Goal: Task Accomplishment & Management: Complete application form

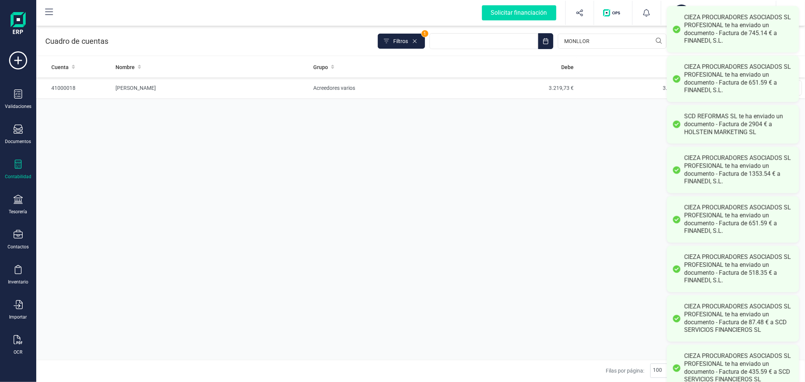
click at [299, 243] on div "Cuenta Nombre Grupo Debe Haber Saldo 41000018 [PERSON_NAME] Acreedores varios 3…" at bounding box center [420, 208] width 769 height 303
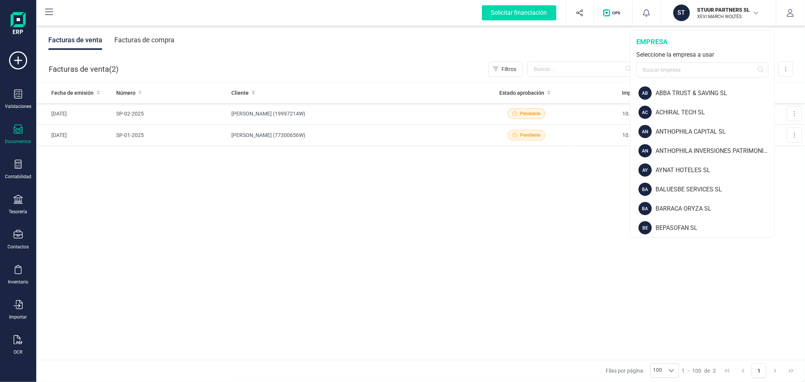
scroll to position [772, 0]
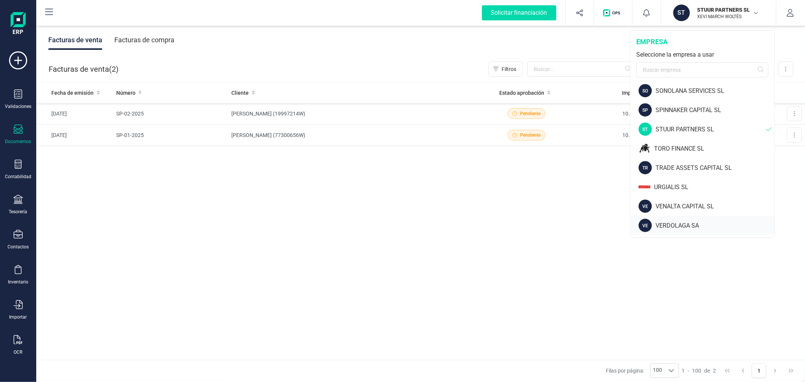
click at [677, 223] on div "VERDOLAGA SA" at bounding box center [715, 225] width 119 height 9
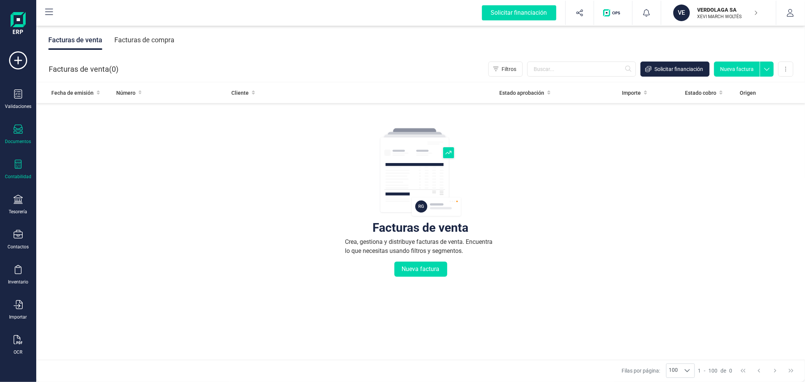
click at [19, 164] on icon at bounding box center [18, 164] width 9 height 9
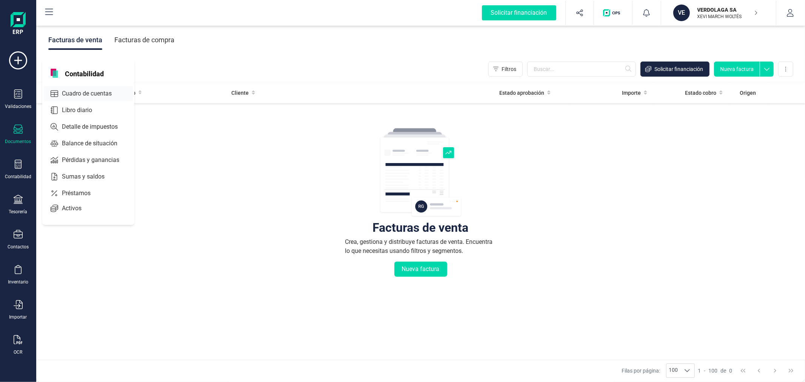
click at [95, 95] on span "Cuadro de cuentas" at bounding box center [92, 93] width 66 height 9
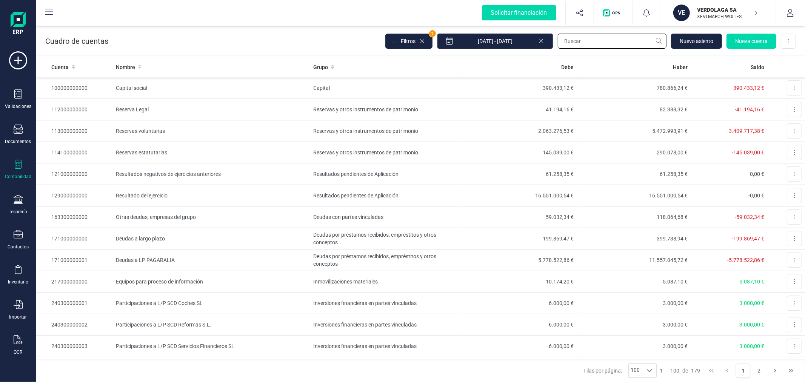
click at [612, 41] on input "text" at bounding box center [612, 41] width 109 height 15
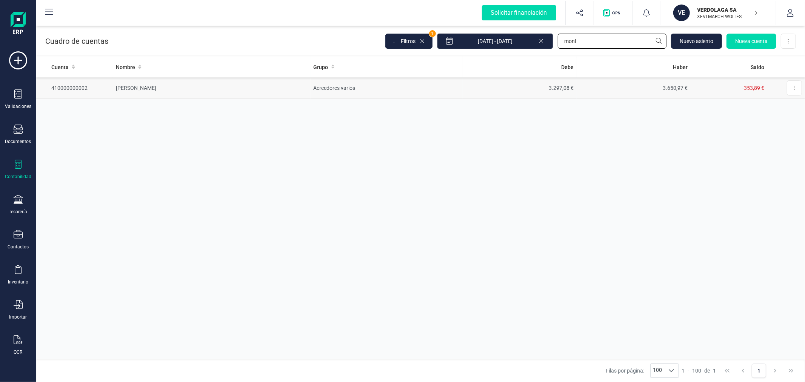
type input "monl"
click at [311, 82] on td "Acreedores varios" at bounding box center [387, 88] width 152 height 22
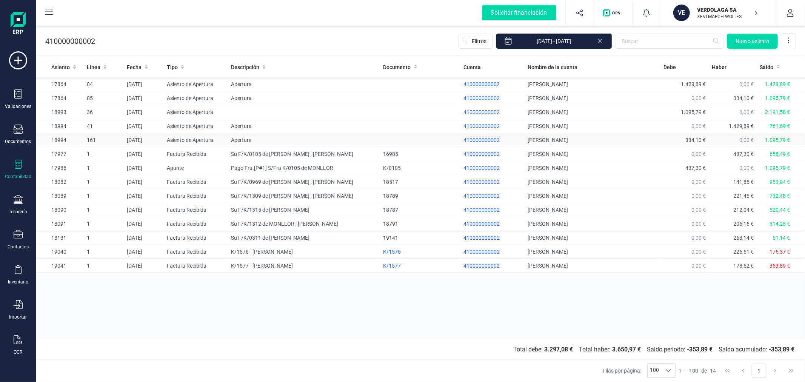
drag, startPoint x: 598, startPoint y: 42, endPoint x: 553, endPoint y: 136, distance: 104.5
click at [598, 42] on icon at bounding box center [600, 40] width 6 height 8
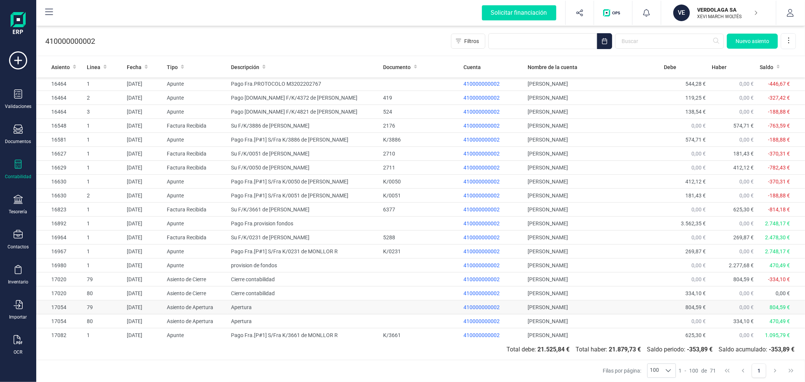
scroll to position [503, 0]
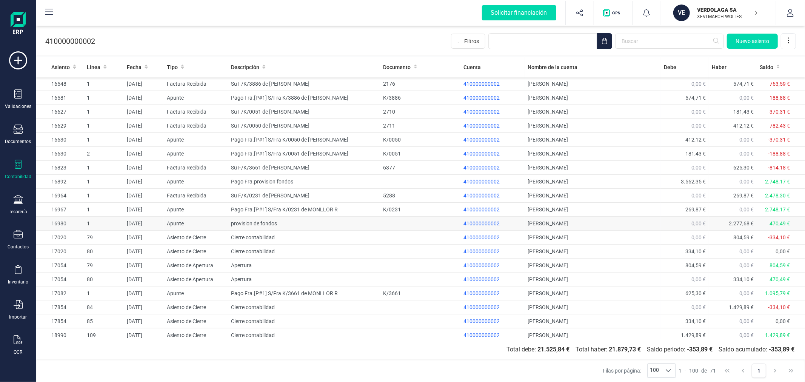
click at [259, 225] on td "provision de fondos" at bounding box center [304, 224] width 152 height 14
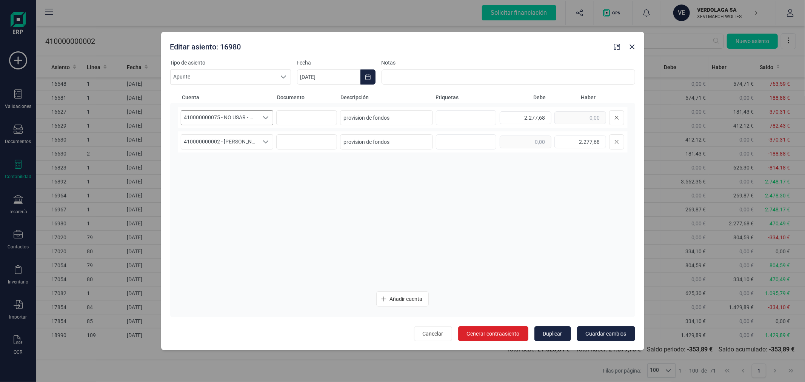
click at [264, 118] on icon "Seleccione una cuenta" at bounding box center [266, 118] width 6 height 6
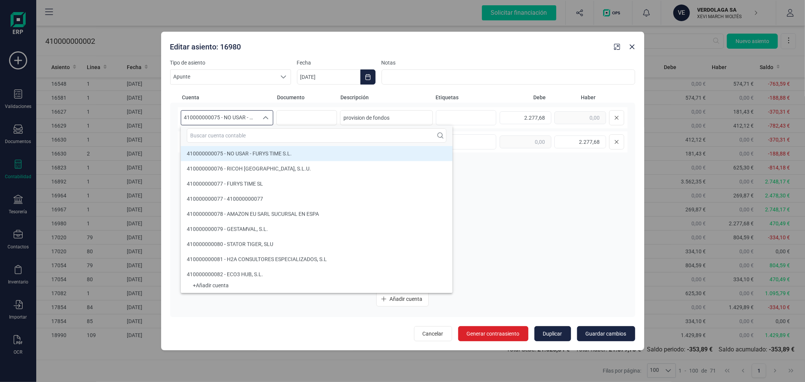
click at [264, 118] on icon "Seleccione una cuenta" at bounding box center [265, 117] width 5 height 3
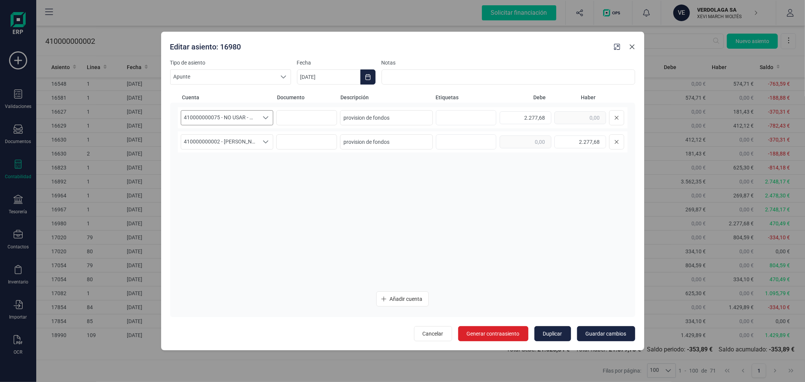
click at [633, 45] on icon "Close" at bounding box center [632, 47] width 6 height 6
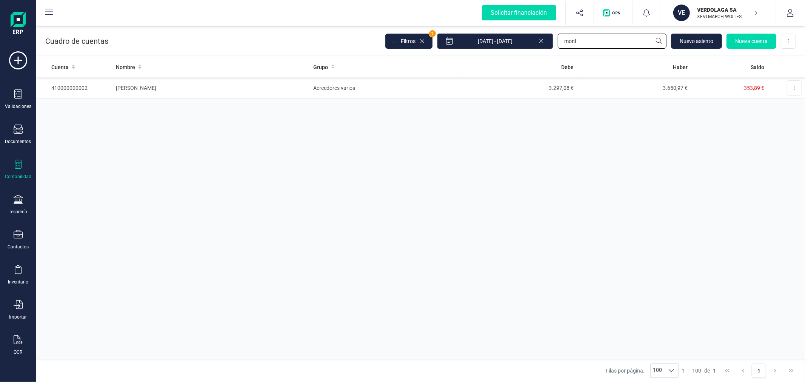
click at [590, 40] on input "monl" at bounding box center [612, 41] width 109 height 15
click at [590, 39] on input "monl" at bounding box center [612, 41] width 109 height 15
type input "fur"
click at [543, 43] on icon at bounding box center [541, 40] width 6 height 8
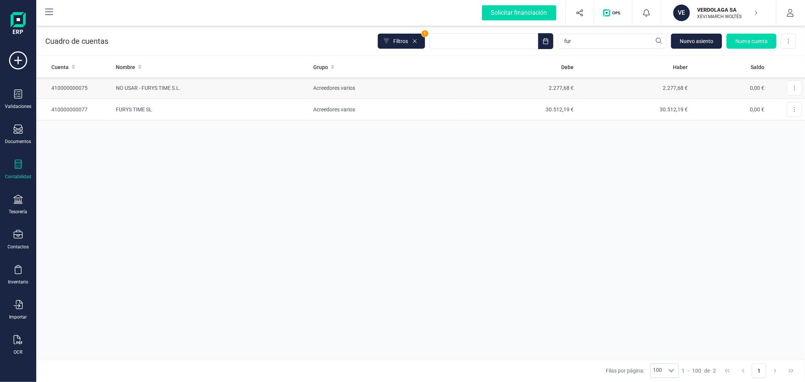
click at [249, 88] on td "NO USAR - FURYS TIME S.L." at bounding box center [212, 88] width 198 height 22
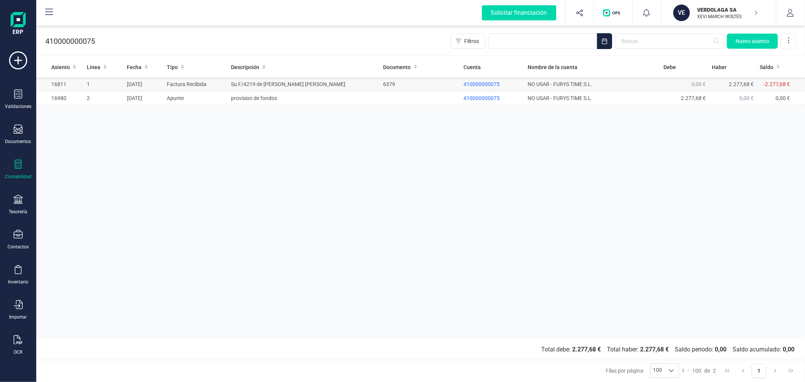
click at [278, 82] on td "Su F/4219 de LONGAS PASTOR MARIA BEGOÑA" at bounding box center [304, 84] width 152 height 14
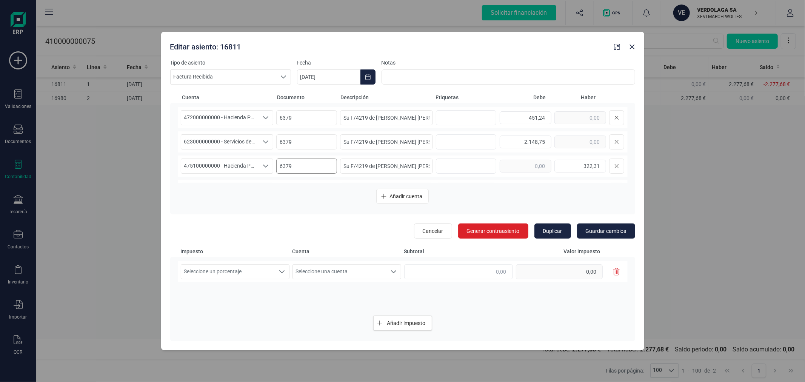
scroll to position [21, 0]
click at [631, 48] on icon "Close" at bounding box center [632, 47] width 5 height 5
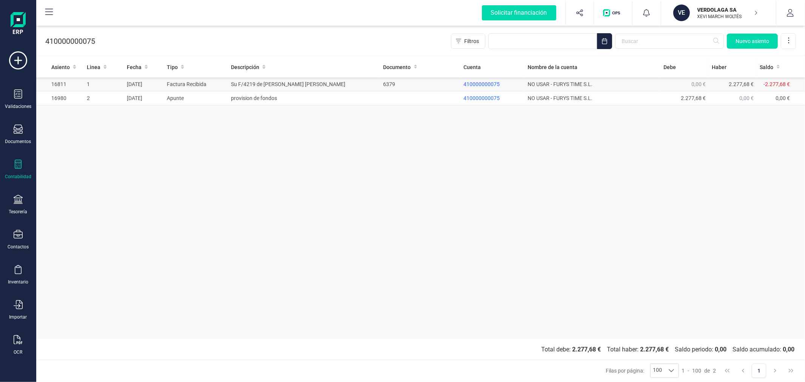
click at [334, 85] on td "Su F/4219 de LONGAS PASTOR MARIA BEGOÑA" at bounding box center [304, 84] width 152 height 14
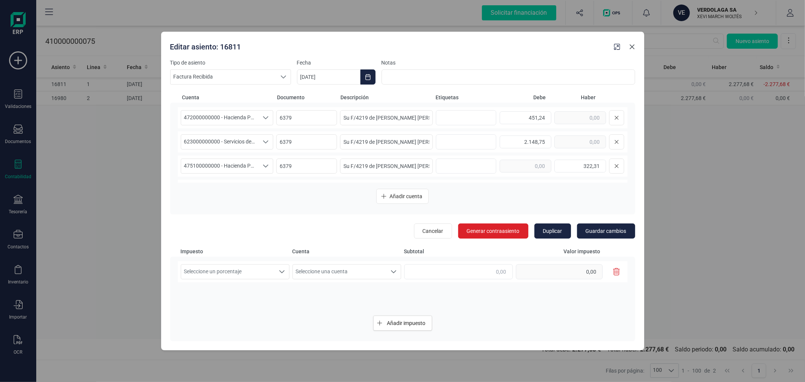
click at [632, 47] on icon "Close" at bounding box center [632, 47] width 5 height 5
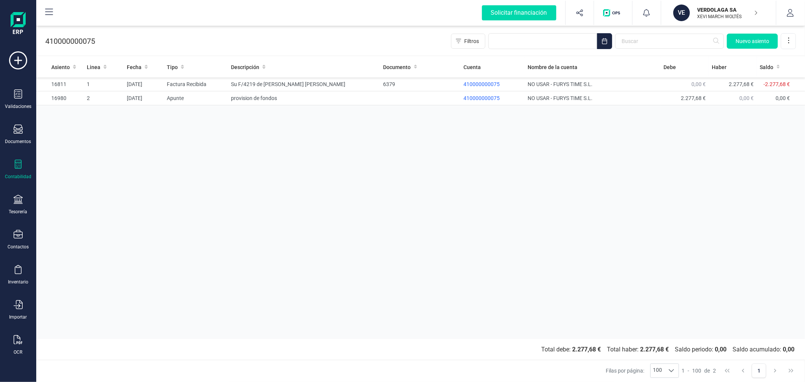
click at [310, 218] on div "Asiento Linea Fecha Tipo Descripción Documento Cuenta Nombre de la cuenta Debe …" at bounding box center [420, 198] width 769 height 282
drag, startPoint x: 205, startPoint y: 130, endPoint x: 209, endPoint y: 130, distance: 4.5
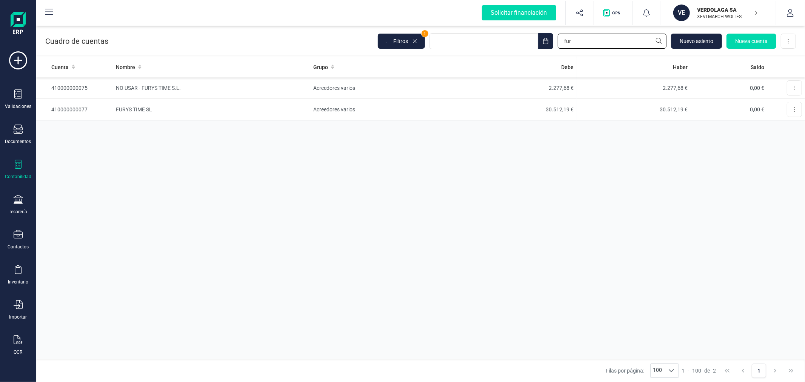
click at [582, 46] on input "fur" at bounding box center [612, 41] width 109 height 15
click at [583, 46] on input "fur" at bounding box center [612, 41] width 109 height 15
type input "monl"
click at [342, 90] on td "Acreedores varios" at bounding box center [387, 88] width 152 height 22
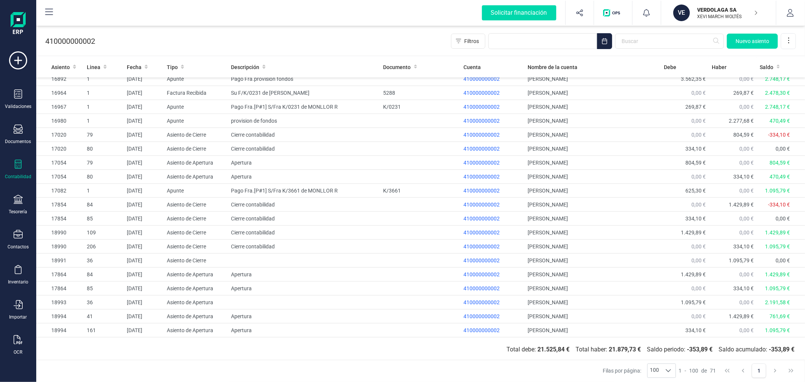
scroll to position [564, 0]
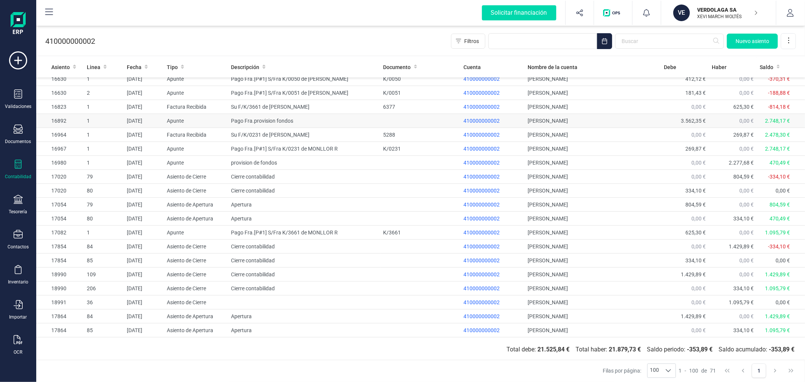
click at [288, 120] on td "Pago Fra.provision fondos" at bounding box center [304, 121] width 152 height 14
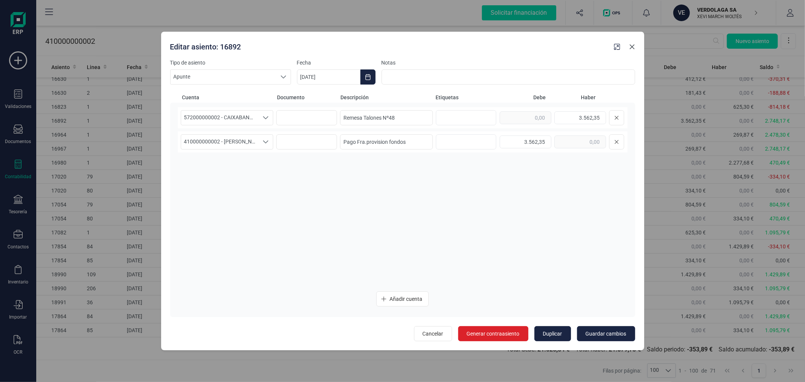
click at [632, 45] on icon "Close" at bounding box center [632, 47] width 6 height 6
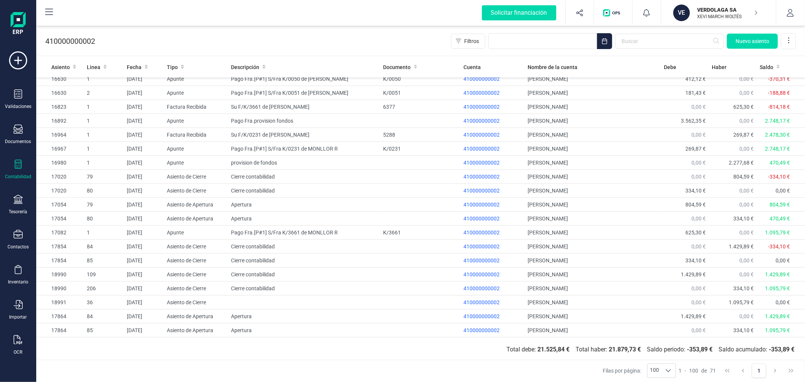
click at [715, 15] on p "XEVI MARCH WOLTÉS" at bounding box center [728, 17] width 60 height 6
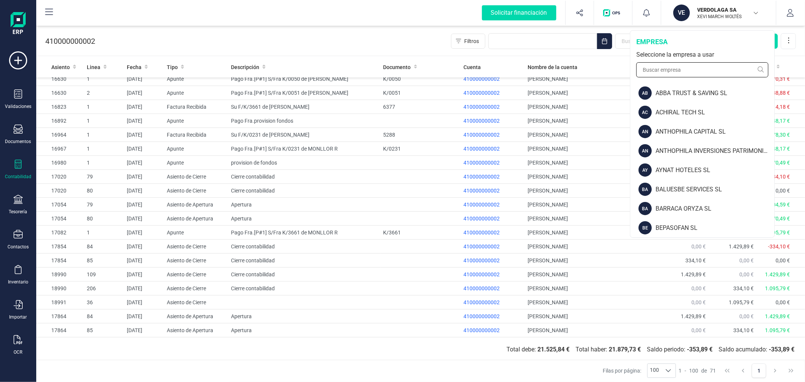
click at [698, 65] on input "text" at bounding box center [702, 69] width 132 height 15
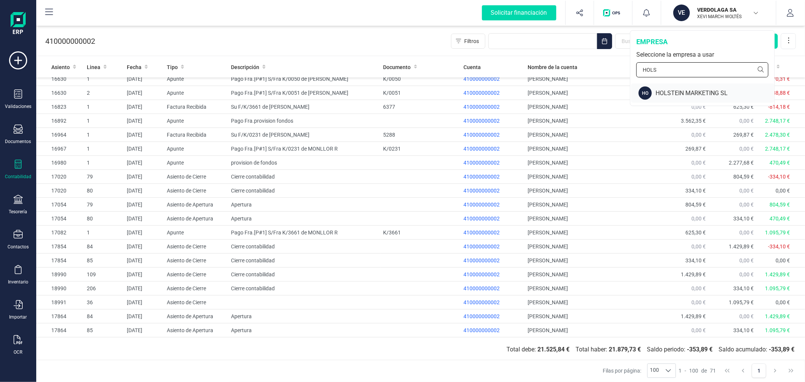
type input "HOLS"
click at [661, 89] on div "HOLSTEIN MARKETING SL" at bounding box center [715, 93] width 119 height 9
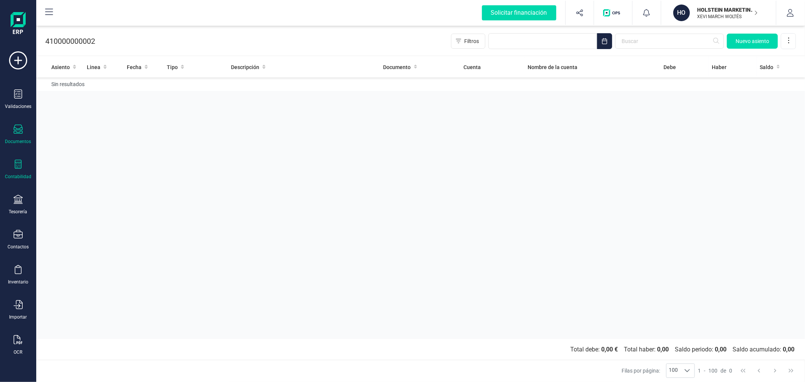
click at [11, 131] on div "Documentos" at bounding box center [18, 135] width 30 height 20
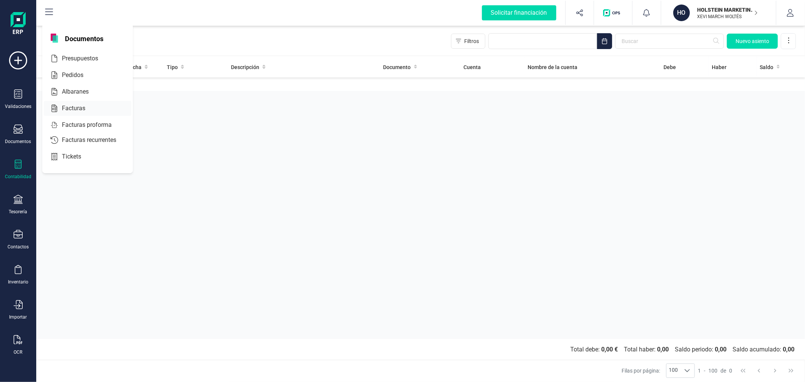
click at [70, 108] on span "Facturas" at bounding box center [79, 108] width 40 height 9
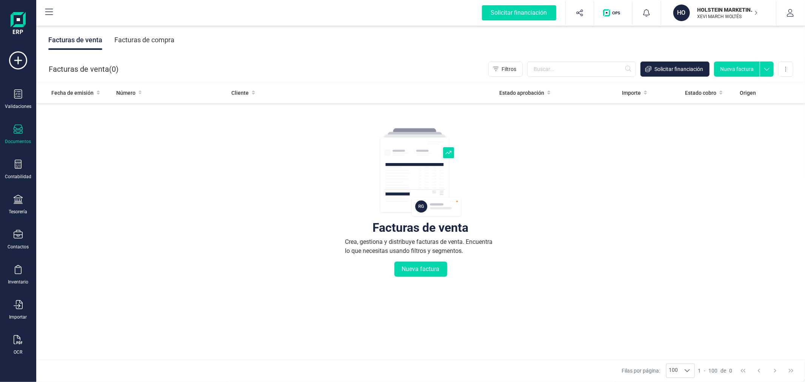
click at [140, 38] on div "Facturas de compra" at bounding box center [144, 40] width 60 height 20
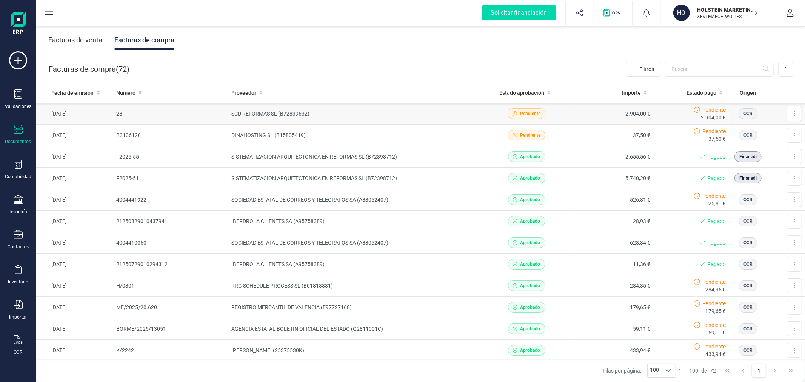
click at [374, 115] on td "SCD REFORMAS SL (B72839632)" at bounding box center [356, 114] width 256 height 22
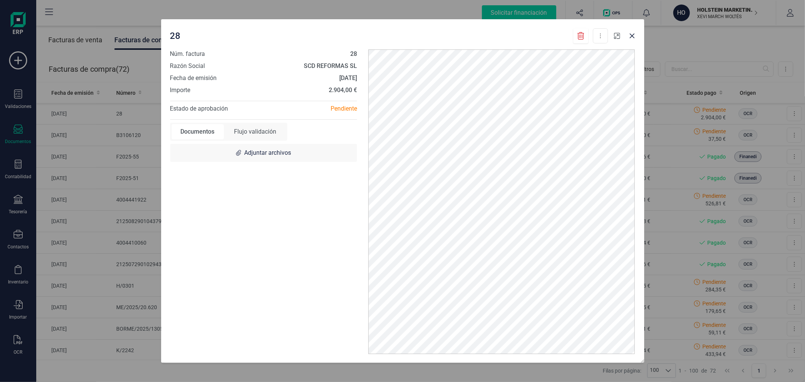
click at [617, 30] on button "button" at bounding box center [617, 36] width 12 height 12
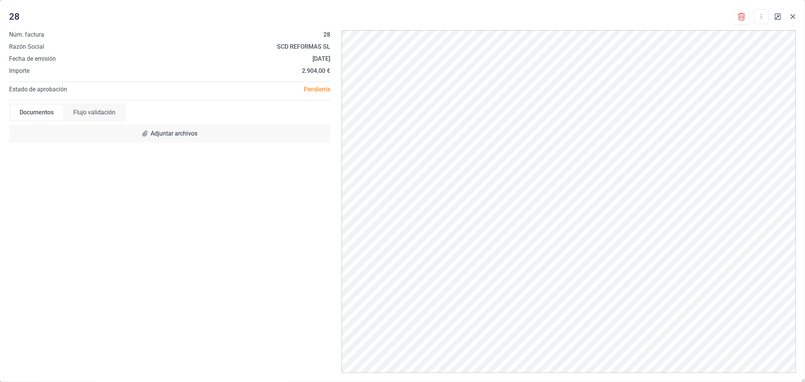
click at [794, 17] on icon "Close" at bounding box center [793, 17] width 6 height 6
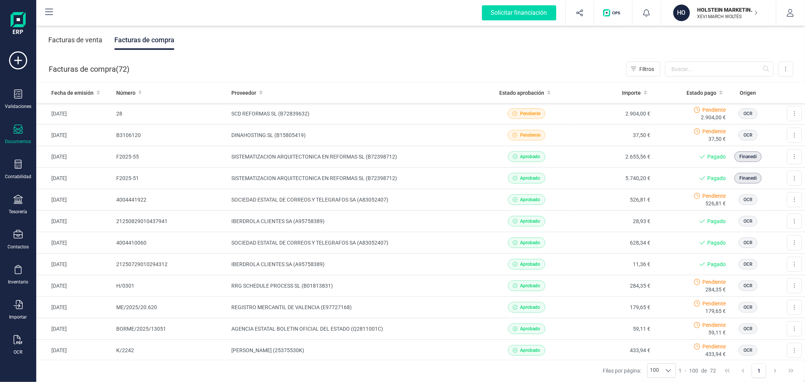
click at [423, 72] on div "Facturas de compra ( 72 ) Filtros Importar Carga masiva (Excel) Factura electró…" at bounding box center [421, 69] width 769 height 26
click at [710, 9] on p "HOLSTEIN MARKETING SL" at bounding box center [728, 10] width 60 height 8
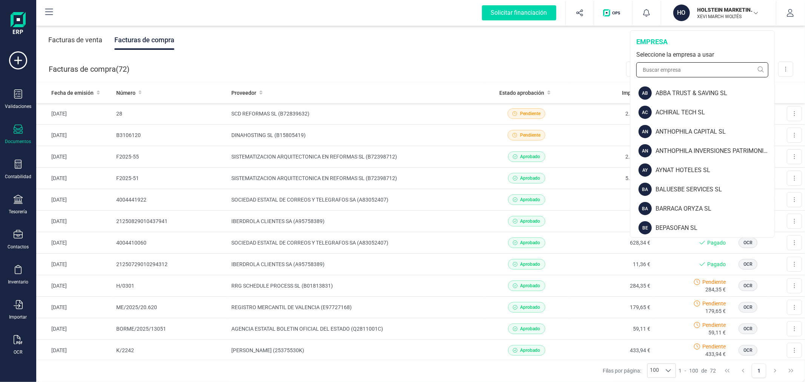
click at [693, 65] on input "text" at bounding box center [702, 69] width 132 height 15
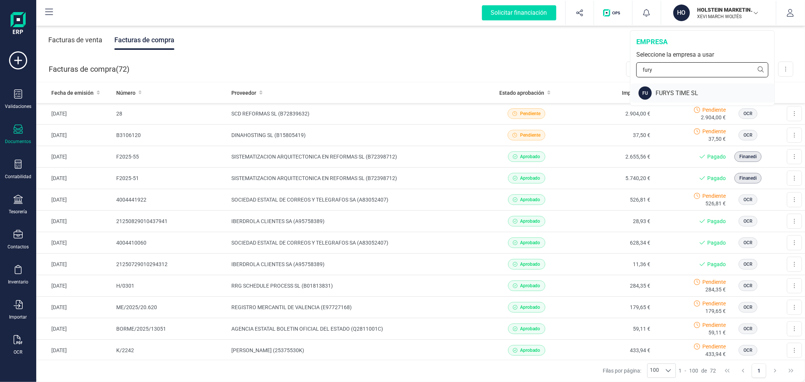
type input "fury"
click at [682, 95] on div "FURYS TIME SL" at bounding box center [715, 93] width 119 height 9
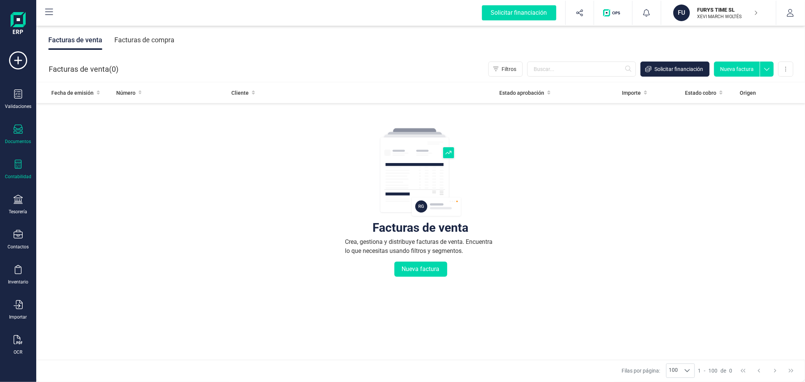
click at [22, 172] on div "Contabilidad" at bounding box center [18, 170] width 30 height 20
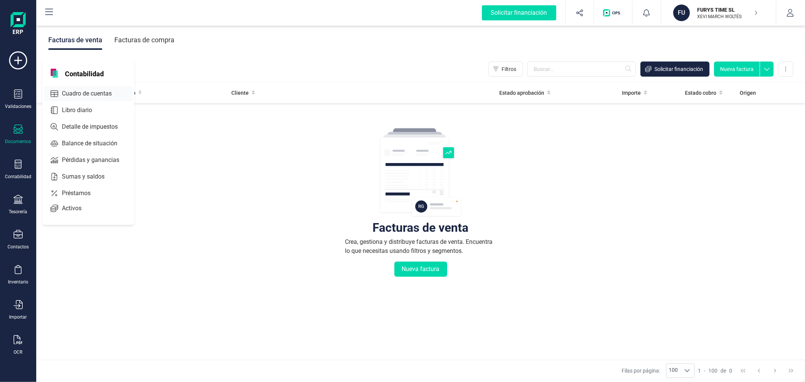
click at [96, 92] on span "Cuadro de cuentas" at bounding box center [92, 93] width 66 height 9
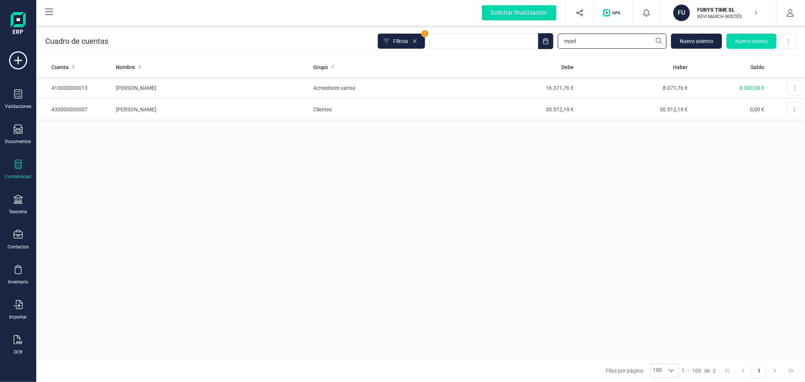
click at [620, 38] on input "monl" at bounding box center [612, 41] width 109 height 15
type input "560"
click at [21, 342] on icon at bounding box center [18, 339] width 9 height 9
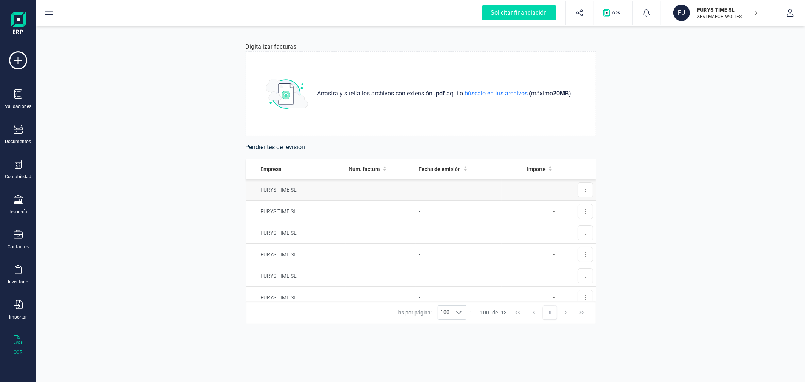
click at [486, 188] on td "-" at bounding box center [459, 190] width 86 height 22
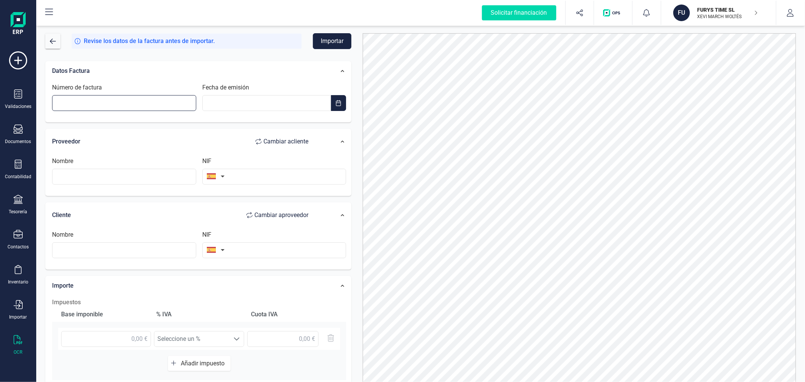
click at [179, 101] on input "Número de factura" at bounding box center [124, 103] width 144 height 16
type input "K/1010"
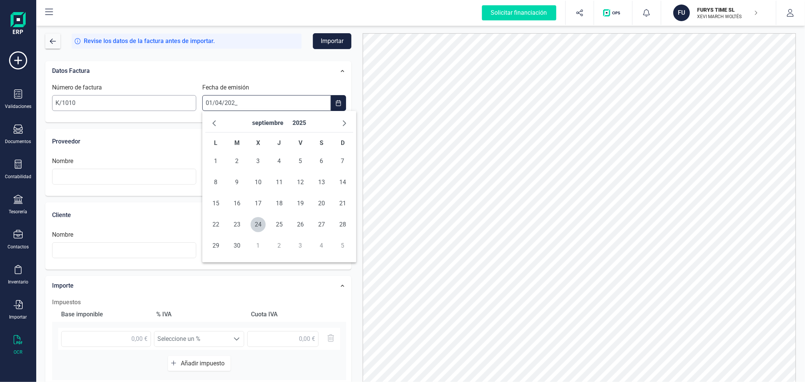
type input "01/04/2025"
click at [238, 161] on span "1" at bounding box center [236, 161] width 15 height 15
click at [172, 182] on input "text" at bounding box center [124, 177] width 144 height 16
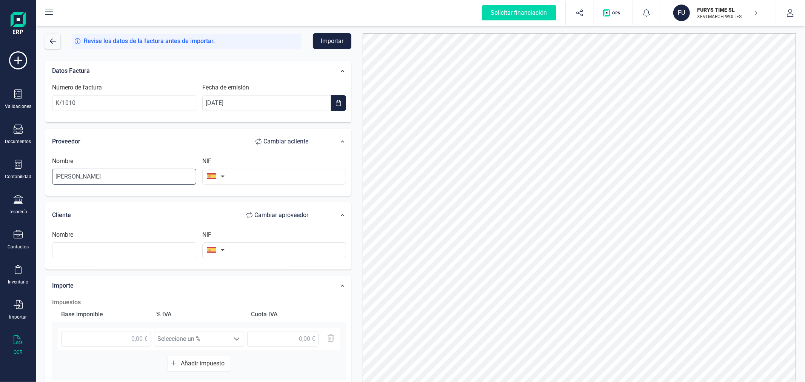
type input "RICARDO MONLLOR"
type input "25375530K"
click at [253, 249] on input "text" at bounding box center [274, 250] width 144 height 16
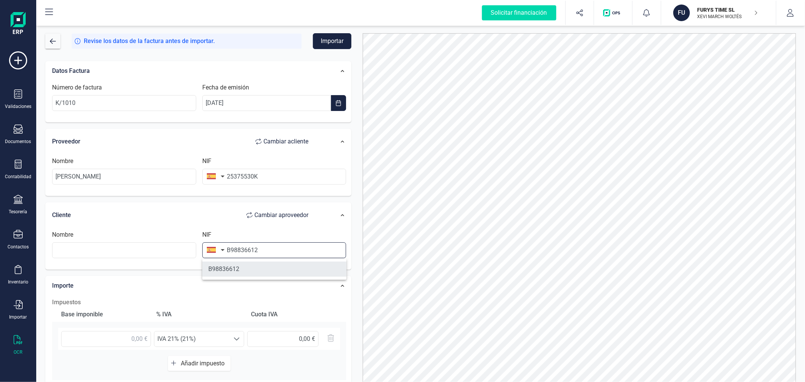
type input "B98836612"
click at [252, 271] on li "B98836612" at bounding box center [274, 269] width 144 height 15
type input "VENALTA CAPITAL SL"
click at [125, 338] on input "text" at bounding box center [106, 339] width 90 height 16
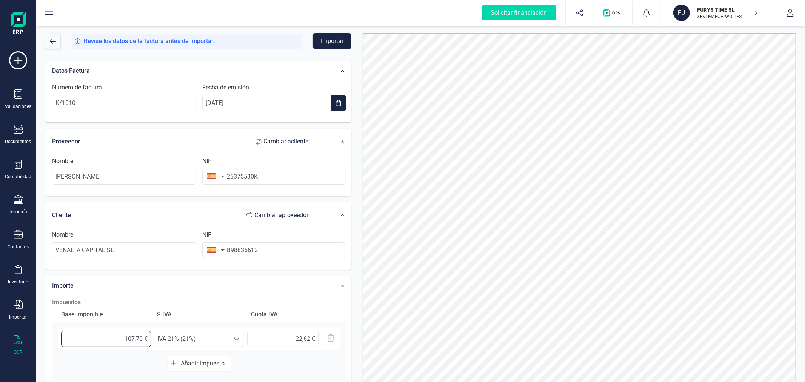
type input "107,78 €"
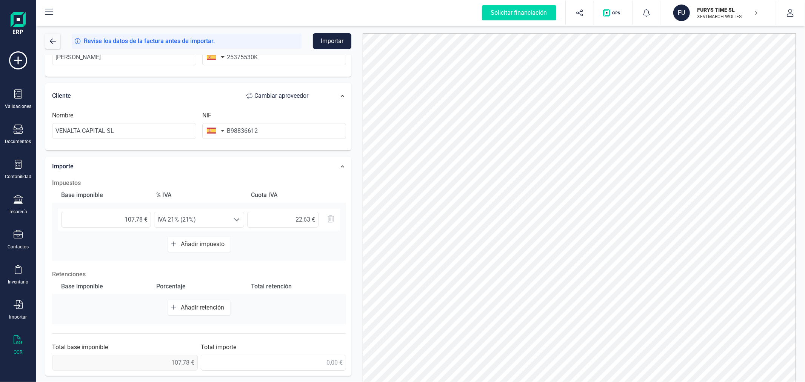
click at [206, 306] on span "Añadir retención" at bounding box center [204, 307] width 46 height 7
click at [115, 307] on input "text" at bounding box center [106, 311] width 90 height 16
type input "107,78 €"
click at [222, 308] on span "Seleccione un %" at bounding box center [191, 310] width 75 height 15
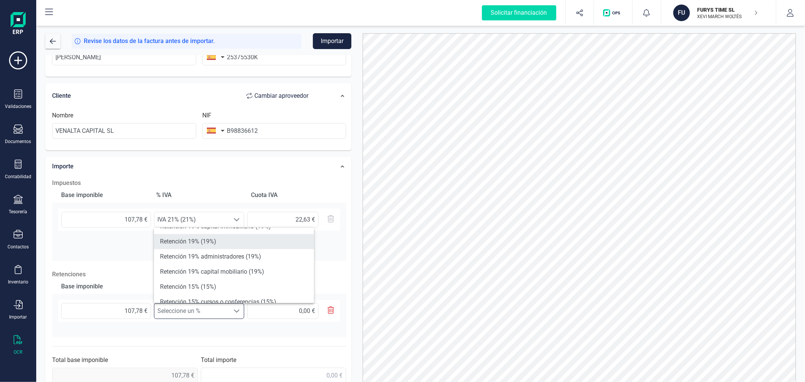
scroll to position [84, 0]
click at [221, 240] on li "Retención 15% (15%)" at bounding box center [234, 244] width 160 height 15
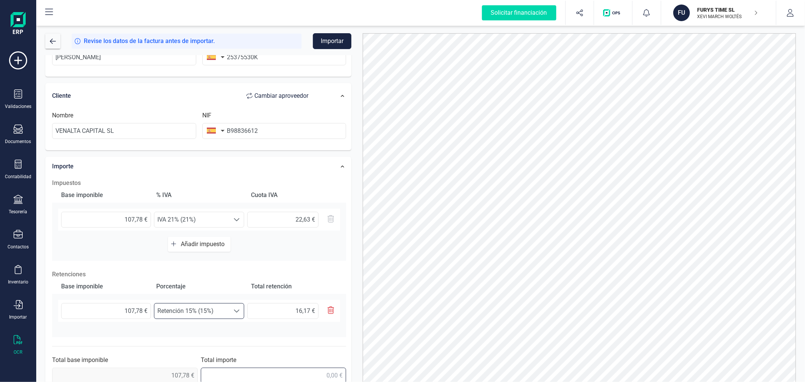
click at [284, 373] on input "text" at bounding box center [274, 376] width 146 height 16
type input "122,79 €"
click at [183, 244] on span "Añadir impuesto" at bounding box center [204, 244] width 47 height 7
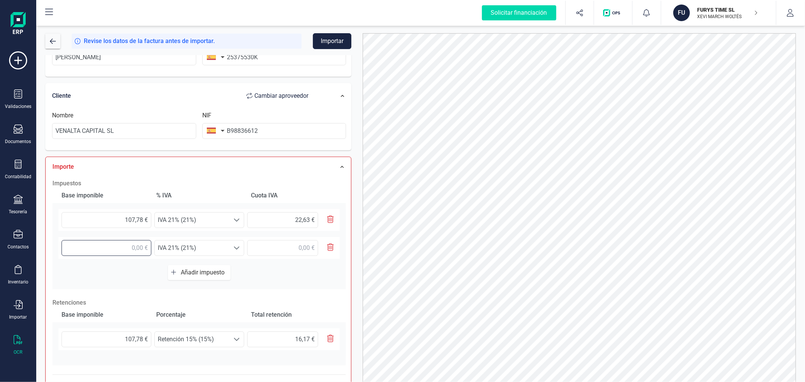
click at [99, 246] on input "text" at bounding box center [107, 248] width 90 height 16
type input "8,55 €"
click at [176, 249] on span "IVA 21% (21%)" at bounding box center [192, 247] width 75 height 15
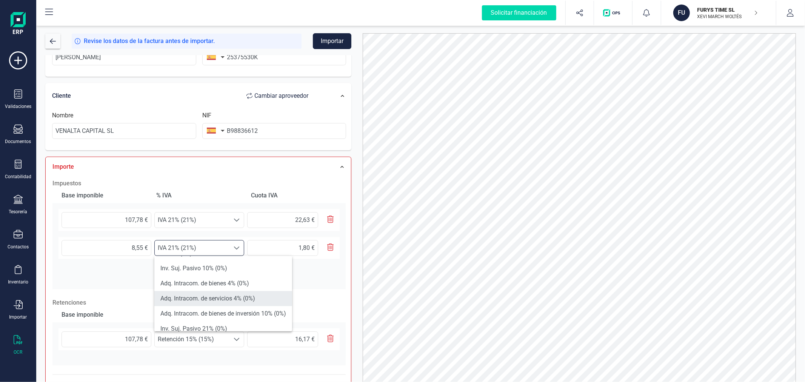
scroll to position [168, 0]
click at [184, 296] on li "Exento (0%)" at bounding box center [223, 295] width 138 height 15
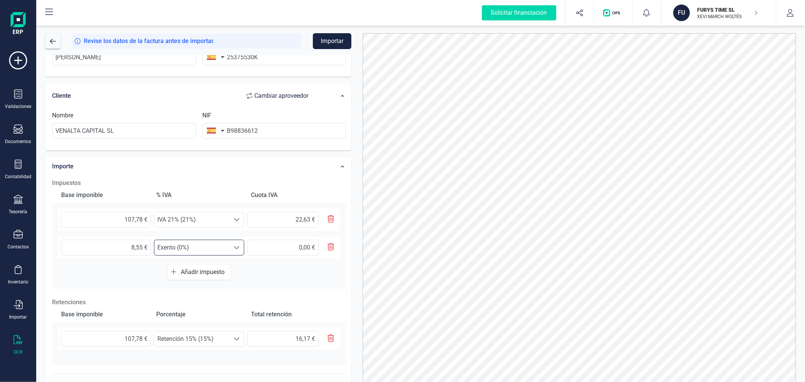
click at [359, 217] on div at bounding box center [579, 214] width 445 height 363
click at [326, 39] on button "Importar" at bounding box center [332, 41] width 38 height 16
click at [690, 2] on button "FU FURYS TIME SL XEVI MARCH WOLTÉS" at bounding box center [718, 13] width 97 height 24
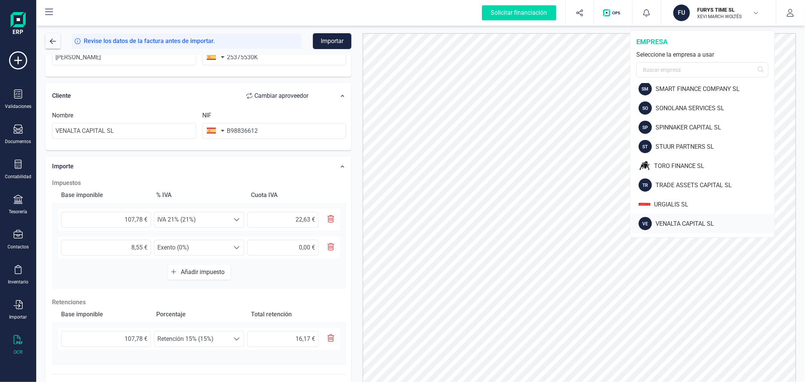
scroll to position [772, 0]
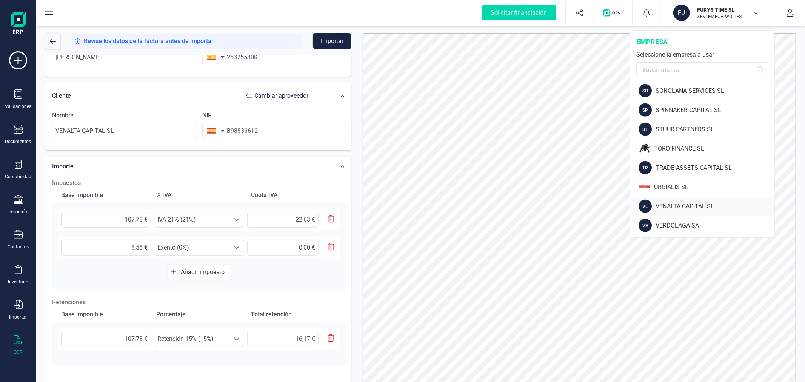
click at [663, 208] on div "VENALTA CAPITAL SL" at bounding box center [715, 206] width 119 height 9
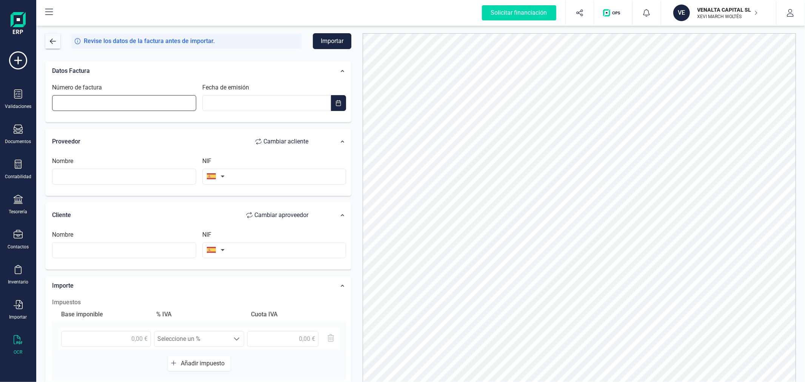
click at [117, 100] on input "Número de factura" at bounding box center [124, 103] width 144 height 16
type input "K/1010"
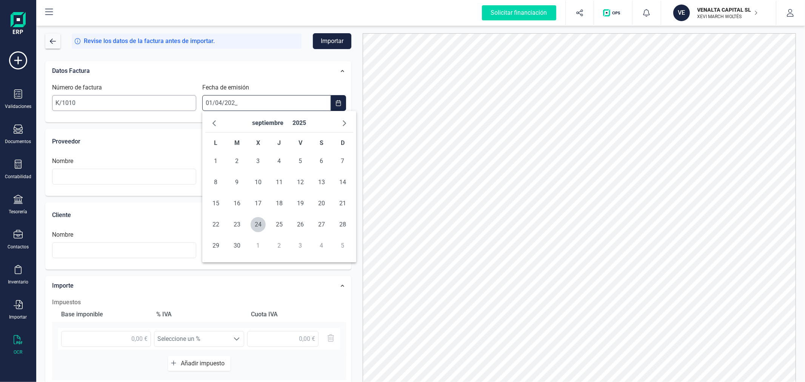
type input "01/04/2025"
click at [236, 165] on span "1" at bounding box center [236, 161] width 15 height 15
click at [136, 180] on input "text" at bounding box center [124, 177] width 144 height 16
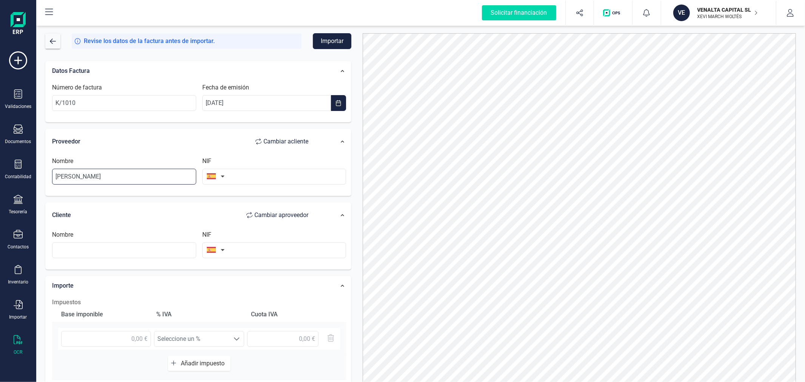
type input "RICARDO MONLLOR"
type input "25375530K"
click at [243, 250] on input "text" at bounding box center [274, 250] width 144 height 16
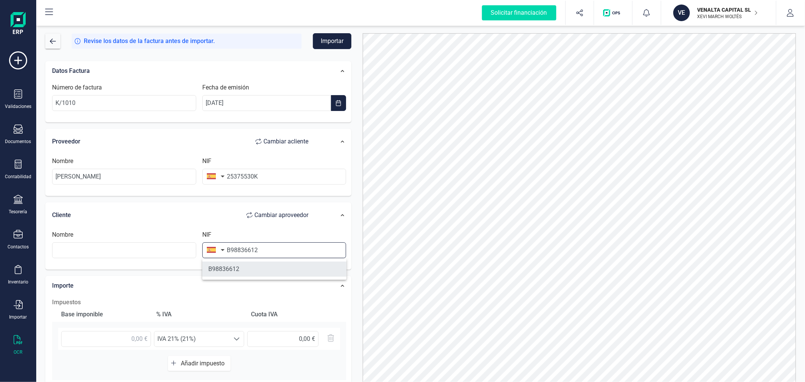
type input "B98836612"
click at [246, 271] on li "B98836612" at bounding box center [274, 269] width 144 height 15
type input "VENALTA CAPITAL SL"
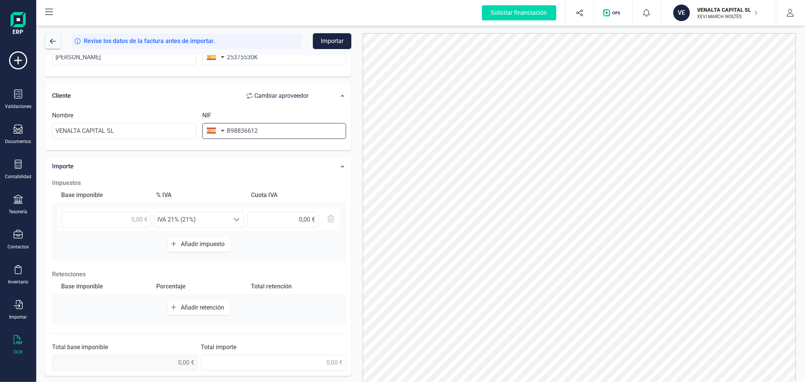
scroll to position [36, 0]
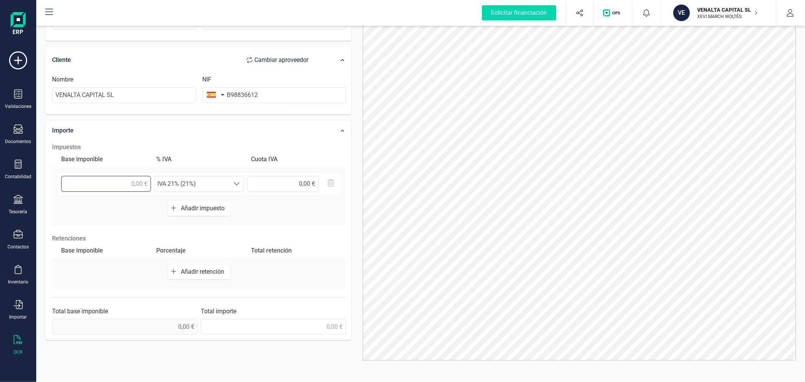
click at [129, 183] on input "text" at bounding box center [106, 184] width 90 height 16
type input "107,78 €"
click at [194, 208] on span "Añadir impuesto" at bounding box center [204, 208] width 47 height 7
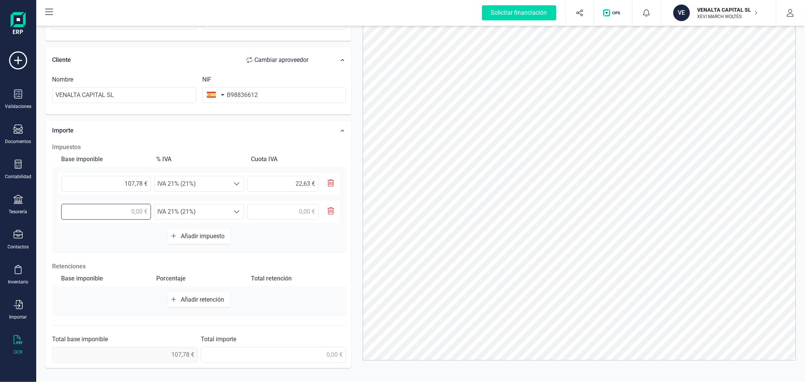
click at [135, 212] on input "text" at bounding box center [106, 212] width 90 height 16
type input "8,55 €"
click at [194, 216] on span "IVA 21% (21%)" at bounding box center [191, 211] width 75 height 15
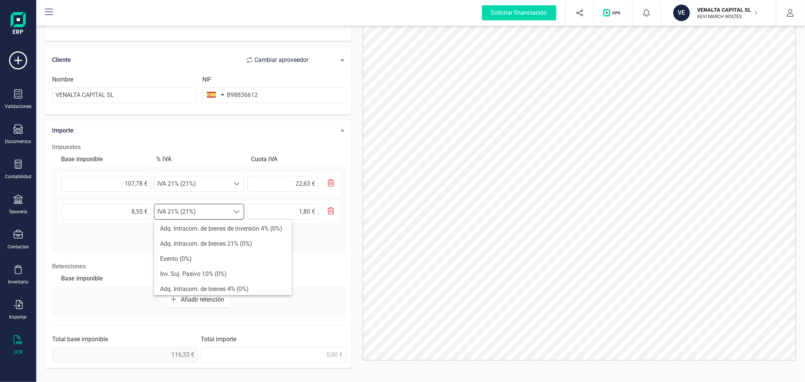
scroll to position [168, 0]
click at [206, 252] on li "Exento (0%)" at bounding box center [223, 258] width 138 height 15
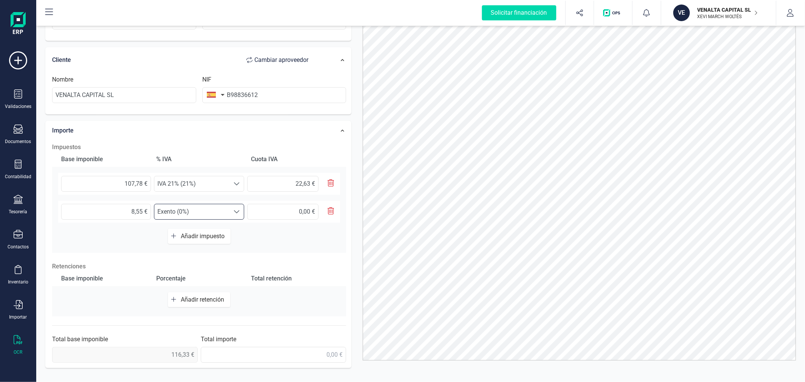
scroll to position [148, 0]
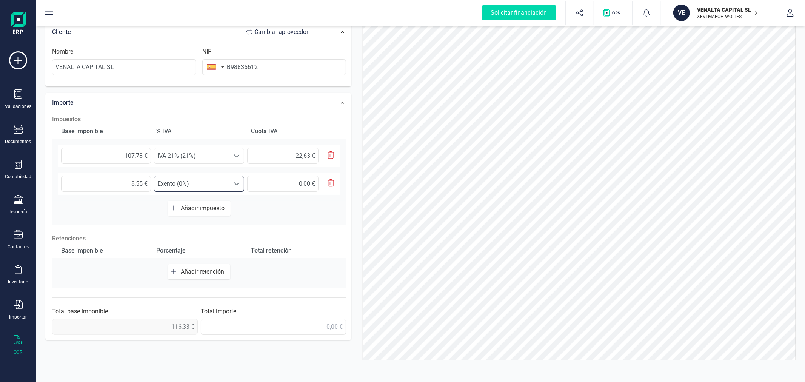
click at [195, 268] on span "Añadir retención" at bounding box center [204, 271] width 46 height 7
click at [127, 268] on input "text" at bounding box center [106, 275] width 90 height 16
type input "107,78 €"
click at [186, 275] on span "Seleccione un %" at bounding box center [191, 274] width 75 height 15
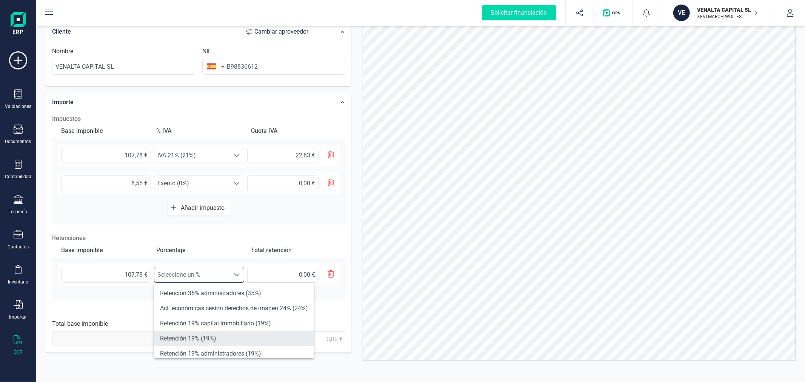
scroll to position [84, 0]
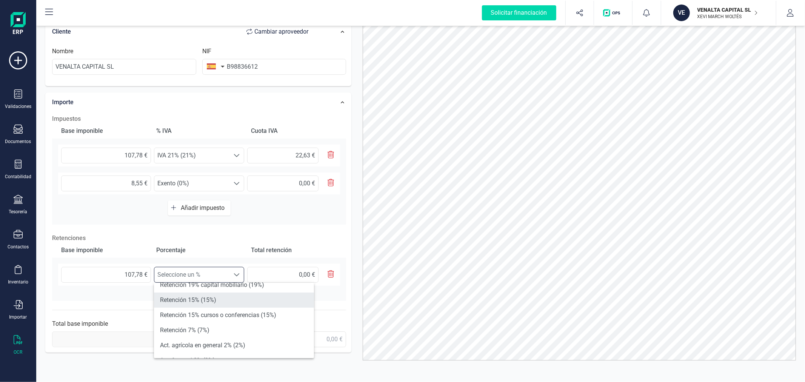
click at [197, 296] on li "Retención 15% (15%)" at bounding box center [234, 300] width 160 height 15
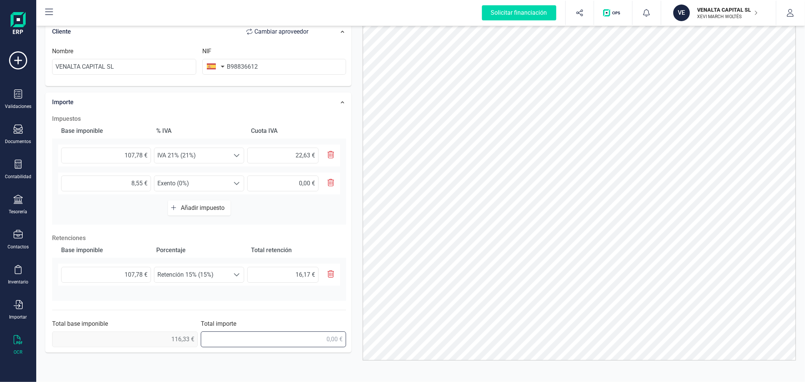
click at [324, 338] on input "text" at bounding box center [274, 339] width 146 height 16
type input "122,79 €"
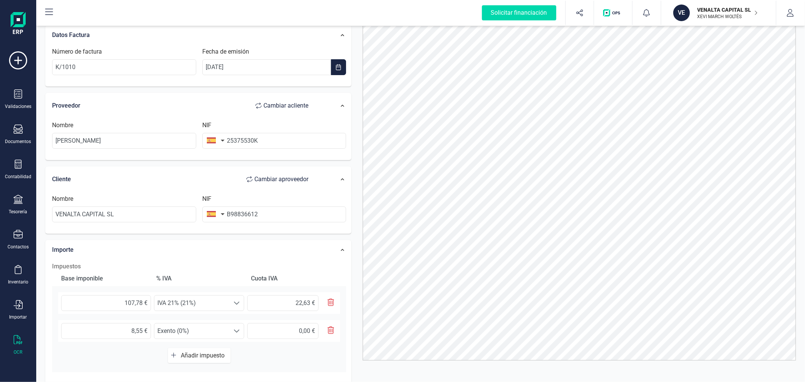
scroll to position [0, 0]
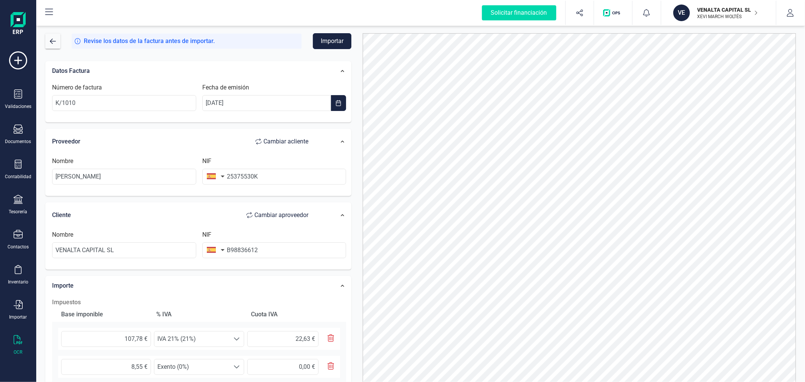
click at [336, 40] on button "Importar" at bounding box center [332, 41] width 38 height 16
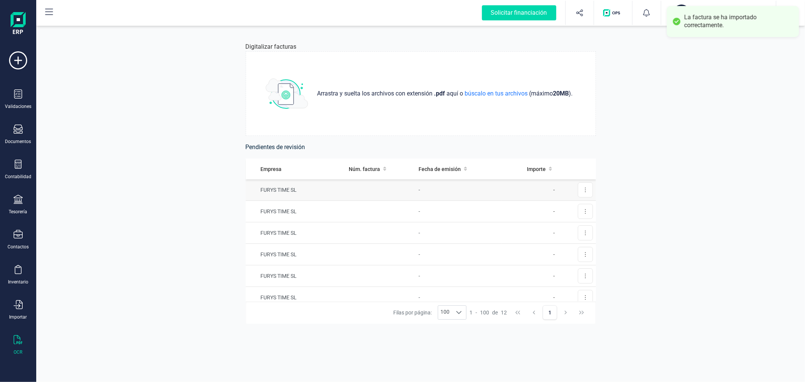
click at [372, 194] on td at bounding box center [381, 190] width 70 height 22
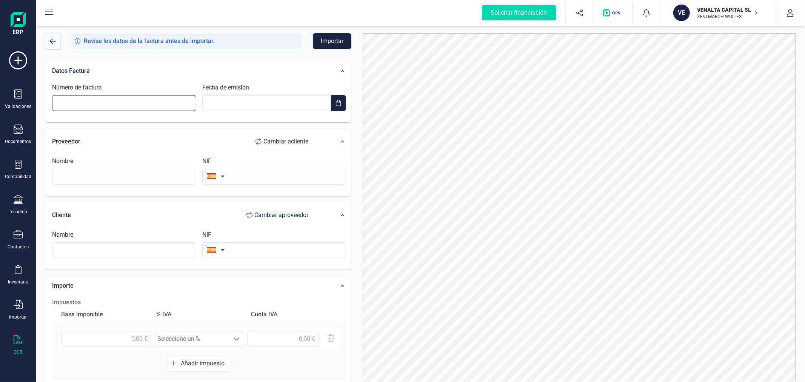
click at [89, 105] on input "Número de factura" at bounding box center [124, 103] width 144 height 16
type input "K/1007"
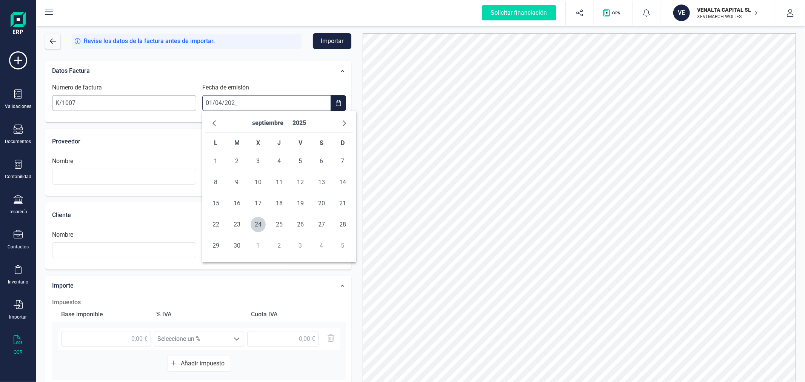
type input "01/04/2025"
click at [237, 159] on span "1" at bounding box center [236, 161] width 15 height 15
click at [130, 174] on input "text" at bounding box center [124, 177] width 144 height 16
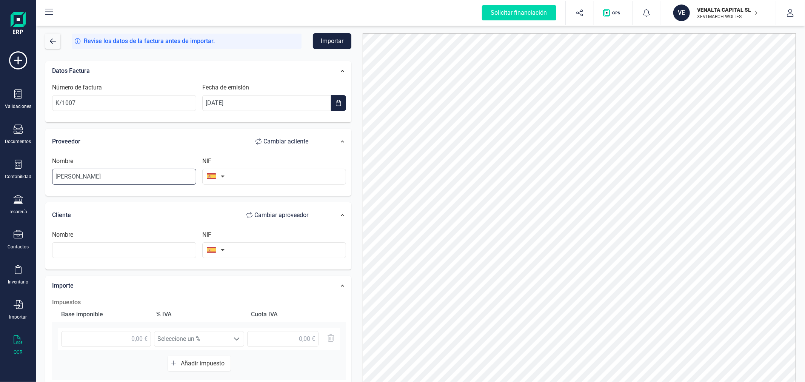
type input "RICARDO MONLLOR"
type input "2"
type input "25375530K"
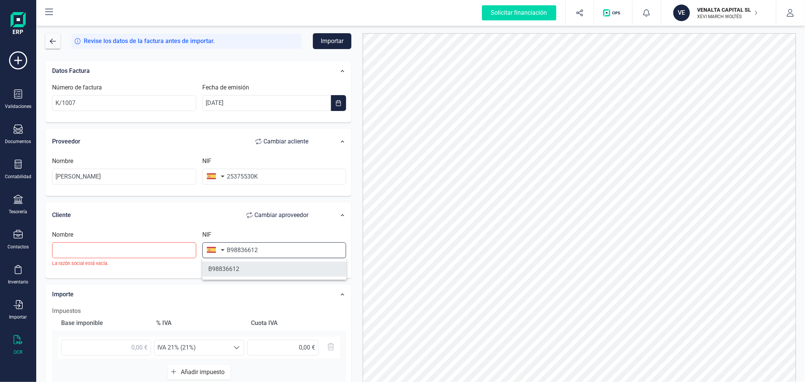
type input "B98836612"
click at [235, 270] on li "B98836612" at bounding box center [274, 269] width 144 height 15
type input "VENALTA CAPITAL SL"
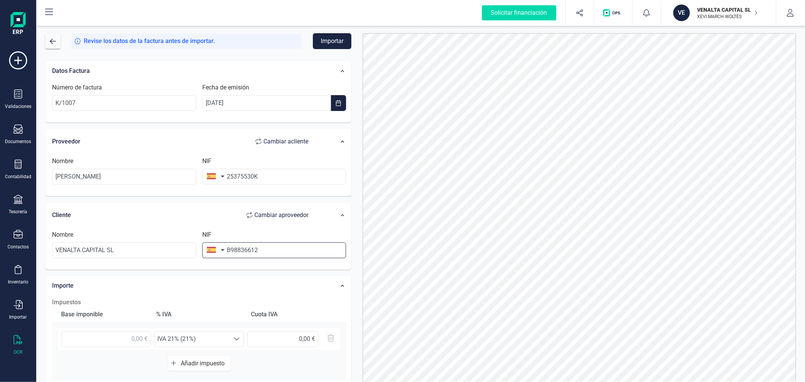
scroll to position [119, 0]
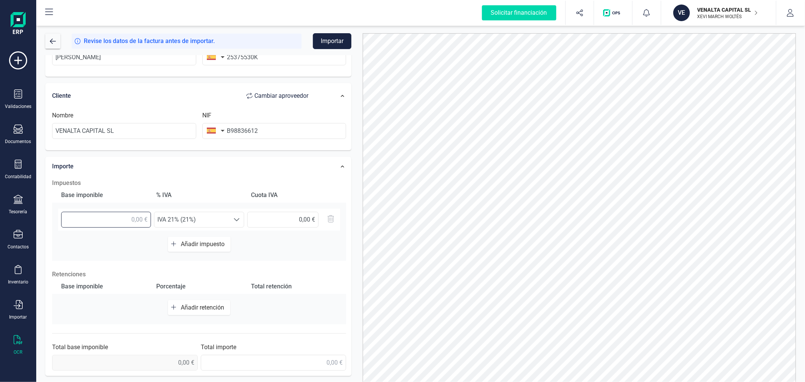
click at [140, 222] on input "text" at bounding box center [106, 220] width 90 height 16
type input "107,78 €"
click at [177, 246] on button "Añadir impuesto" at bounding box center [199, 244] width 63 height 15
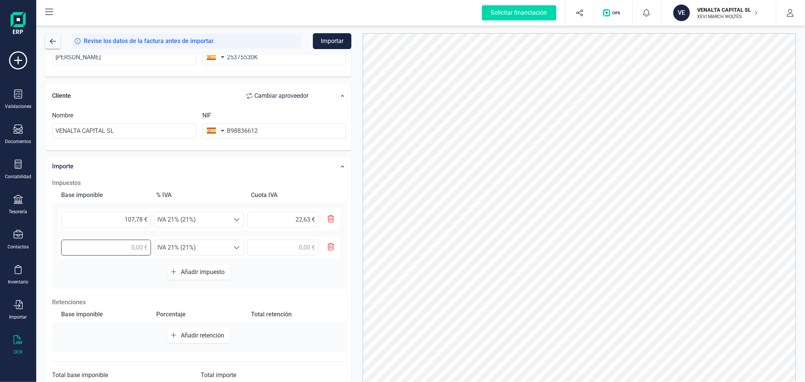
click at [137, 250] on input "text" at bounding box center [106, 248] width 90 height 16
type input "8,55 €"
click at [207, 249] on span "IVA 21% (21%)" at bounding box center [191, 247] width 75 height 15
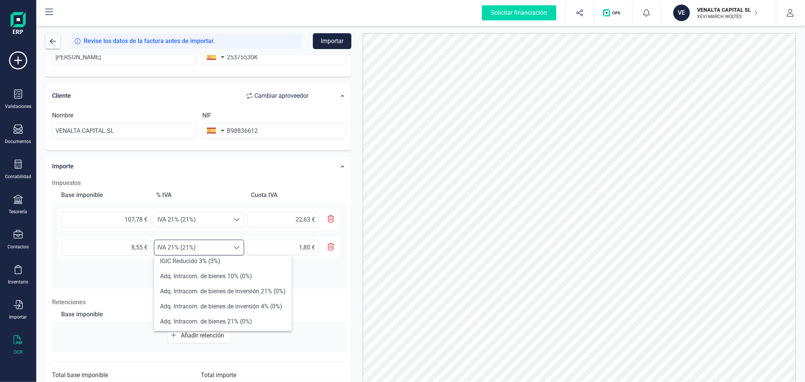
scroll to position [168, 0]
click at [220, 292] on li "Exento (0%)" at bounding box center [223, 294] width 138 height 15
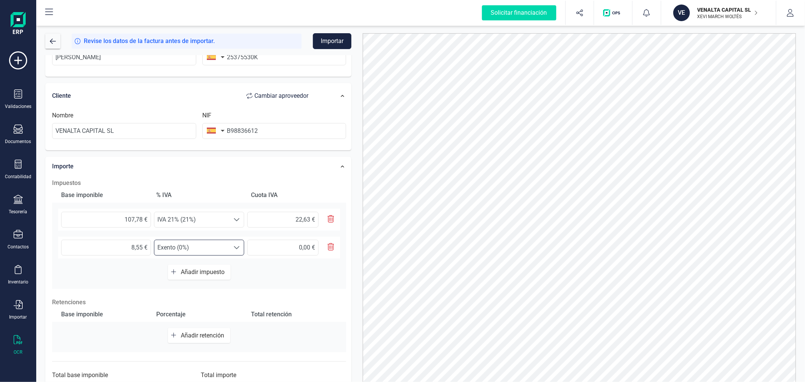
scroll to position [148, 0]
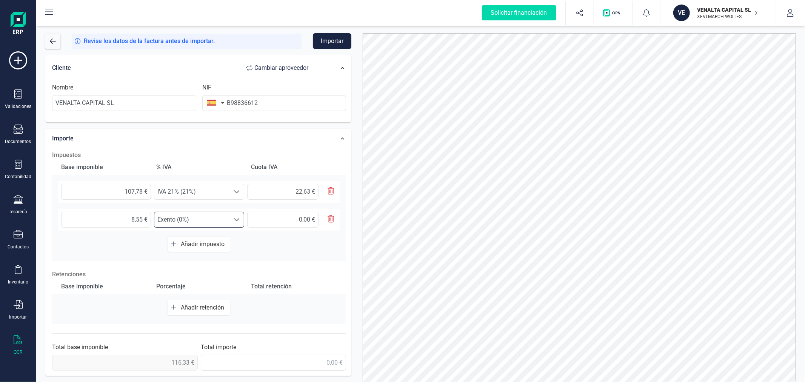
click at [213, 310] on span "Añadir retención" at bounding box center [204, 307] width 46 height 7
click at [123, 314] on input "text" at bounding box center [106, 311] width 90 height 16
type input "107,78 €"
click at [219, 312] on span "Seleccione un %" at bounding box center [191, 310] width 75 height 15
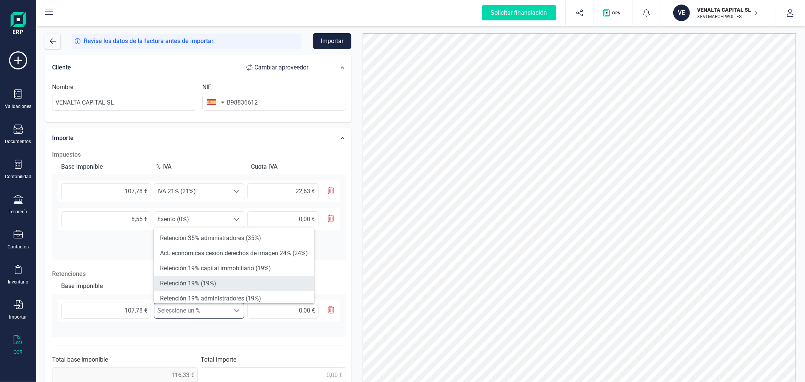
scroll to position [42, 0]
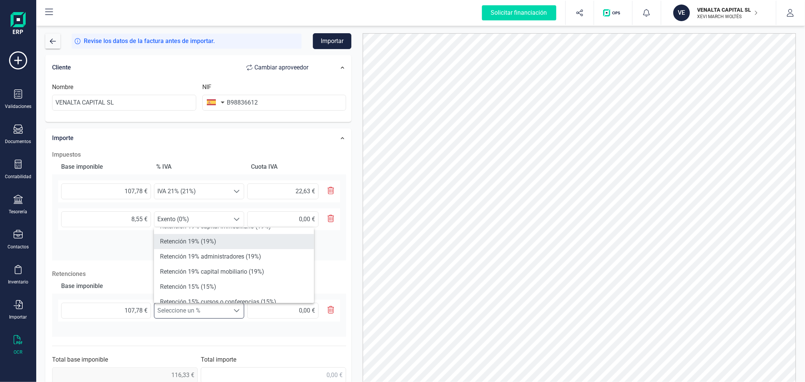
click at [217, 283] on li "Retención 15% (15%)" at bounding box center [234, 286] width 160 height 15
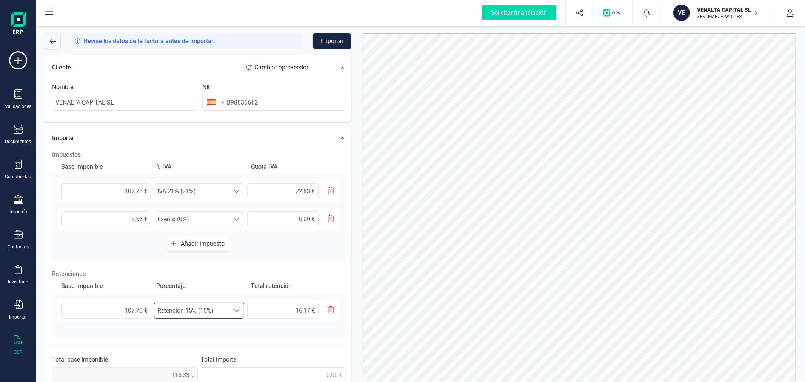
scroll to position [160, 0]
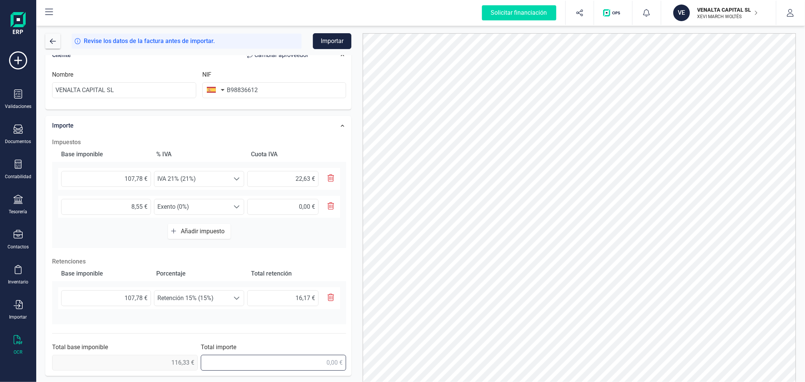
click at [292, 360] on input "text" at bounding box center [274, 363] width 146 height 16
type input "122,79 €"
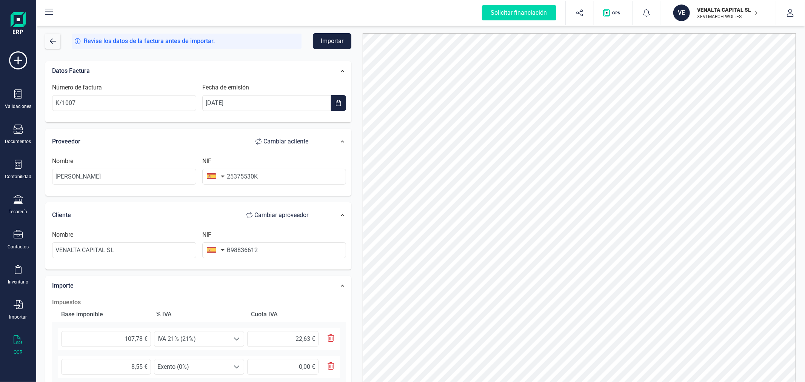
click at [337, 42] on button "Importar" at bounding box center [332, 41] width 38 height 16
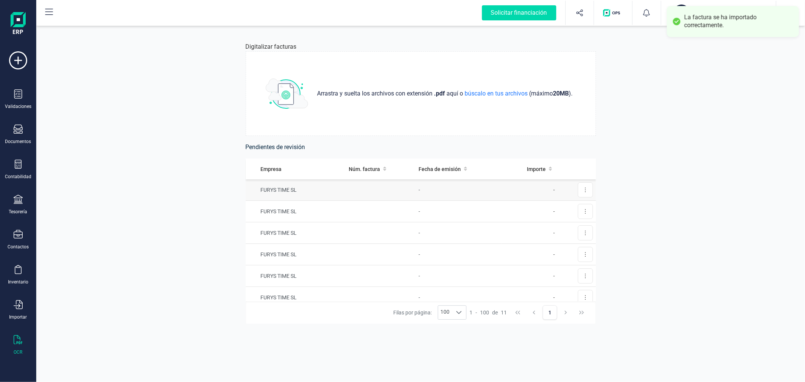
click at [346, 191] on td at bounding box center [381, 190] width 70 height 22
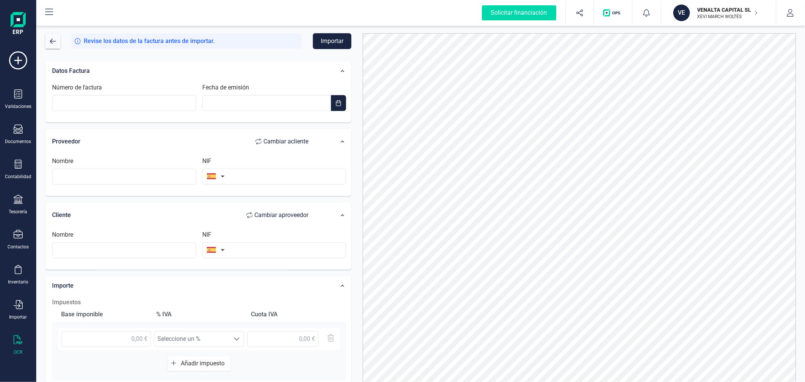
click at [720, 16] on p "XEVI MARCH WOLTÉS" at bounding box center [728, 17] width 60 height 6
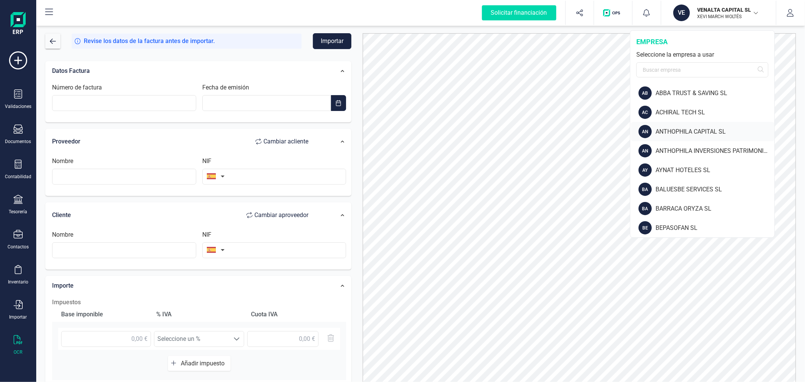
click at [697, 131] on div "ANTHOPHILA CAPITAL SL" at bounding box center [715, 131] width 119 height 9
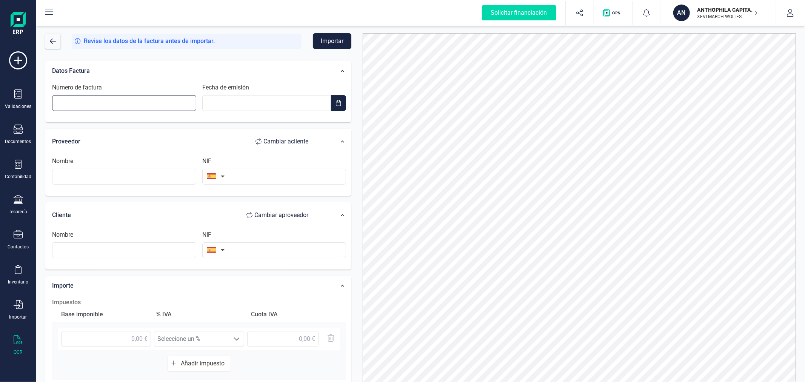
click at [107, 98] on input "Número de factura" at bounding box center [124, 103] width 144 height 16
type input "K/1006"
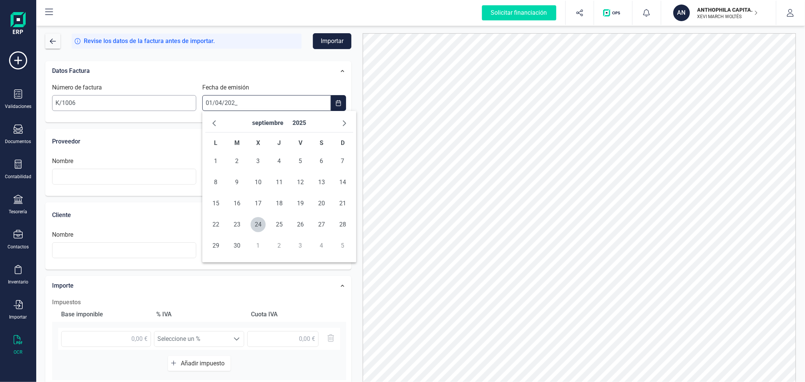
type input "01/04/2025"
click at [238, 160] on span "1" at bounding box center [236, 161] width 15 height 15
click at [152, 173] on input "text" at bounding box center [124, 177] width 144 height 16
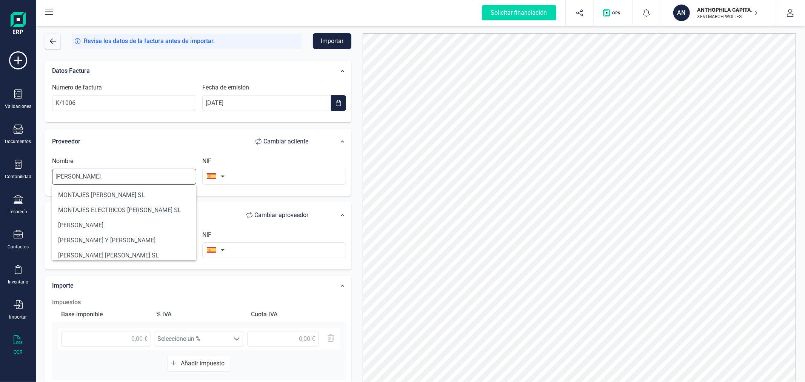
type input "RICARDO MONLLOR"
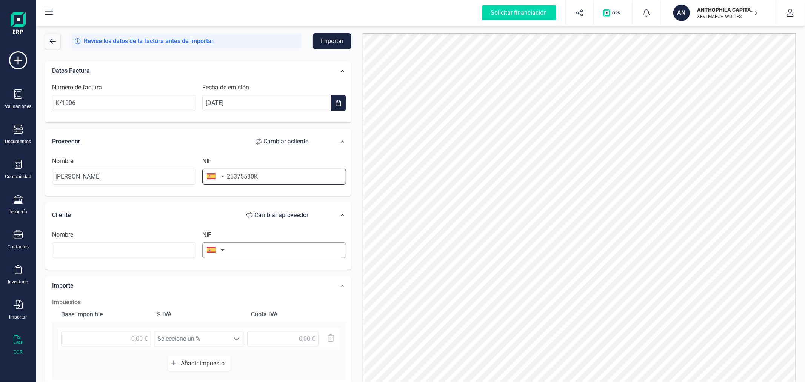
type input "25375530K"
click at [260, 249] on input "text" at bounding box center [274, 250] width 144 height 16
type input "B98836612"
click at [271, 271] on li "B98836612" at bounding box center [274, 269] width 144 height 15
type input "VENALTA CAPITAL SL"
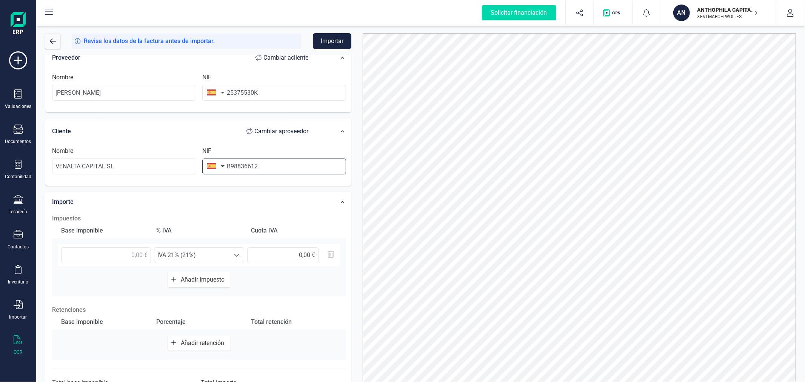
scroll to position [119, 0]
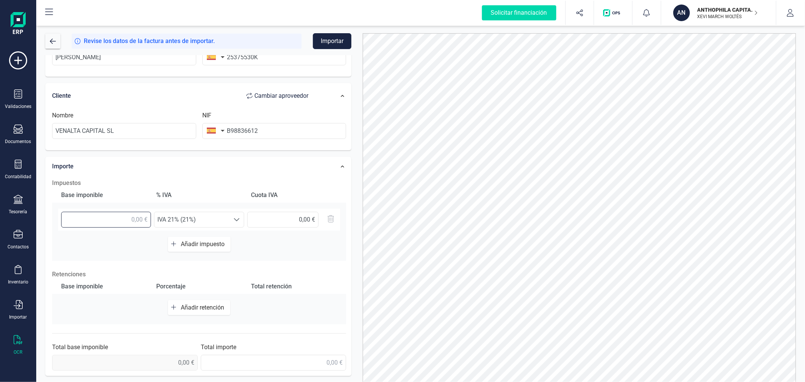
click at [133, 221] on input "text" at bounding box center [106, 220] width 90 height 16
type input "123,43 €"
click at [204, 237] on button "Añadir impuesto" at bounding box center [199, 244] width 63 height 15
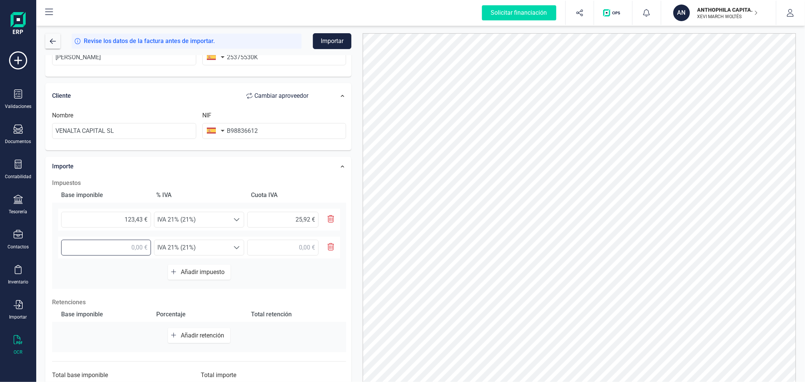
click at [130, 249] on input "text" at bounding box center [106, 248] width 90 height 16
type input "8,91 €"
click at [191, 246] on span "IVA 21% (21%)" at bounding box center [191, 247] width 75 height 15
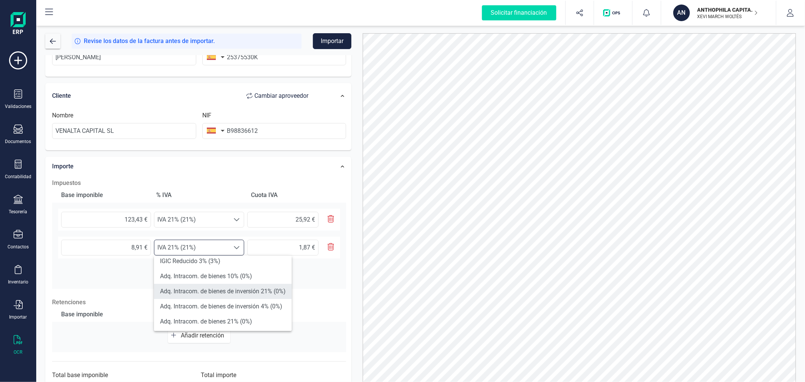
scroll to position [168, 0]
click at [205, 292] on li "Exento (0%)" at bounding box center [223, 294] width 138 height 15
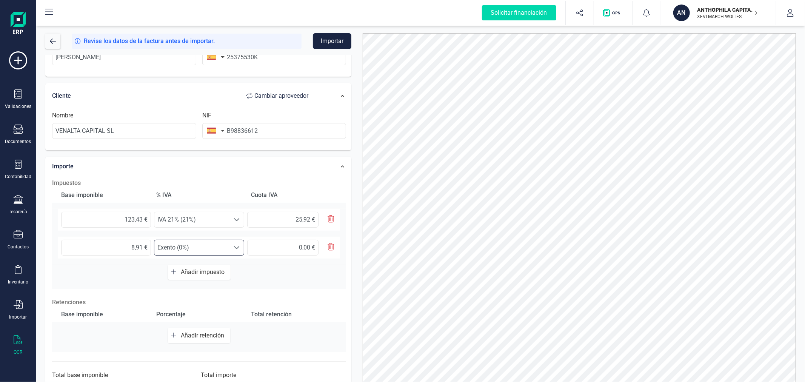
scroll to position [148, 0]
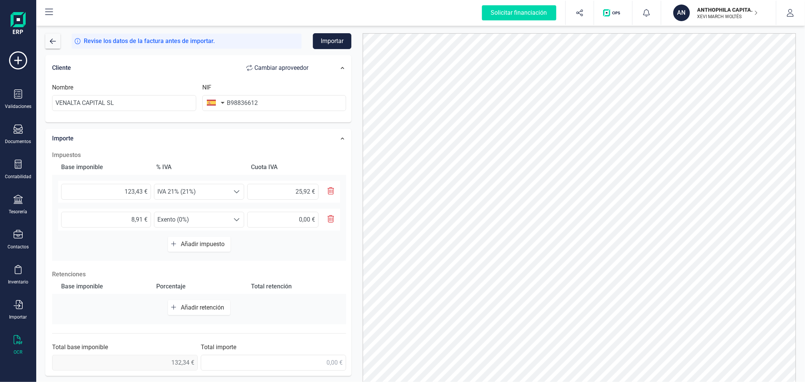
click at [192, 303] on button "Añadir retención" at bounding box center [199, 307] width 62 height 15
click at [97, 313] on input "text" at bounding box center [106, 311] width 90 height 16
type input "123,43 €"
click at [231, 311] on div at bounding box center [236, 310] width 14 height 15
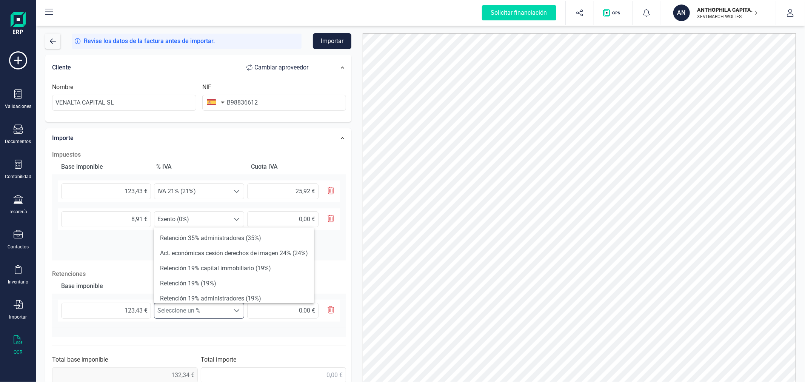
scroll to position [42, 0]
click at [225, 285] on li "Retención 15% (15%)" at bounding box center [234, 286] width 160 height 15
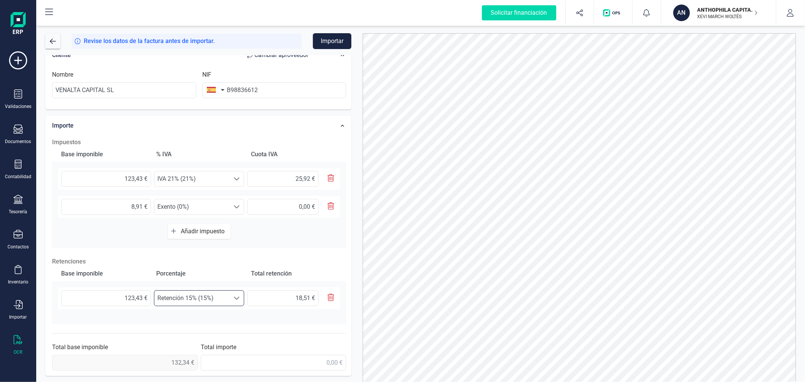
scroll to position [36, 0]
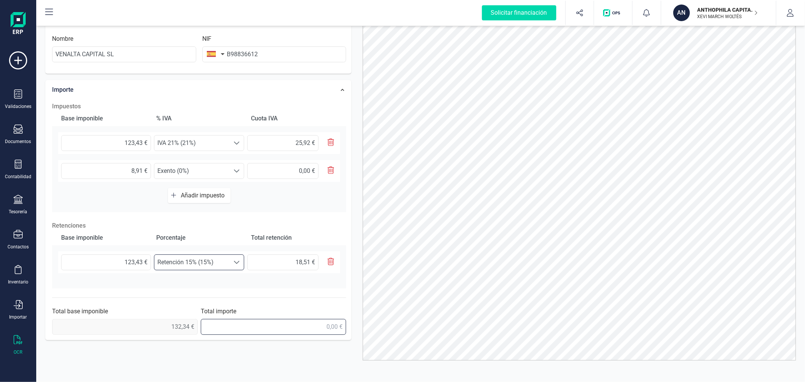
click at [267, 329] on input "text" at bounding box center [274, 327] width 146 height 16
type input "139,75 €"
click at [354, 203] on div "Datos Factura Número de factura K/1006 Fecha de emisión 01/04/2025 Proveedor Ca…" at bounding box center [198, 101] width 317 height 485
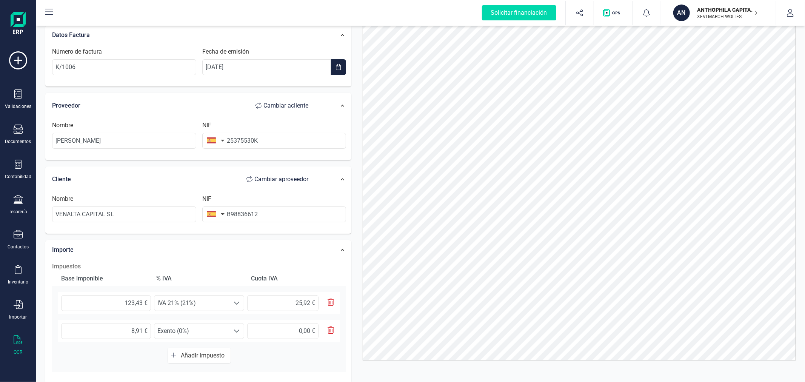
scroll to position [0, 0]
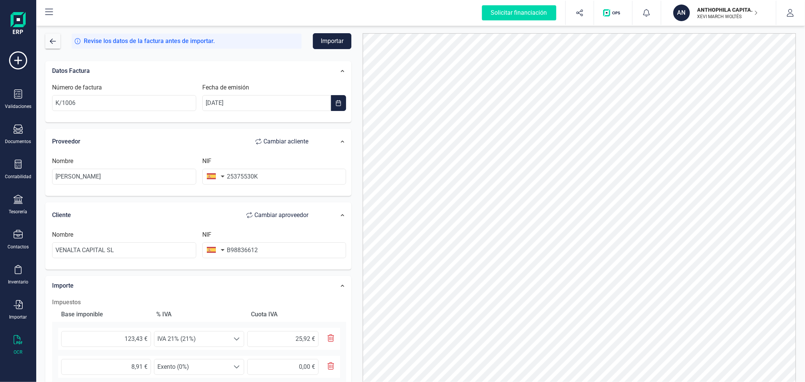
click at [331, 40] on button "Importar" at bounding box center [332, 41] width 38 height 16
click at [266, 248] on input "B98836612" at bounding box center [274, 250] width 144 height 16
type input "B98836620"
click at [266, 274] on li "B98836620" at bounding box center [274, 269] width 144 height 15
type input "ANTHOPHILA CAPITAL SL"
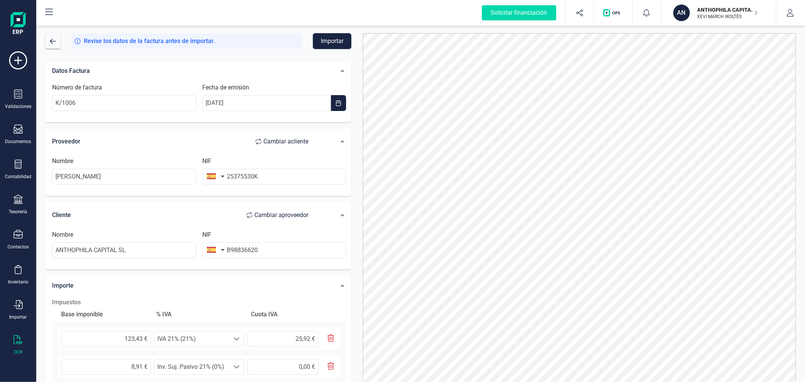
click at [331, 40] on button "Importar" at bounding box center [332, 41] width 38 height 16
click at [329, 44] on button "Importar" at bounding box center [332, 41] width 38 height 16
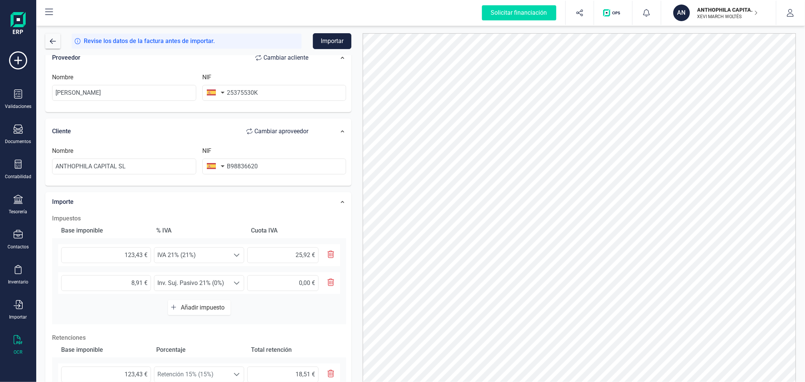
scroll to position [126, 0]
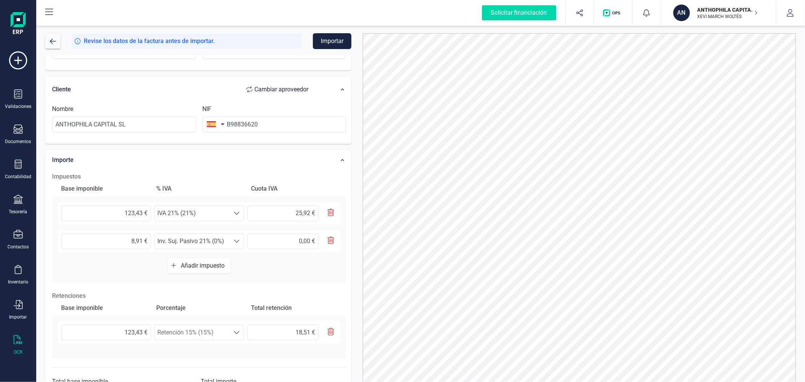
click at [207, 231] on div "8,91 € Seleccione un % Inv. Suj. Pasivo 21% (0%) Inv. Suj. Pasivo 21% (0%)" at bounding box center [199, 241] width 282 height 22
click at [209, 237] on span "Inv. Suj. Pasivo 21% (0%)" at bounding box center [191, 241] width 75 height 15
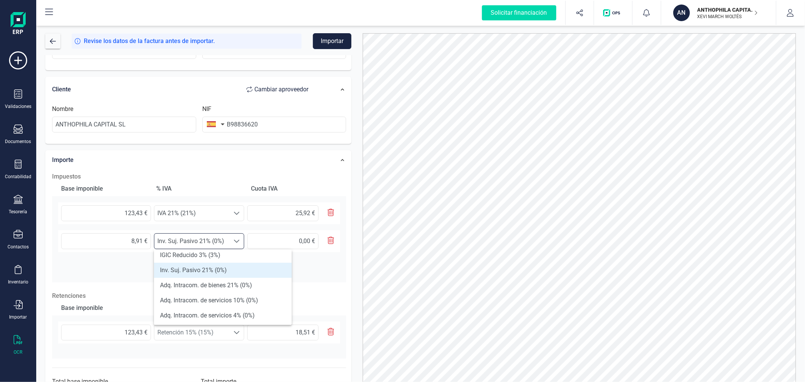
scroll to position [168, 0]
click at [212, 302] on li "Exento (0%)" at bounding box center [223, 303] width 138 height 15
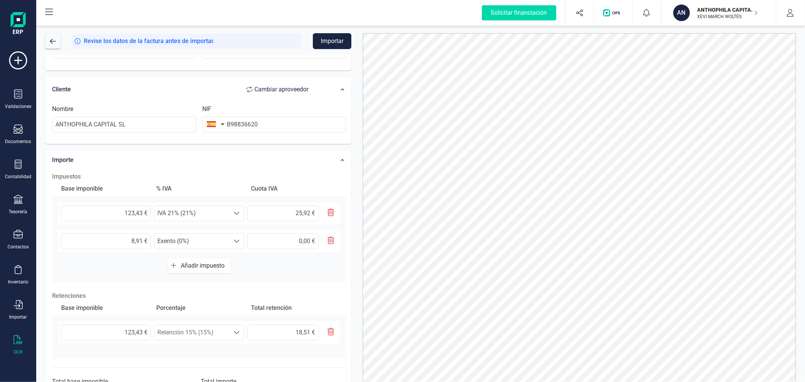
click at [361, 121] on div at bounding box center [579, 214] width 445 height 363
click at [337, 39] on button "Importar" at bounding box center [332, 41] width 38 height 16
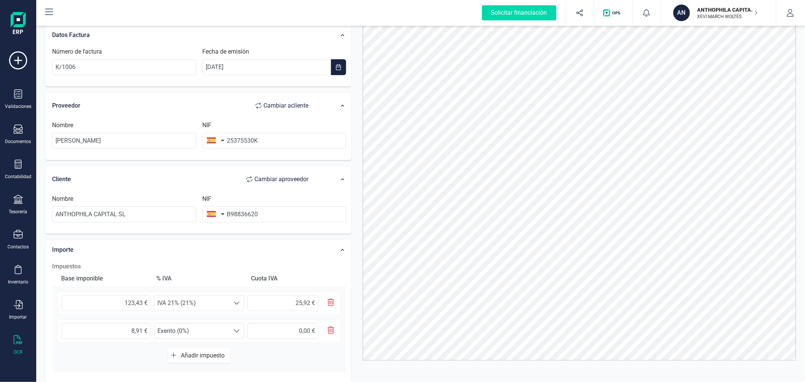
scroll to position [0, 0]
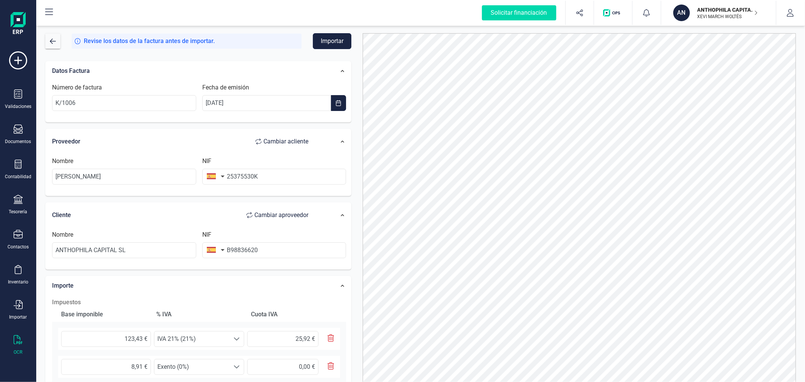
click at [334, 37] on button "Importar" at bounding box center [332, 41] width 38 height 16
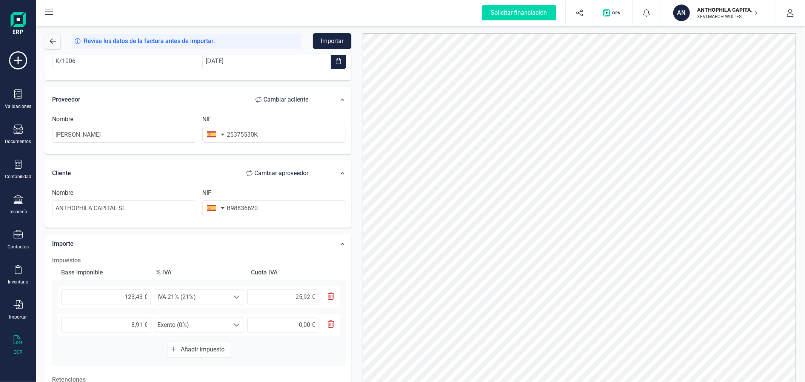
scroll to position [84, 0]
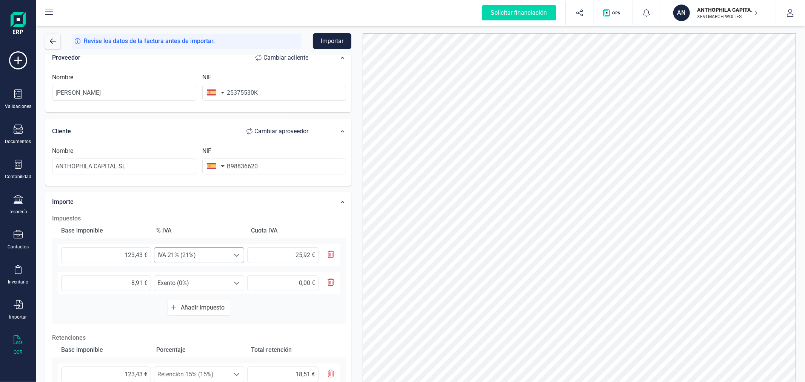
click at [197, 256] on span "IVA 21% (21%)" at bounding box center [191, 255] width 75 height 15
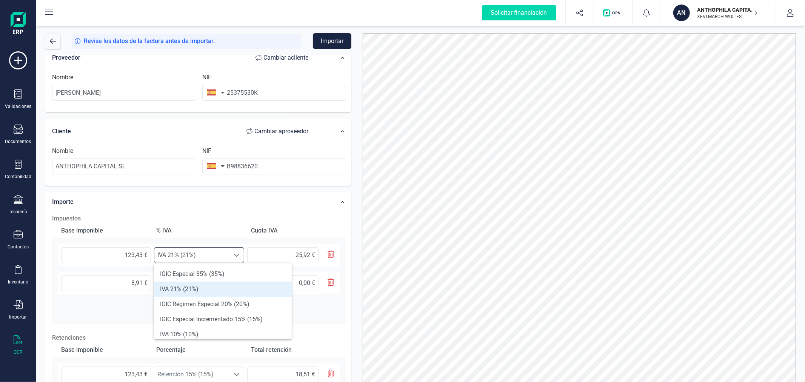
scroll to position [4, 32]
click at [194, 285] on li "IVA 21% (21%)" at bounding box center [223, 289] width 138 height 15
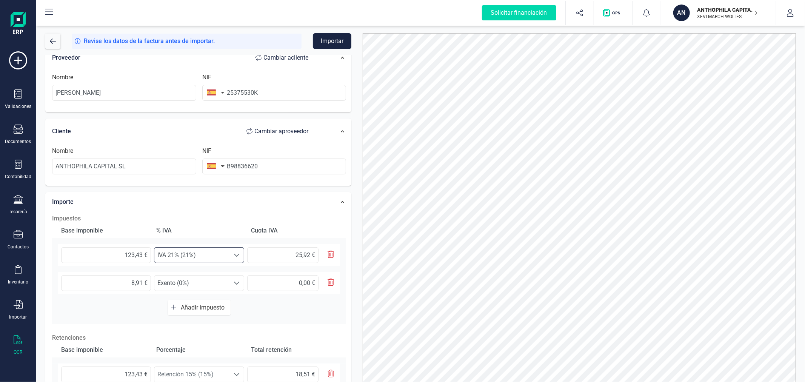
scroll to position [160, 0]
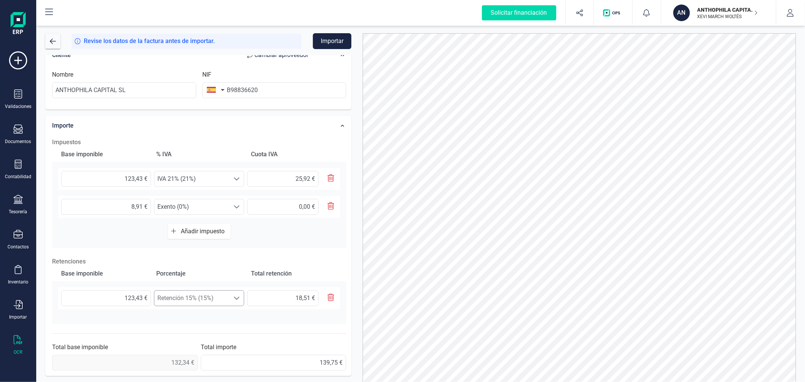
click at [197, 296] on span "Retención 15% (15%)" at bounding box center [191, 298] width 75 height 15
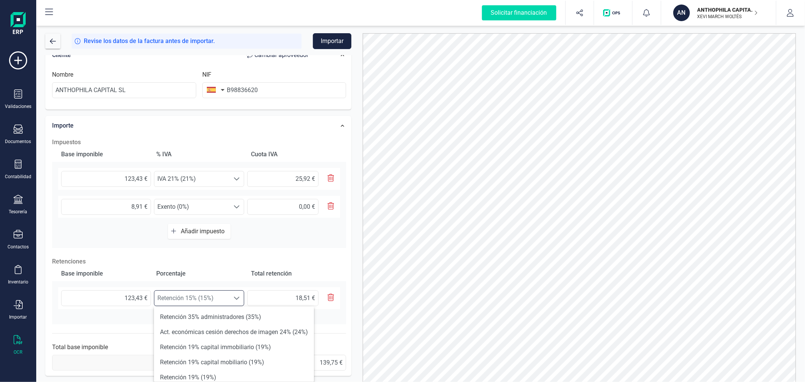
scroll to position [84, 0]
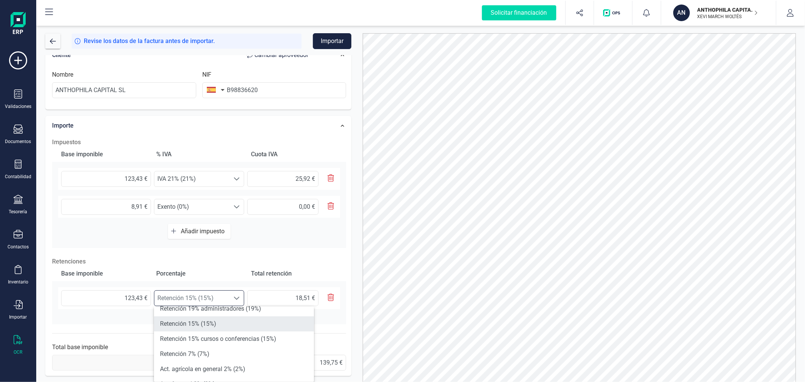
click at [198, 322] on li "Retención 15% (15%)" at bounding box center [234, 323] width 160 height 15
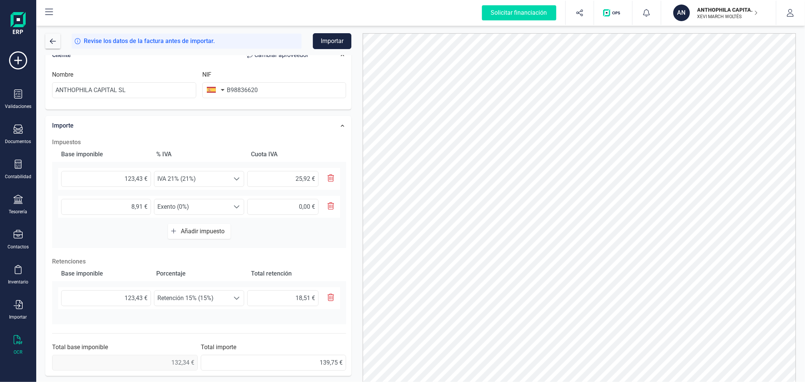
click at [326, 40] on button "Importar" at bounding box center [332, 41] width 38 height 16
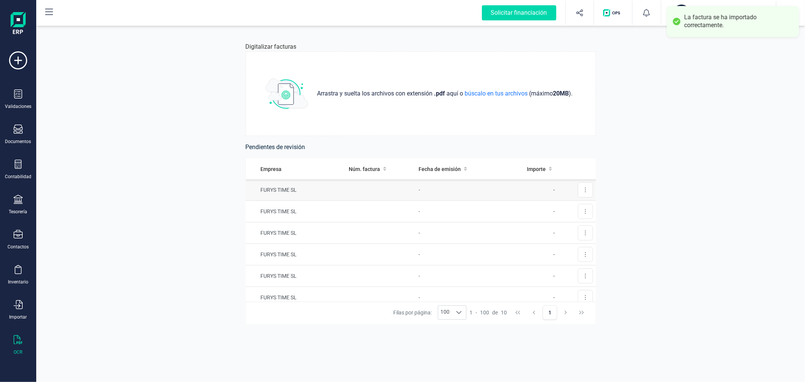
click at [329, 188] on td "FURYS TIME SL" at bounding box center [296, 190] width 100 height 22
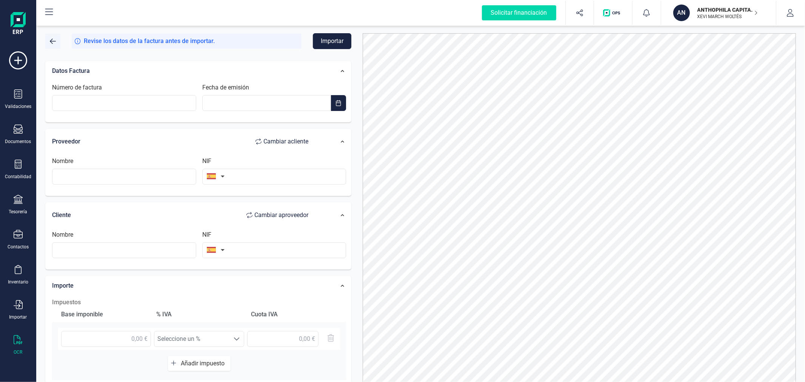
click at [55, 43] on span "button" at bounding box center [53, 41] width 6 height 6
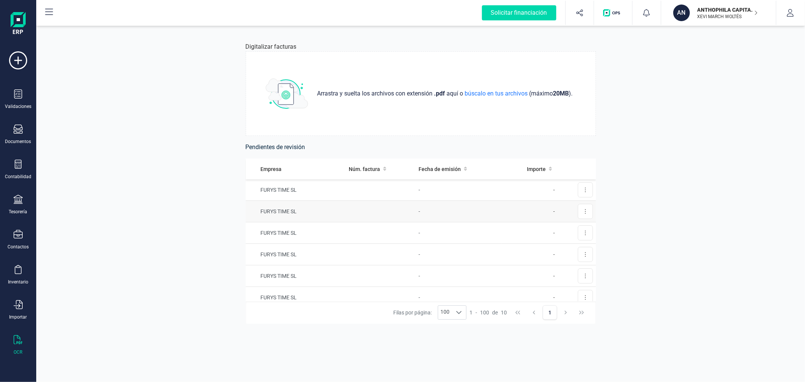
click at [331, 210] on td "FURYS TIME SL" at bounding box center [296, 212] width 100 height 22
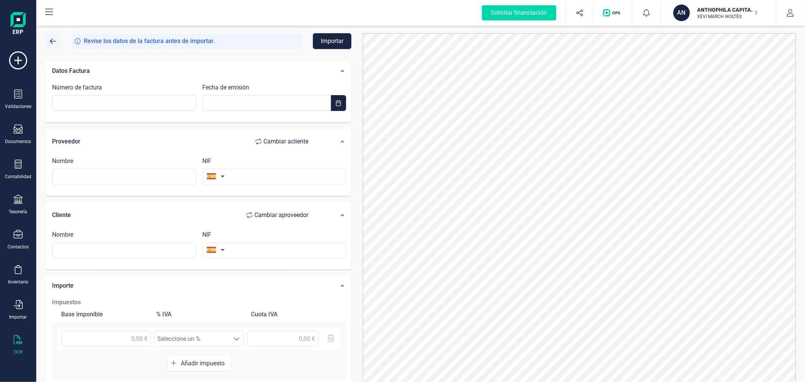
click at [55, 38] on span "button" at bounding box center [53, 41] width 6 height 6
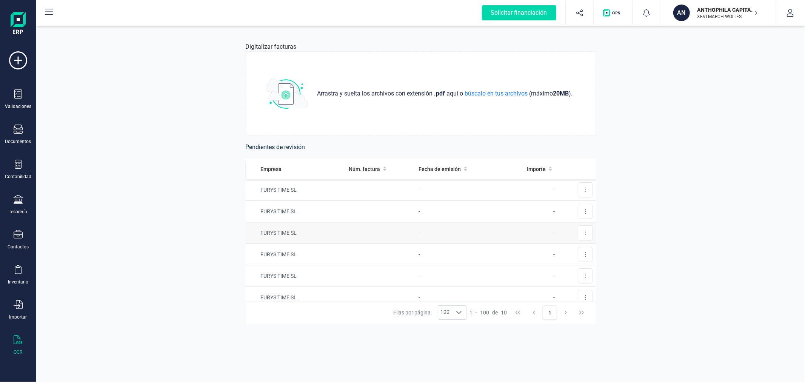
click at [307, 236] on td "FURYS TIME SL" at bounding box center [296, 233] width 100 height 22
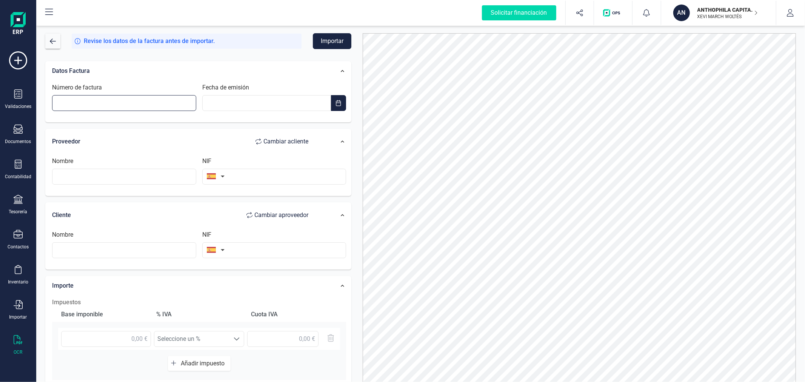
click at [142, 97] on input "Número de factura" at bounding box center [124, 103] width 144 height 16
type input "K/1014"
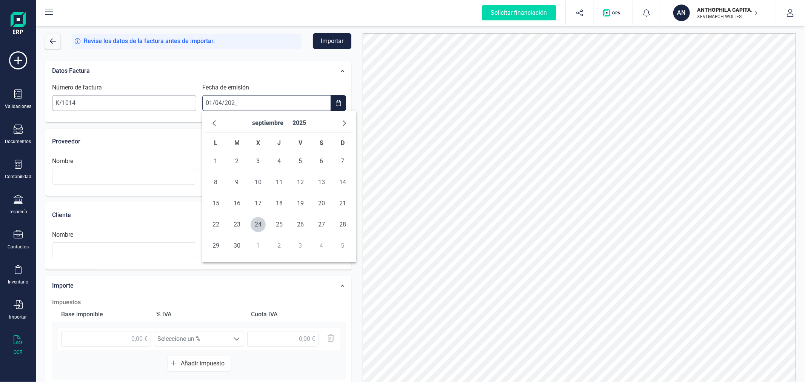
type input "01/04/2025"
click at [236, 163] on span "1" at bounding box center [236, 161] width 15 height 15
click at [152, 177] on input "text" at bounding box center [124, 177] width 144 height 16
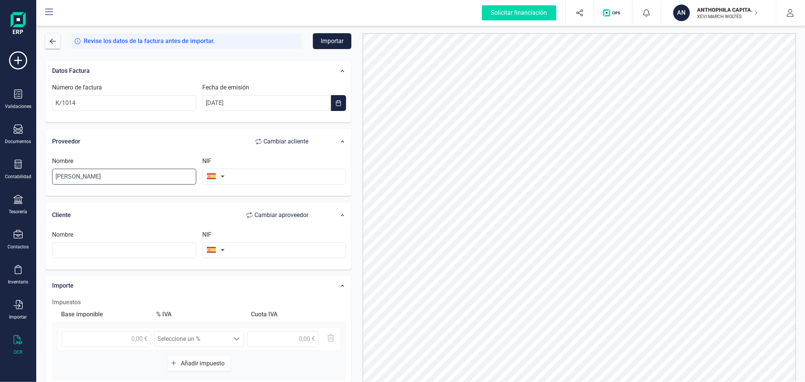
type input "RICARDO MONLLOR"
type input "25375530K"
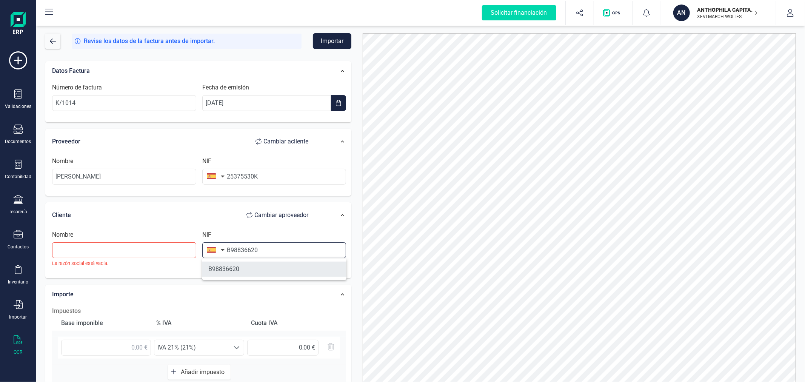
type input "B98836620"
click at [240, 266] on li "B98836620" at bounding box center [274, 269] width 144 height 15
type input "ANTHOPHILA CAPITAL SL"
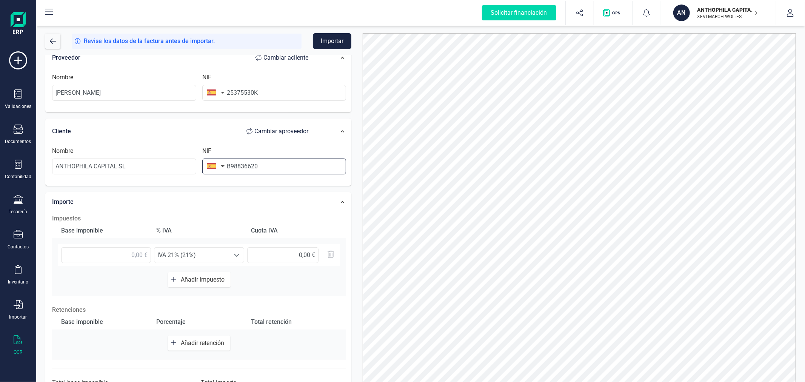
scroll to position [119, 0]
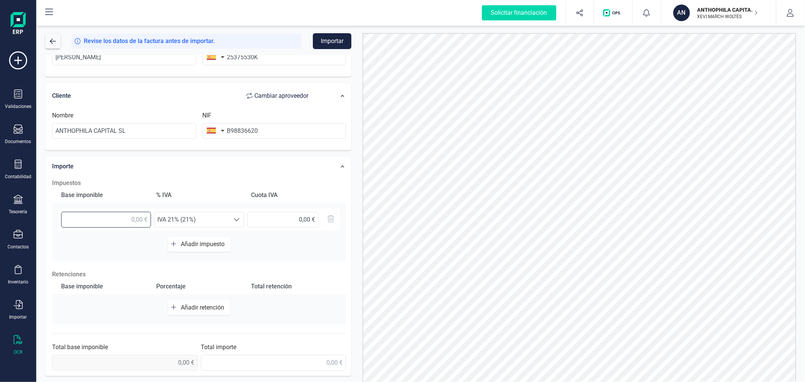
click at [96, 218] on input "text" at bounding box center [106, 220] width 90 height 16
type input "107,78 €"
click at [220, 239] on button "Añadir impuesto" at bounding box center [199, 244] width 63 height 15
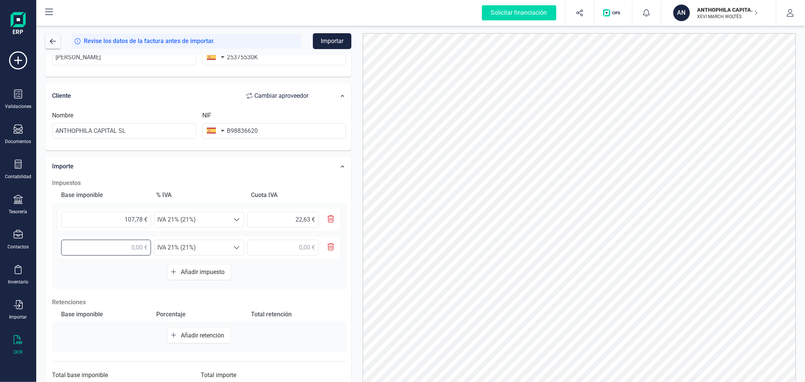
click at [126, 254] on input "text" at bounding box center [106, 248] width 90 height 16
type input "8,55 €"
click at [205, 248] on span "IVA 21% (21%)" at bounding box center [191, 247] width 75 height 15
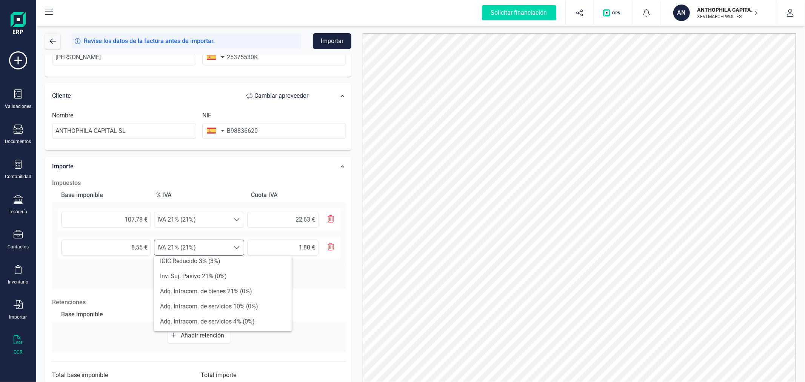
scroll to position [168, 0]
click at [197, 309] on li "Exento (0%)" at bounding box center [223, 309] width 138 height 15
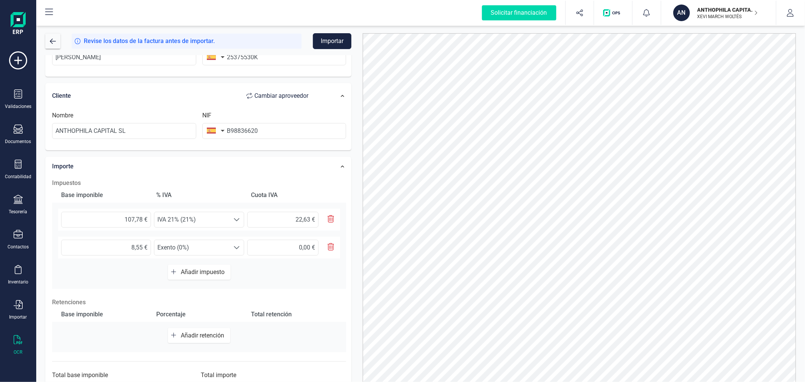
click at [357, 203] on div at bounding box center [579, 214] width 445 height 363
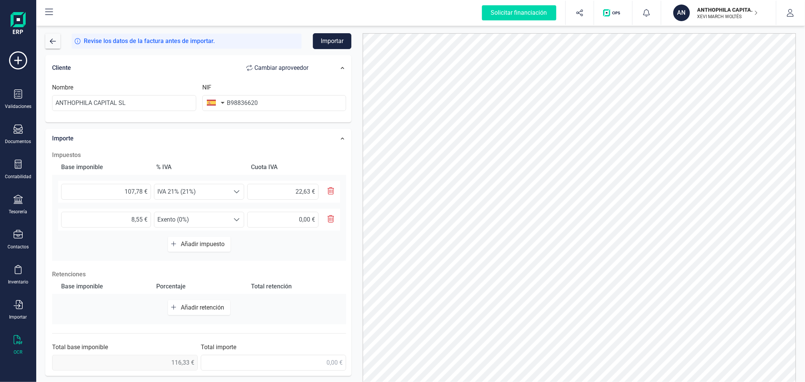
click at [198, 305] on span "Añadir retención" at bounding box center [204, 307] width 46 height 7
click at [119, 310] on input "text" at bounding box center [106, 311] width 90 height 16
type input "107,78 €"
click at [222, 312] on span "Seleccione un %" at bounding box center [191, 310] width 75 height 15
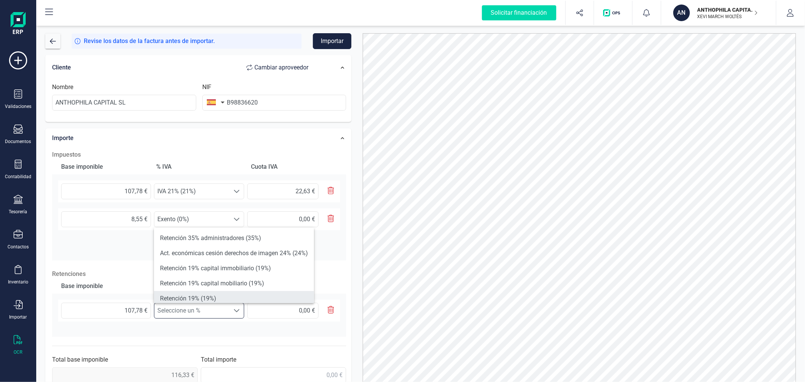
scroll to position [42, 0]
click at [226, 289] on li "Retención 15% (15%)" at bounding box center [234, 286] width 160 height 15
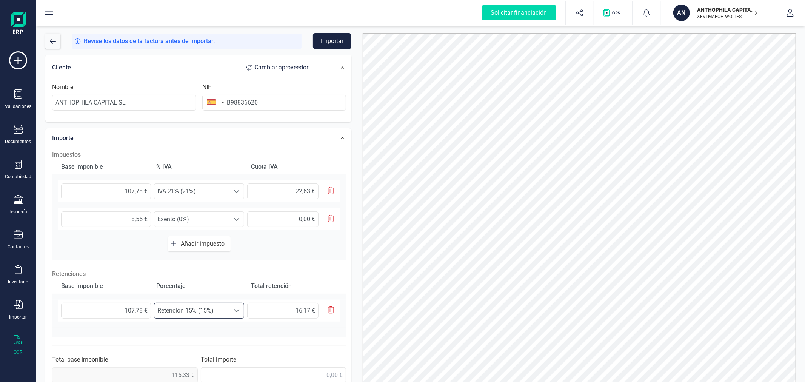
click at [356, 206] on div "Datos Factura Número de factura K/1014 Fecha de emisión 01/04/2025 Proveedor Ca…" at bounding box center [198, 150] width 317 height 485
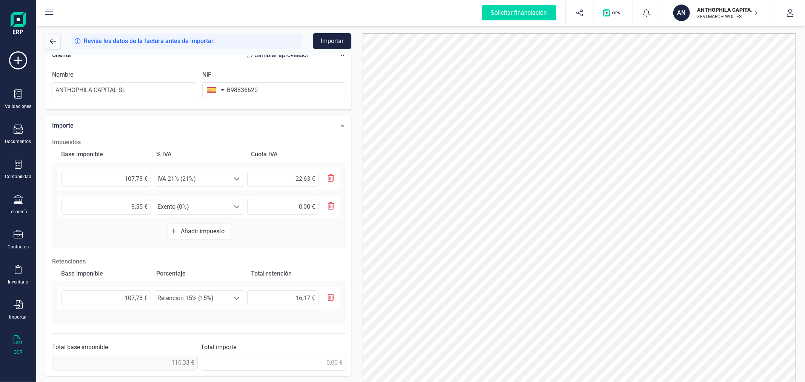
scroll to position [36, 0]
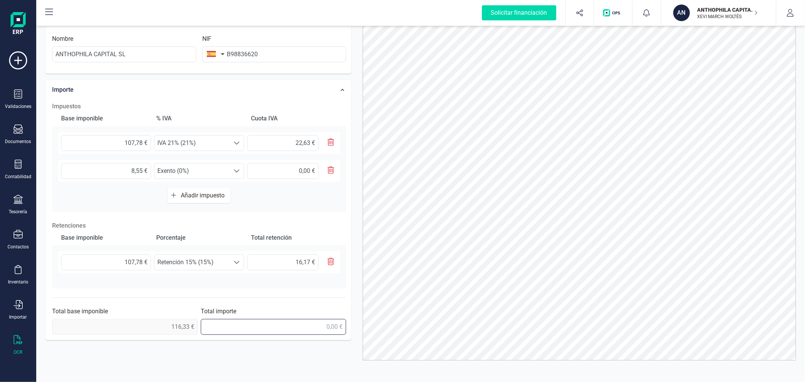
click at [319, 325] on input "text" at bounding box center [274, 327] width 146 height 16
type input "122,79 €"
click at [361, 223] on div at bounding box center [579, 178] width 445 height 363
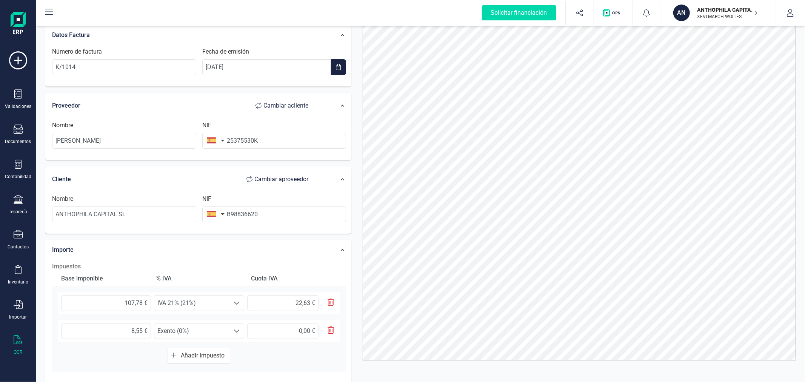
scroll to position [0, 0]
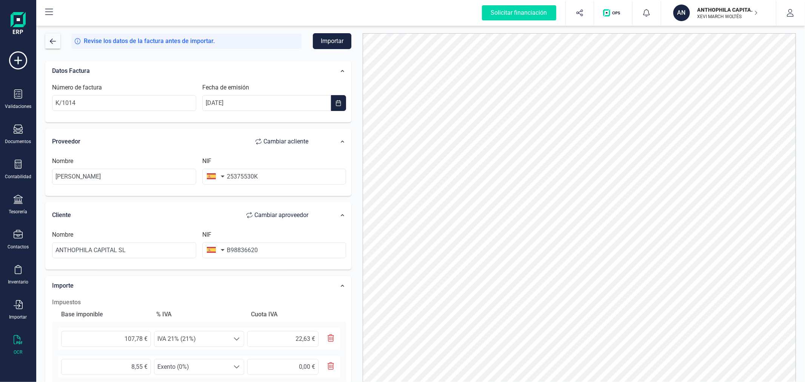
click at [329, 41] on button "Importar" at bounding box center [332, 41] width 38 height 16
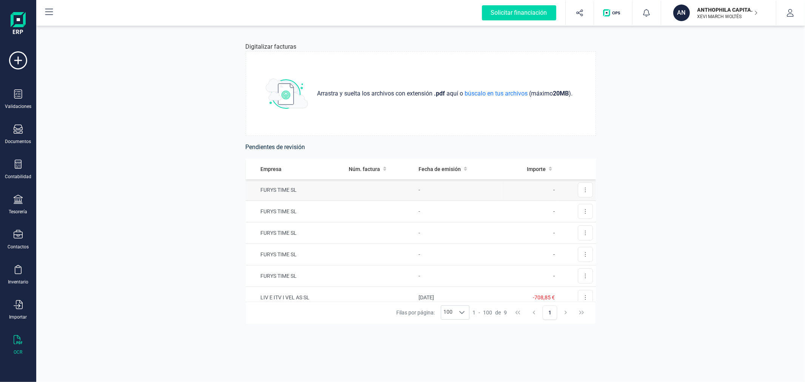
click at [391, 183] on td at bounding box center [381, 190] width 70 height 22
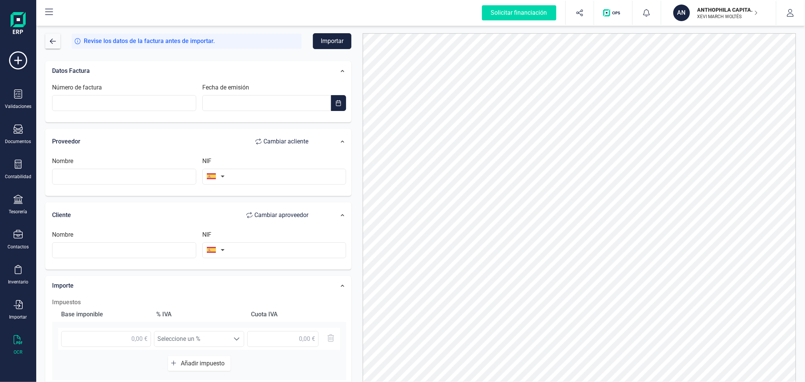
click at [710, 7] on p "ANTHOPHILA CAPITAL SL" at bounding box center [728, 10] width 60 height 8
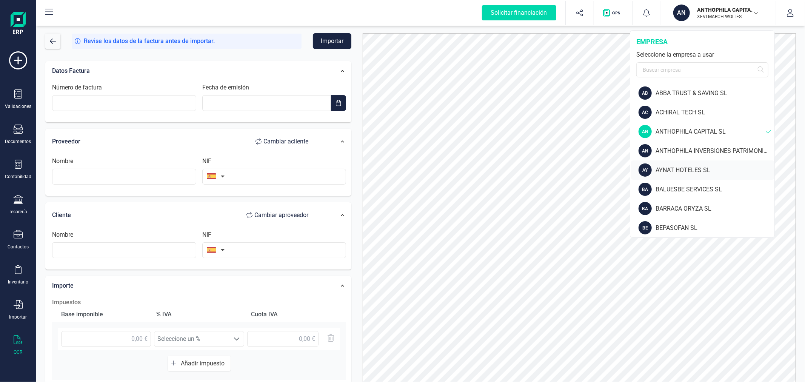
click at [685, 161] on div "AY AYNAT HOTELES SL" at bounding box center [702, 169] width 143 height 19
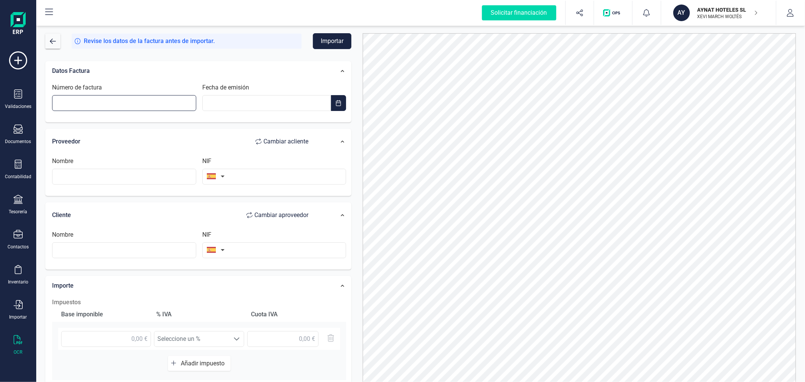
click at [120, 102] on input "Número de factura" at bounding box center [124, 103] width 144 height 16
type input "K/1187"
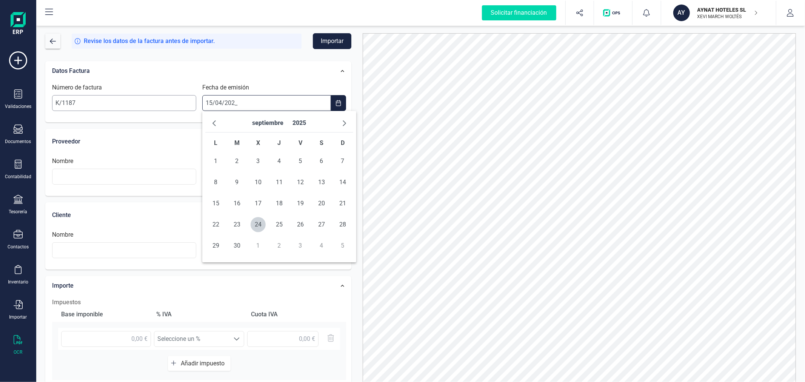
type input "15/04/2025"
drag, startPoint x: 236, startPoint y: 200, endPoint x: 232, endPoint y: 202, distance: 3.9
click at [236, 201] on span "15" at bounding box center [236, 203] width 15 height 15
click at [100, 182] on input "text" at bounding box center [124, 177] width 144 height 16
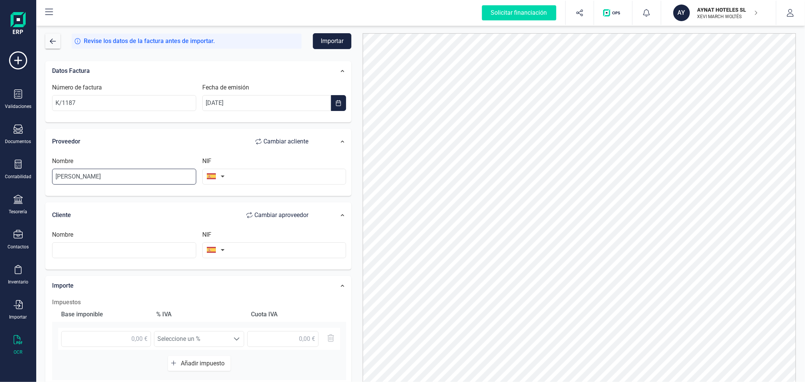
type input "RICARDO MONLLOR"
type input "25375530K"
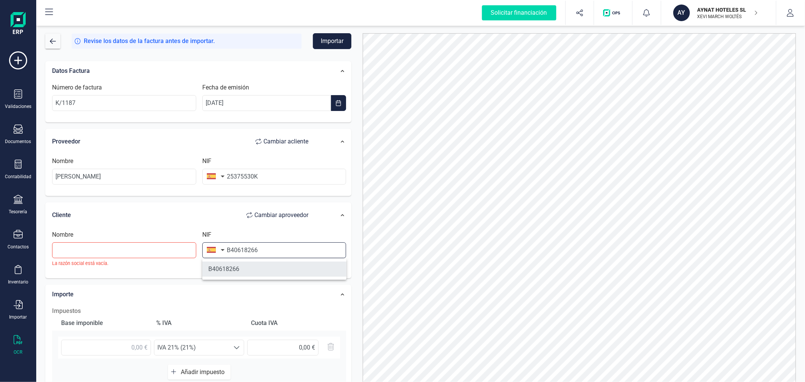
type input "B40618266"
click at [223, 265] on li "B40618266" at bounding box center [274, 269] width 144 height 15
type input "AYNAT HOTELES SL"
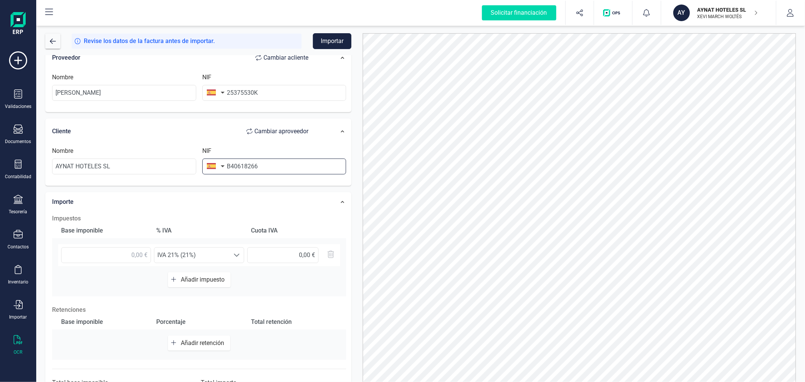
scroll to position [119, 0]
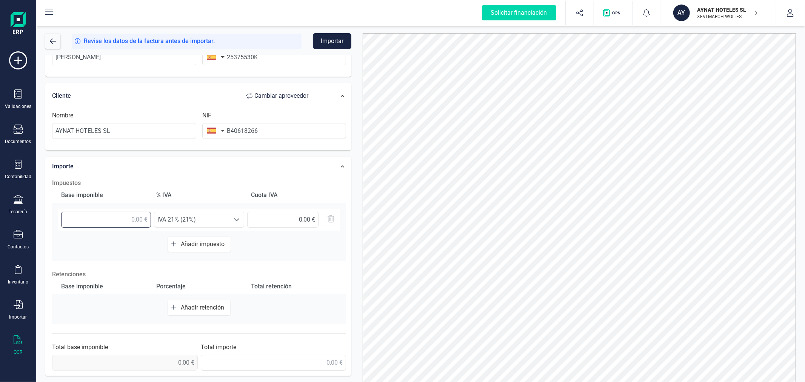
click at [88, 221] on input "text" at bounding box center [106, 220] width 90 height 16
type input "117,41 €"
click at [197, 247] on span "Añadir impuesto" at bounding box center [204, 243] width 47 height 7
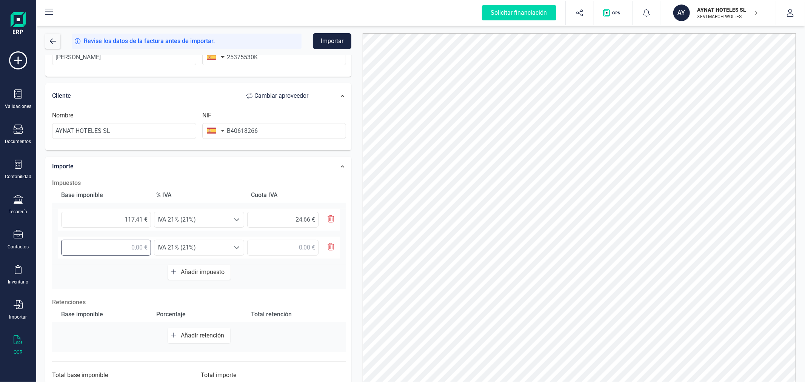
click at [123, 248] on input "text" at bounding box center [106, 248] width 90 height 16
type input "8,81 €"
click at [205, 330] on button "Añadir retención" at bounding box center [199, 335] width 62 height 15
click at [121, 335] on input "text" at bounding box center [106, 339] width 90 height 16
type input "117,41 €"
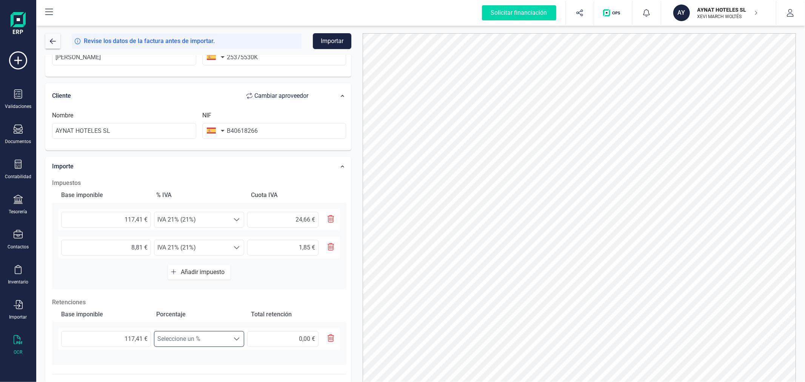
click at [225, 333] on span "Seleccione un %" at bounding box center [191, 338] width 75 height 15
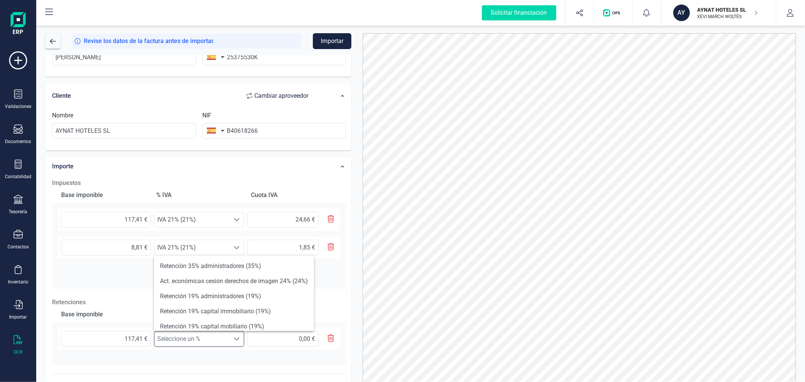
scroll to position [42, 0]
click at [223, 307] on li "Retención 15% (15%)" at bounding box center [234, 314] width 160 height 15
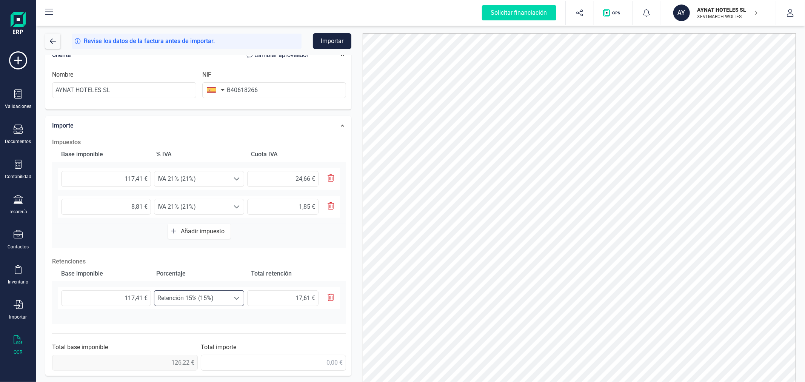
scroll to position [36, 0]
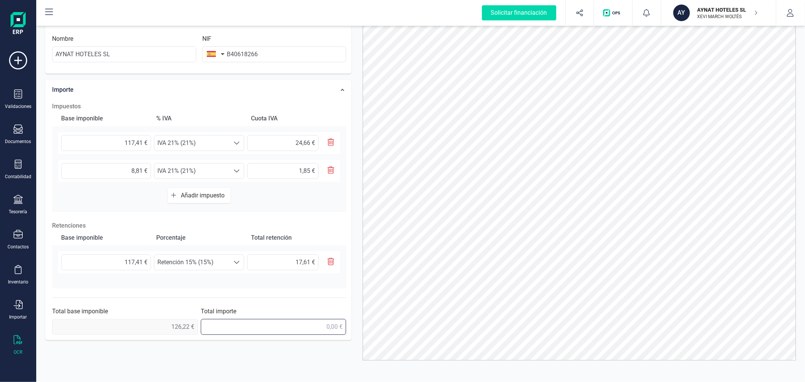
click at [308, 326] on input "text" at bounding box center [274, 327] width 146 height 16
type input "133,27 €"
click at [225, 172] on span "IVA 21% (21%)" at bounding box center [192, 171] width 75 height 15
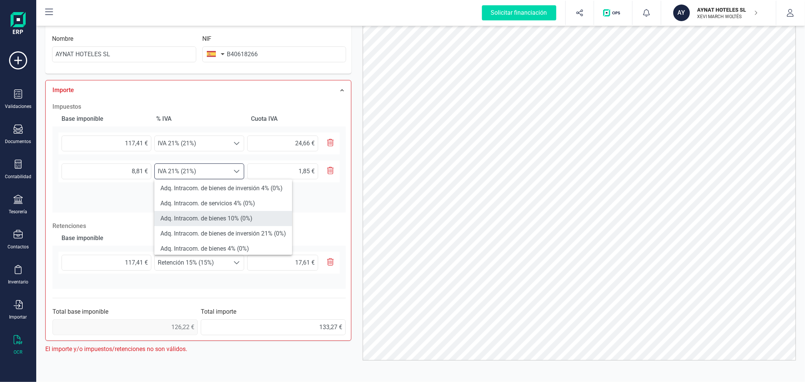
scroll to position [209, 0]
click at [212, 217] on li "Exento (0%)" at bounding box center [223, 221] width 138 height 15
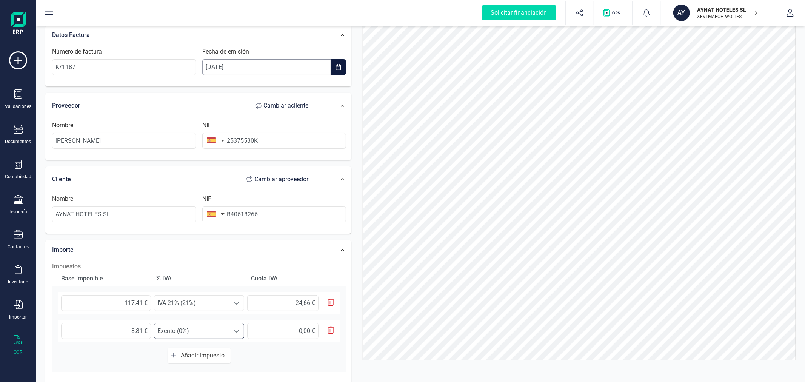
scroll to position [0, 0]
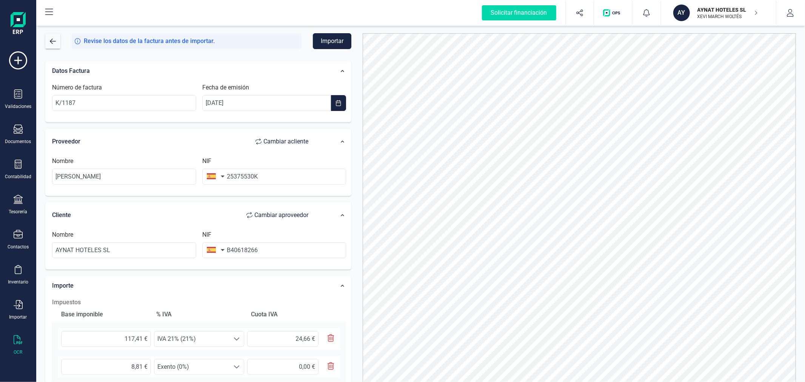
click at [343, 40] on button "Importar" at bounding box center [332, 41] width 38 height 16
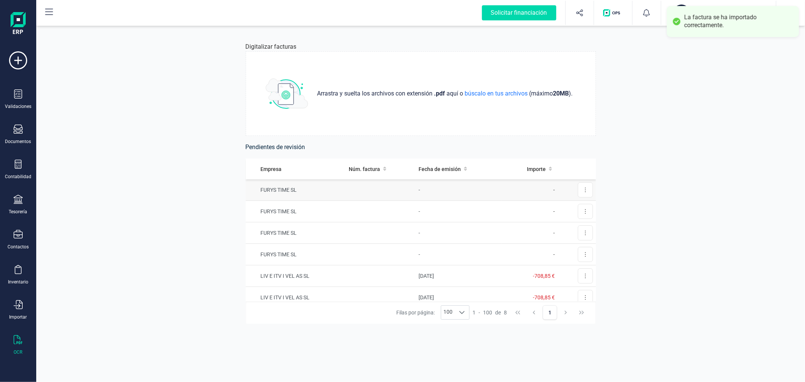
click at [392, 191] on td at bounding box center [381, 190] width 70 height 22
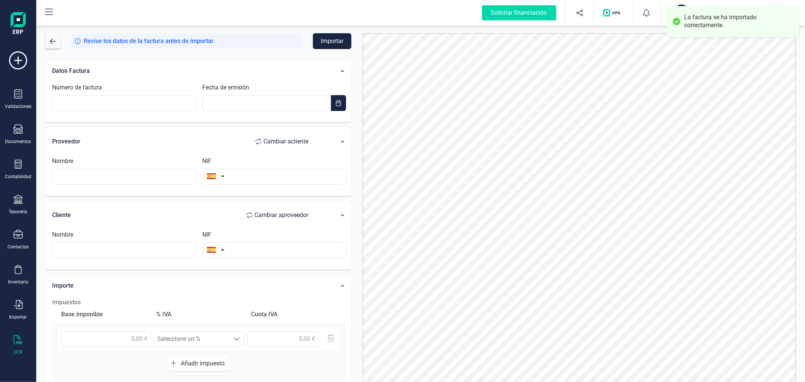
click at [681, 2] on button "AY AYNAT HOTELES SL XEVI MARCH WOLTÉS" at bounding box center [718, 13] width 97 height 24
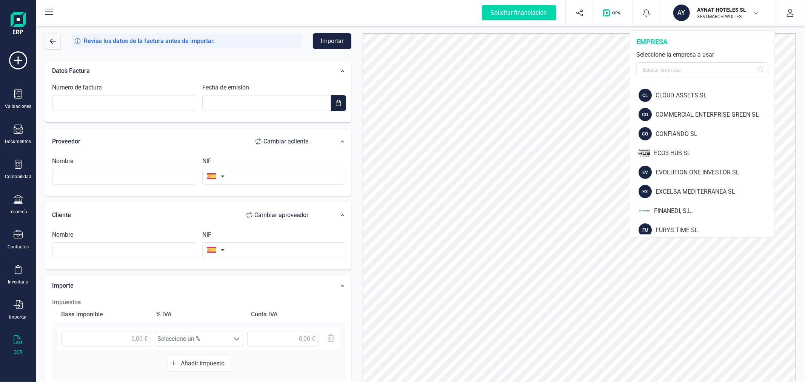
scroll to position [251, 0]
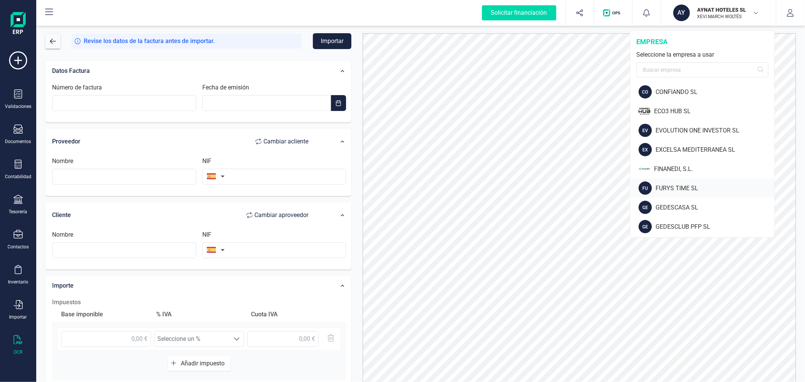
click at [678, 185] on div "FURYS TIME SL" at bounding box center [715, 188] width 119 height 9
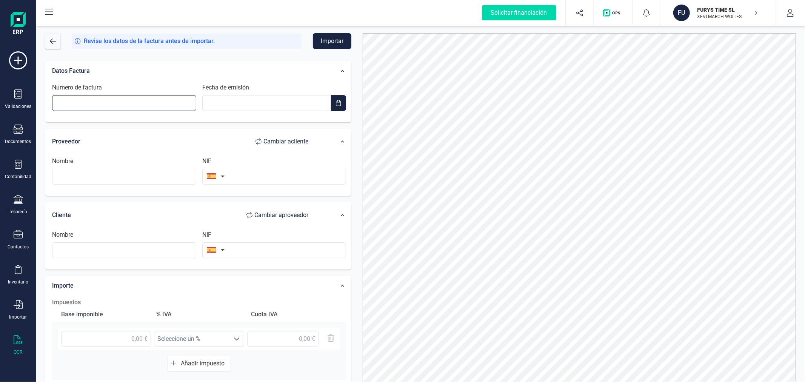
click at [98, 106] on input "Número de factura" at bounding box center [124, 103] width 144 height 16
type input "K/1188"
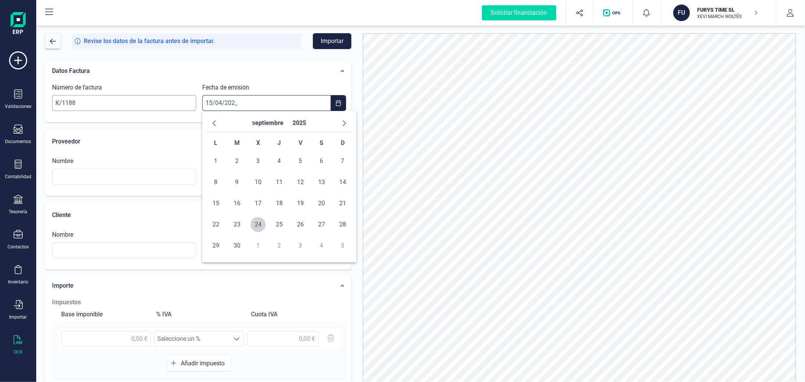
type input "15/04/2025"
click at [237, 204] on span "15" at bounding box center [236, 203] width 15 height 15
click at [148, 174] on input "text" at bounding box center [124, 177] width 144 height 16
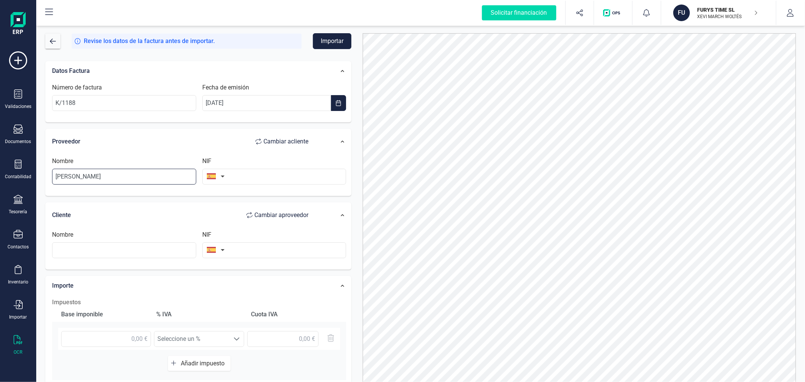
type input "RICARDO MONLLOR"
type input "25375530K"
click at [119, 251] on input "text" at bounding box center [124, 250] width 144 height 16
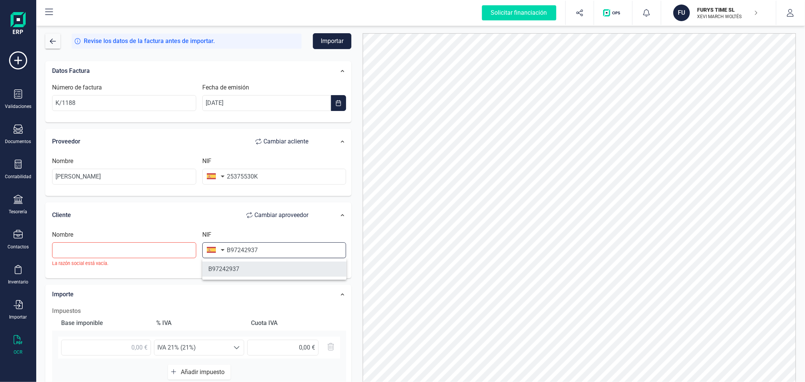
type input "B97242937"
click at [218, 267] on li "B97242937" at bounding box center [274, 269] width 144 height 15
type input "FURYS TIME SOCIEDAD LIMITADA"
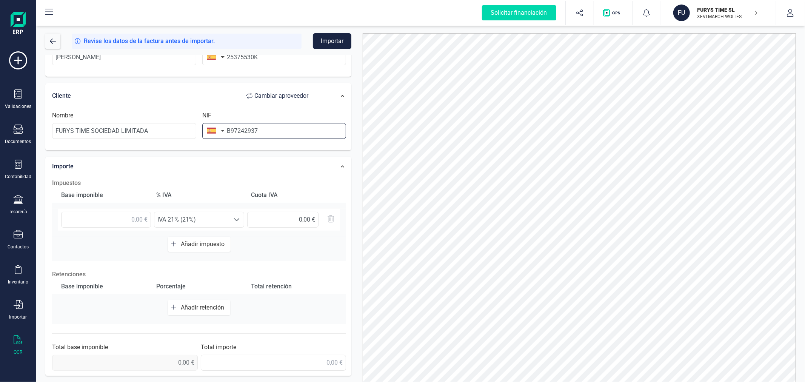
scroll to position [36, 0]
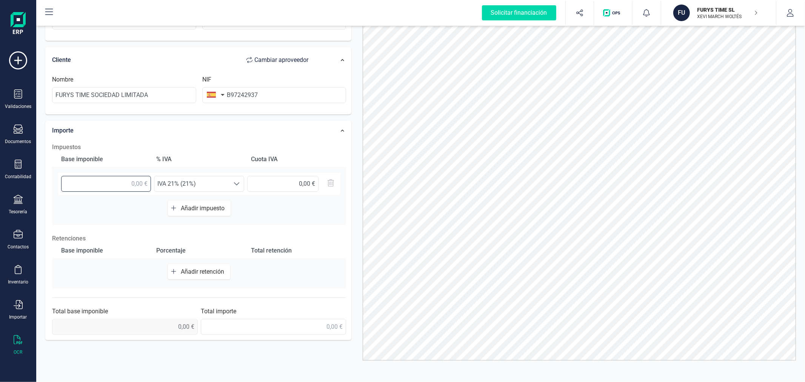
click at [121, 186] on input "text" at bounding box center [106, 184] width 90 height 16
type input "123,43 €"
click at [184, 209] on span "Añadir impuesto" at bounding box center [204, 208] width 47 height 7
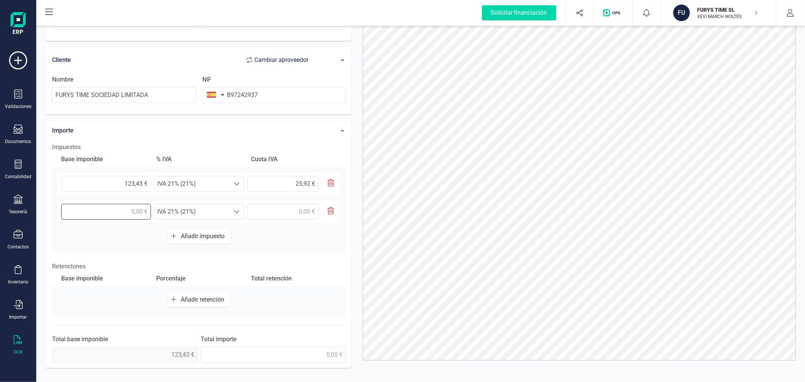
click at [122, 213] on input "text" at bounding box center [106, 212] width 90 height 16
type input "8,81 €"
drag, startPoint x: 229, startPoint y: 210, endPoint x: 228, endPoint y: 216, distance: 5.7
click at [229, 212] on span "IVA 21% (21%)" at bounding box center [191, 211] width 75 height 15
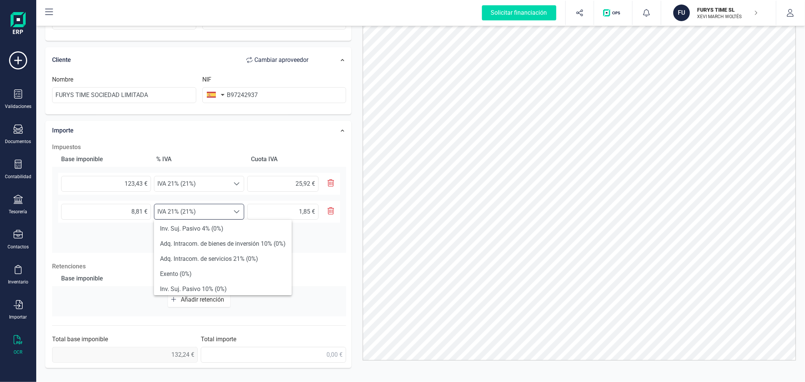
scroll to position [209, 0]
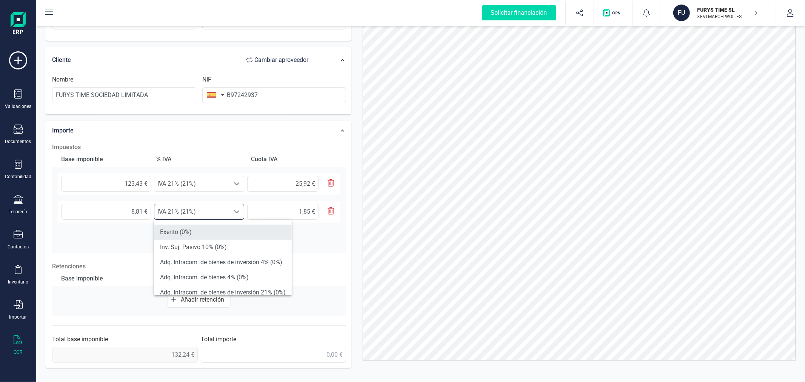
click at [216, 228] on li "Exento (0%)" at bounding box center [223, 232] width 138 height 15
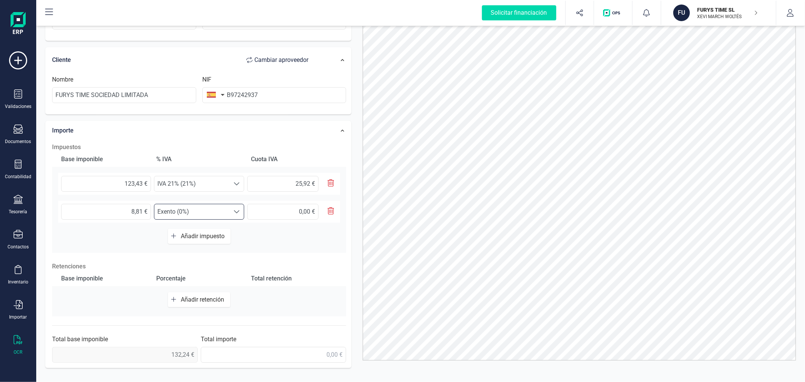
click at [193, 303] on button "Añadir retención" at bounding box center [199, 299] width 62 height 15
click at [111, 300] on input "text" at bounding box center [106, 303] width 90 height 16
type input "123,43 €"
click at [197, 306] on span "Seleccione un %" at bounding box center [191, 303] width 75 height 15
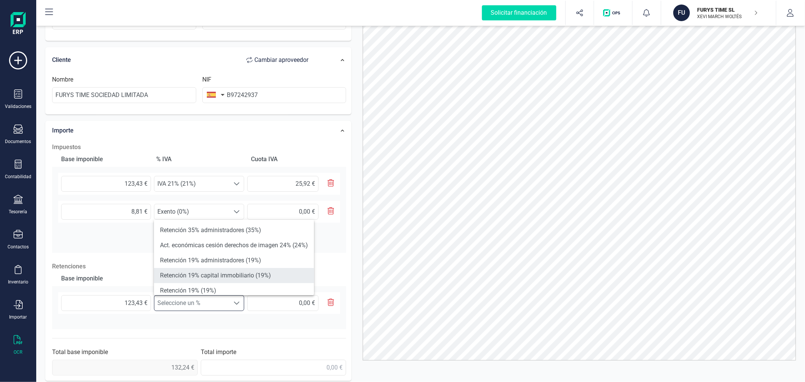
scroll to position [42, 0]
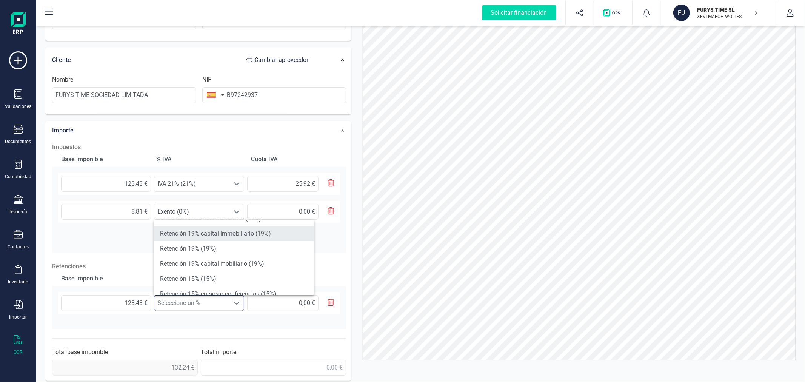
click at [208, 273] on li "Retención 15% (15%)" at bounding box center [234, 278] width 160 height 15
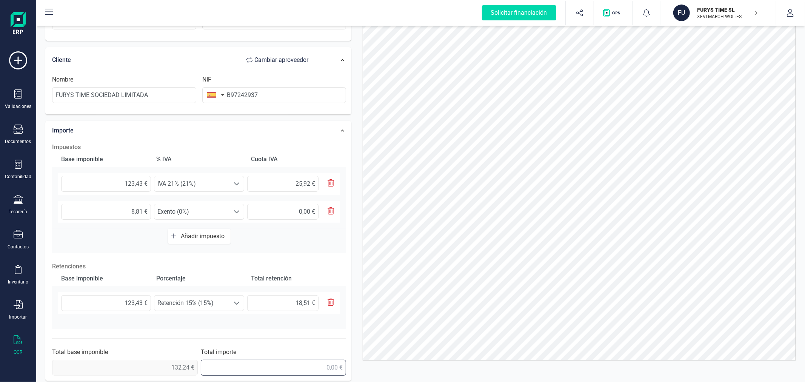
click at [326, 365] on input "text" at bounding box center [274, 368] width 146 height 16
type input "139,65 €"
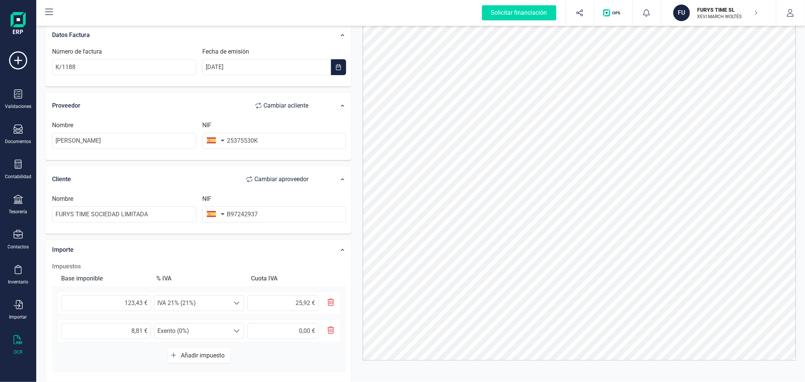
scroll to position [0, 0]
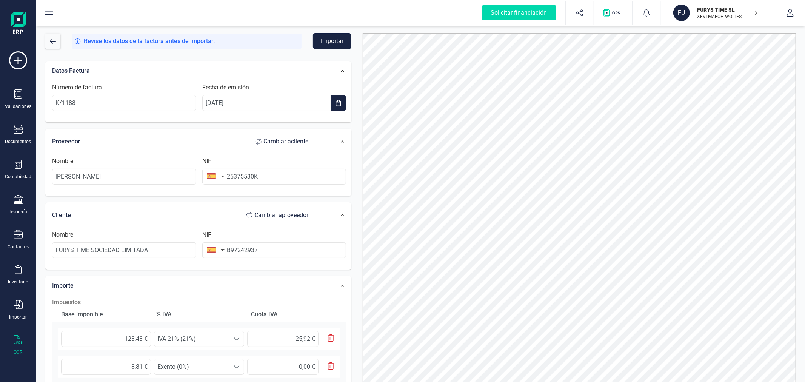
click at [329, 42] on button "Importar" at bounding box center [332, 41] width 38 height 16
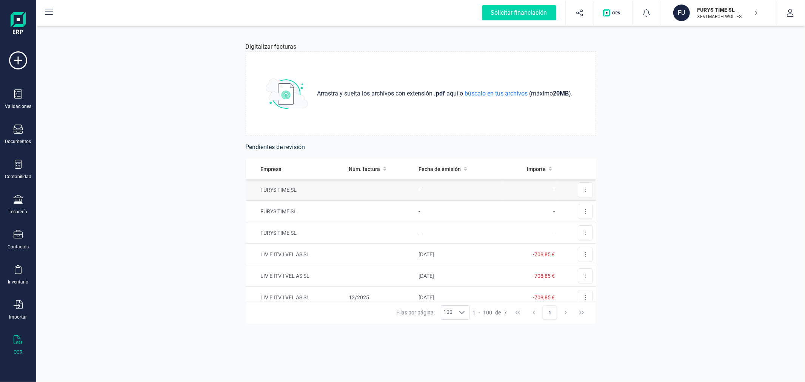
click at [371, 189] on td at bounding box center [381, 190] width 70 height 22
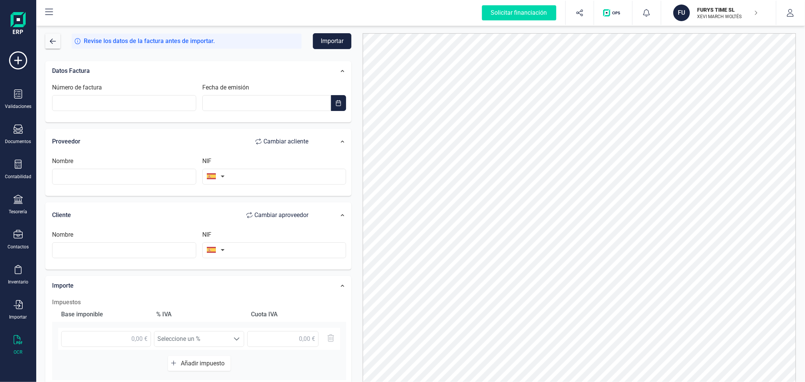
click at [696, 11] on div "FURYS TIME SL XEVI MARCH WOLTÉS" at bounding box center [723, 13] width 58 height 17
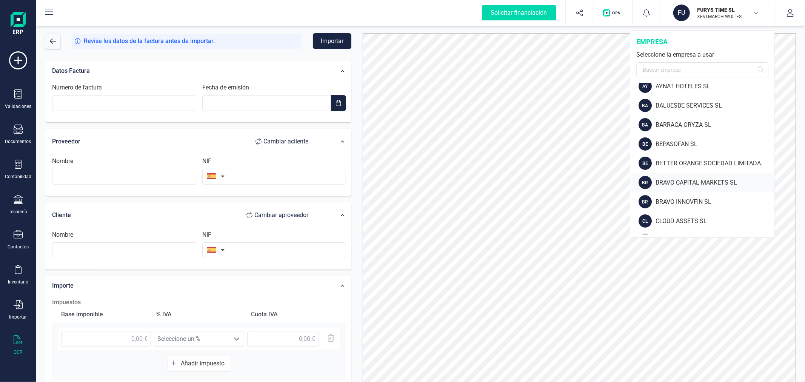
scroll to position [126, 0]
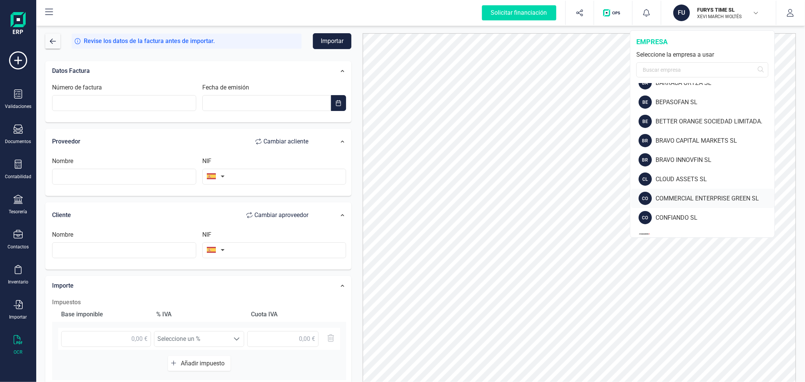
click at [675, 197] on div "COMMERCIAL ENTERPRISE GREEN SL" at bounding box center [715, 198] width 119 height 9
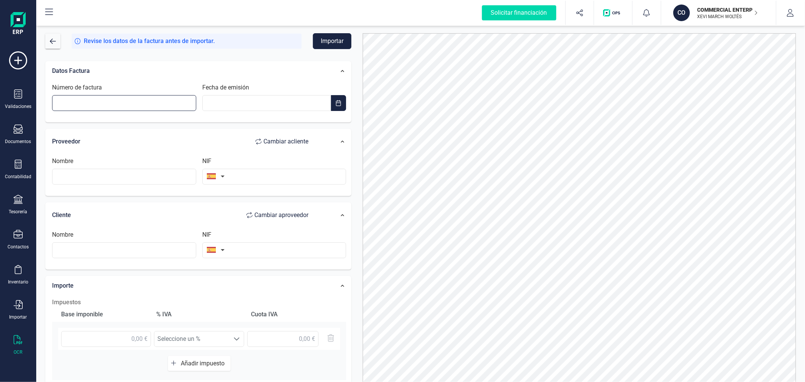
click at [99, 103] on input "Número de factura" at bounding box center [124, 103] width 144 height 16
type input "K/1190"
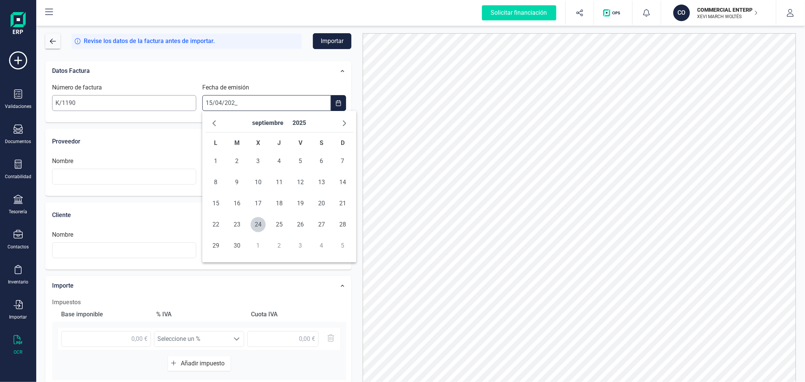
type input "15/04/2025"
click at [234, 202] on span "15" at bounding box center [236, 203] width 15 height 15
click at [127, 180] on input "text" at bounding box center [124, 177] width 144 height 16
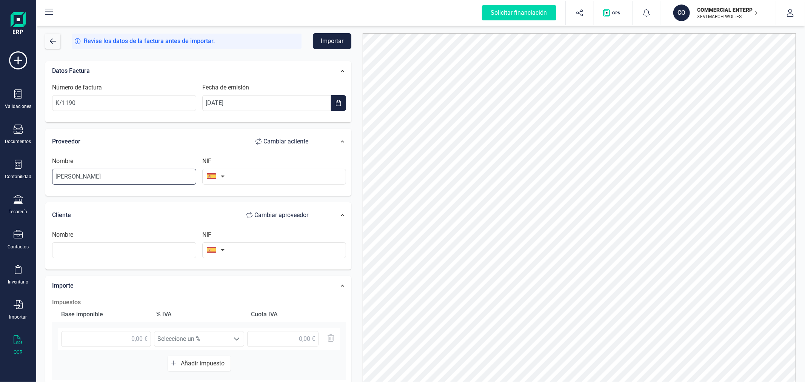
type input "RICARDO MONLLOR"
type input "25375530K"
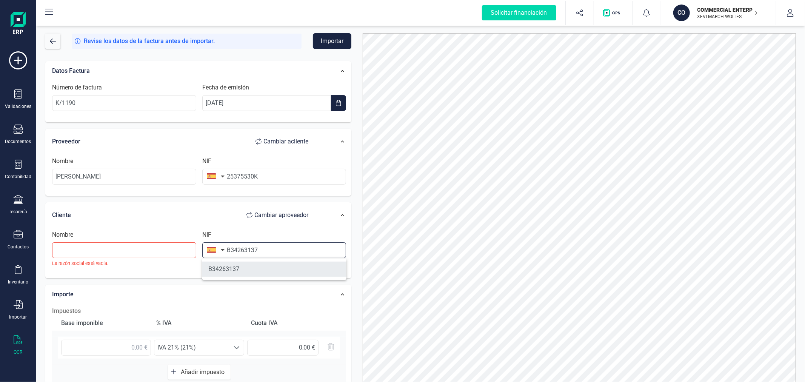
type input "B34263137"
click at [235, 270] on li "B34263137" at bounding box center [274, 269] width 144 height 15
type input "COMMERCIAL ENTERPRISE GREEN SL"
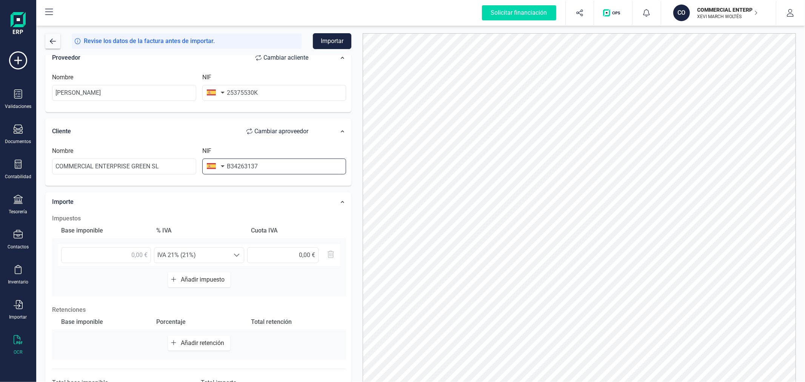
scroll to position [119, 0]
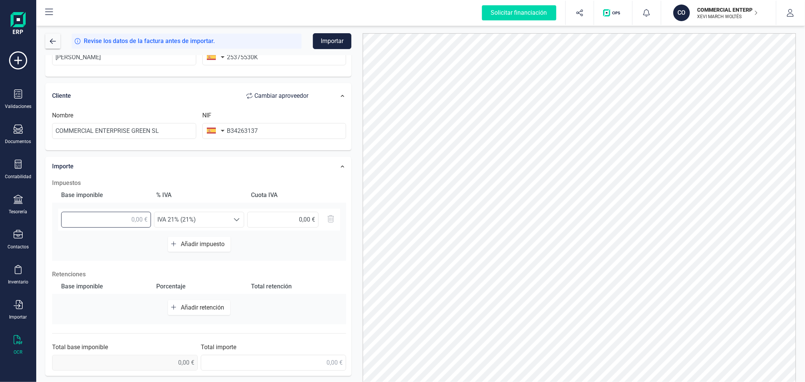
click at [123, 218] on input "text" at bounding box center [106, 220] width 90 height 16
type input "123,43 €"
click at [357, 209] on div at bounding box center [579, 214] width 445 height 363
click at [214, 245] on span "Añadir impuesto" at bounding box center [204, 243] width 47 height 7
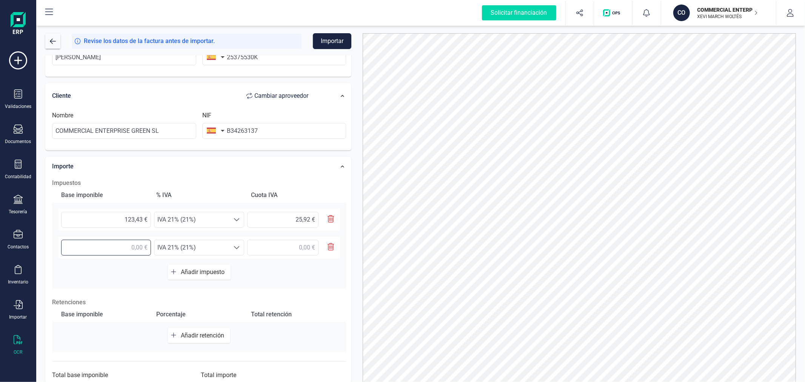
click at [113, 243] on input "text" at bounding box center [106, 248] width 90 height 16
type input "8,81 €"
click at [195, 246] on span "IVA 21% (21%)" at bounding box center [191, 247] width 75 height 15
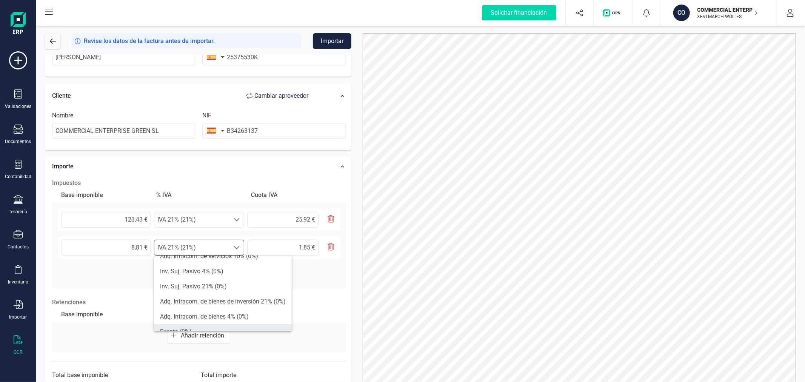
scroll to position [277, 0]
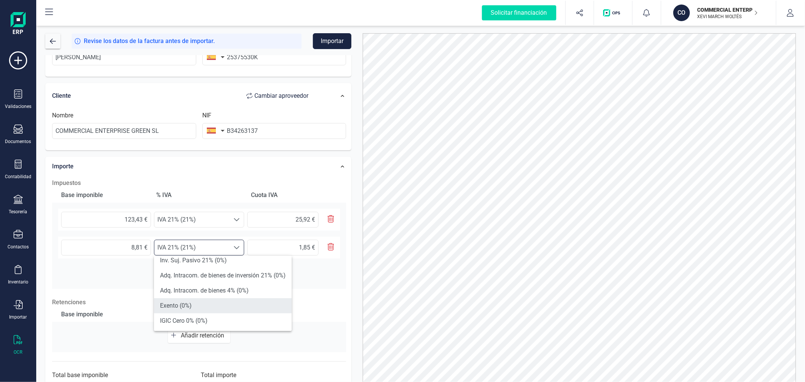
click at [202, 303] on li "Exento (0%)" at bounding box center [223, 305] width 138 height 15
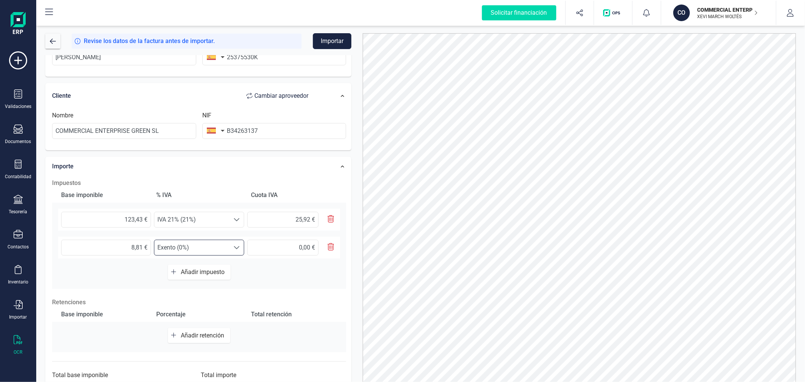
click at [213, 336] on span "Añadir retención" at bounding box center [204, 335] width 46 height 7
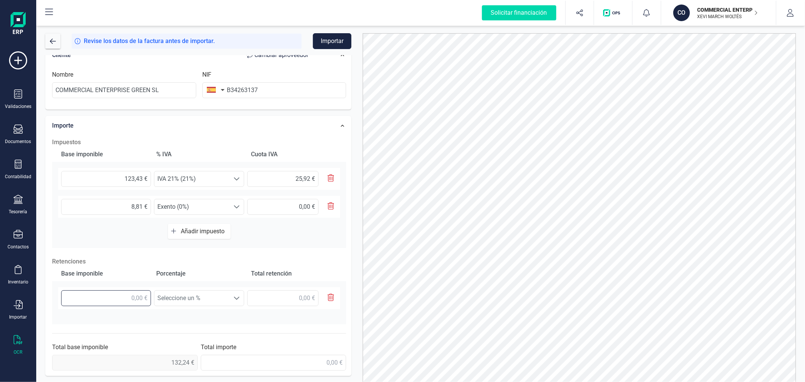
click at [126, 299] on input "text" at bounding box center [106, 298] width 90 height 16
type input "123,43 €"
click at [196, 299] on span "Seleccione un %" at bounding box center [191, 298] width 75 height 15
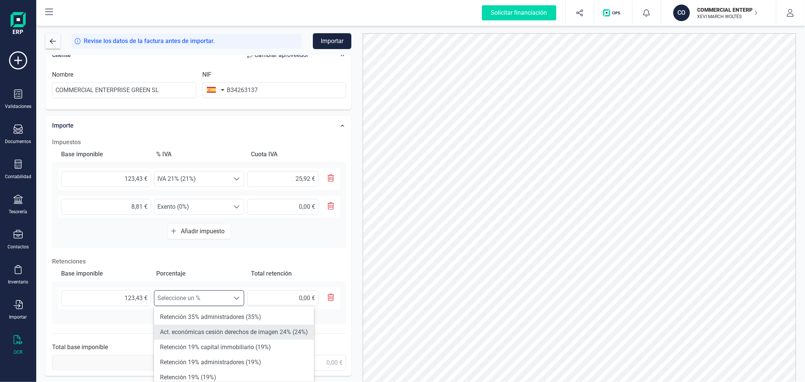
scroll to position [84, 0]
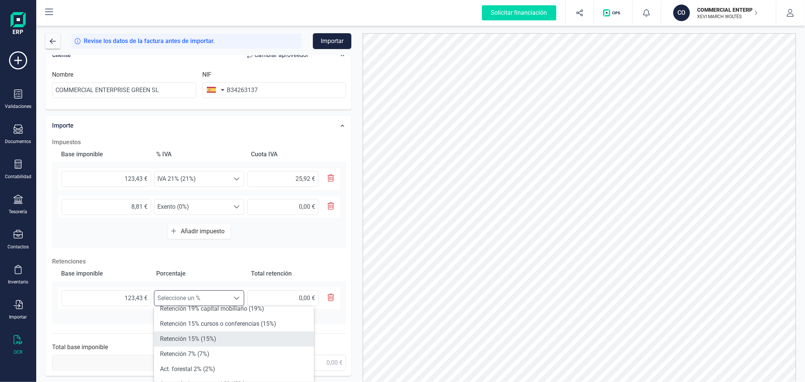
click at [206, 334] on li "Retención 15% (15%)" at bounding box center [234, 338] width 160 height 15
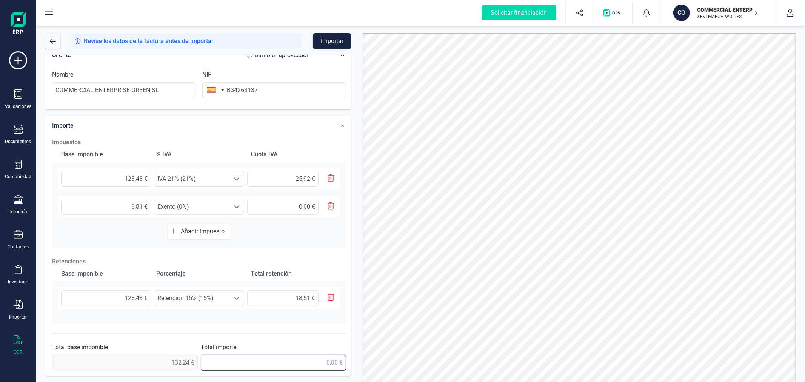
click at [329, 364] on input "text" at bounding box center [274, 363] width 146 height 16
type input "139,65 €"
click at [336, 37] on button "Importar" at bounding box center [332, 41] width 38 height 16
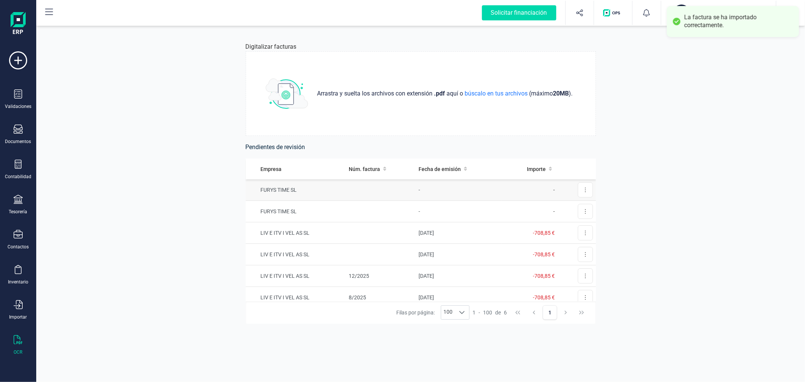
click at [377, 193] on td at bounding box center [381, 190] width 70 height 22
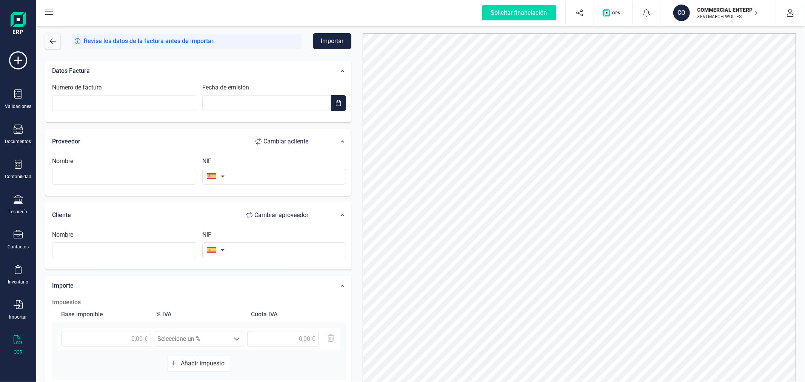
click at [690, 1] on button "CO COMMERCIAL ENTERPRISE GREEN SL XEVI MARCH WOLTÉS" at bounding box center [718, 13] width 97 height 24
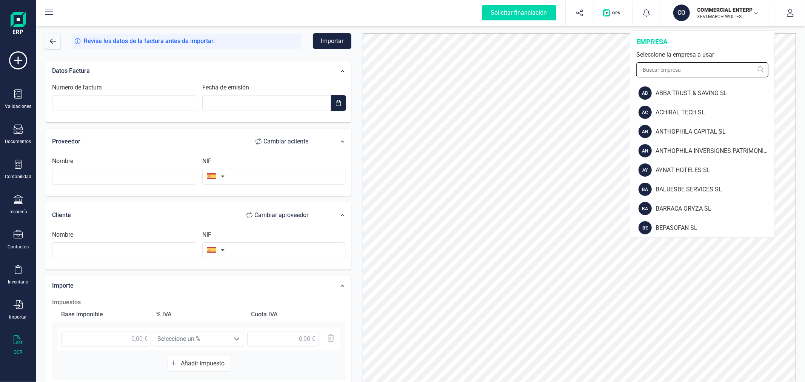
click at [703, 67] on input "text" at bounding box center [702, 69] width 132 height 15
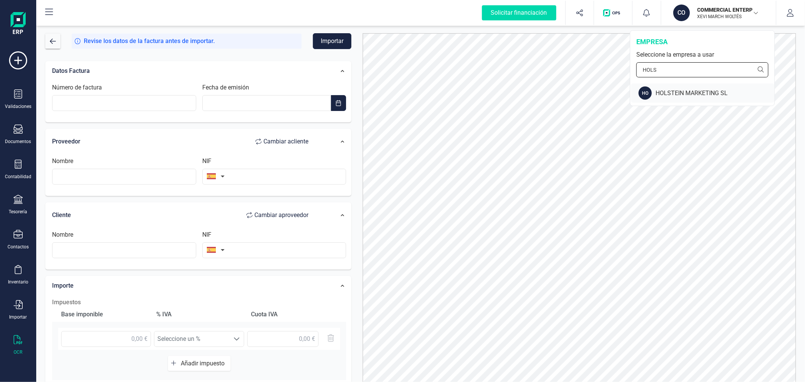
type input "HOLS"
click at [701, 96] on div "HOLSTEIN MARKETING SL" at bounding box center [715, 93] width 119 height 9
click at [140, 101] on input "Número de factura" at bounding box center [124, 103] width 144 height 16
type input "K/1191"
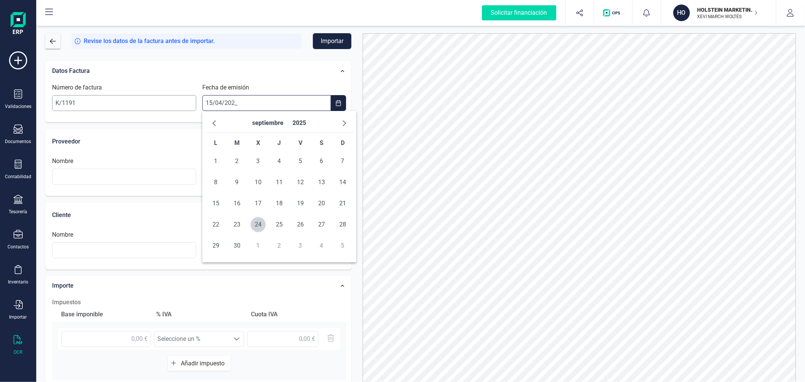
type input "15/04/2025"
click at [239, 199] on span "15" at bounding box center [236, 203] width 15 height 15
click at [124, 175] on input "text" at bounding box center [124, 177] width 144 height 16
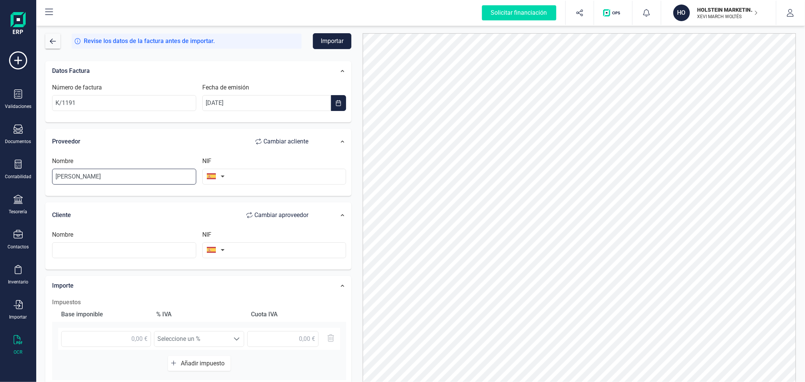
type input "RICARDO MONLLOR"
type input "25375530K"
click at [257, 254] on input "text" at bounding box center [274, 250] width 144 height 16
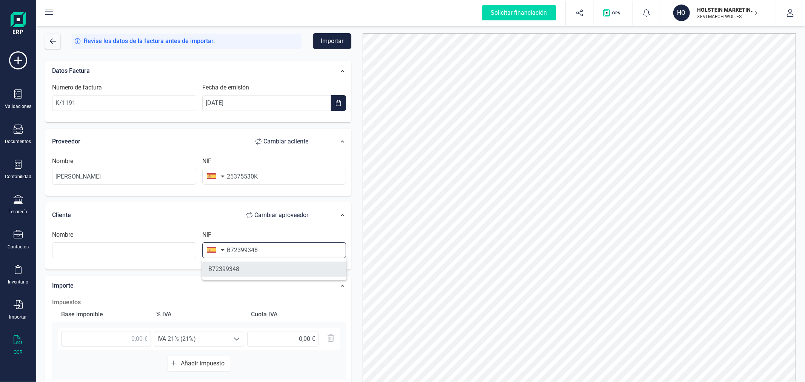
type input "B72399348"
click at [262, 268] on li "B72399348" at bounding box center [274, 269] width 144 height 15
type input "HOLSTEIN MARKETING SL"
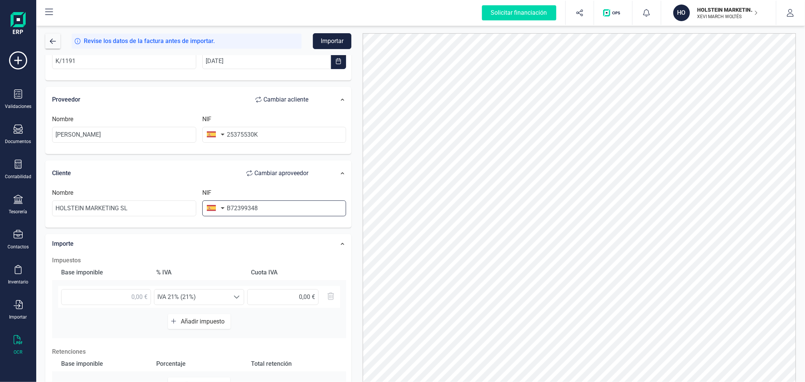
scroll to position [84, 0]
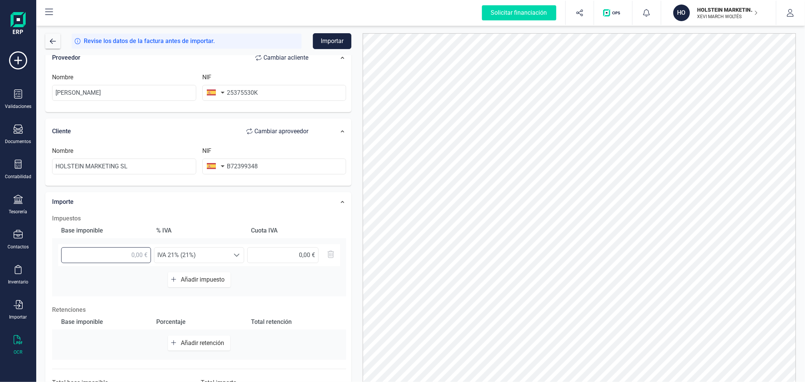
click at [119, 253] on input "text" at bounding box center [106, 255] width 90 height 16
type input "123,43 €"
click at [201, 278] on span "Añadir impuesto" at bounding box center [204, 279] width 47 height 7
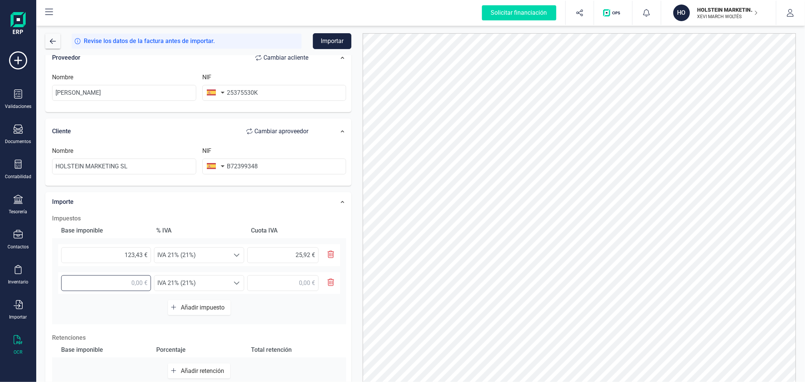
click at [111, 280] on input "text" at bounding box center [106, 283] width 90 height 16
type input "8,81 €"
click at [177, 280] on span "IVA 21% (21%)" at bounding box center [191, 283] width 75 height 15
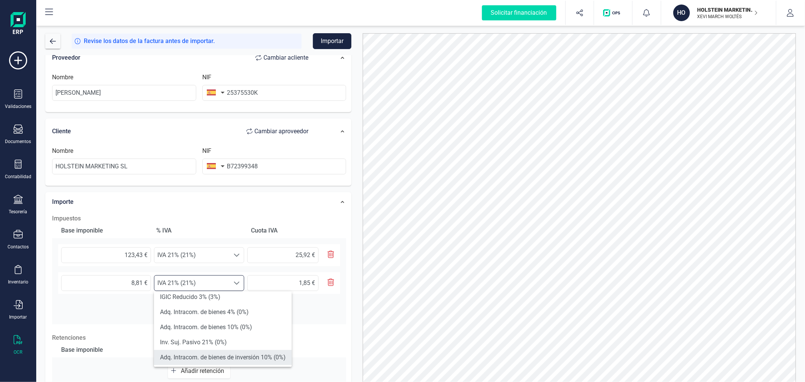
scroll to position [168, 0]
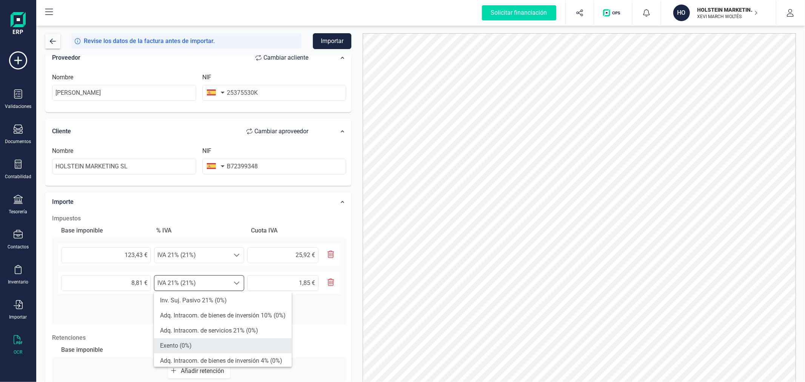
click at [202, 344] on li "Exento (0%)" at bounding box center [223, 345] width 138 height 15
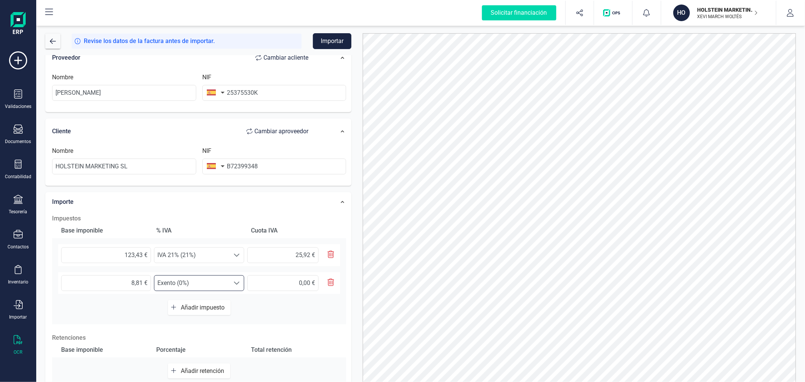
scroll to position [148, 0]
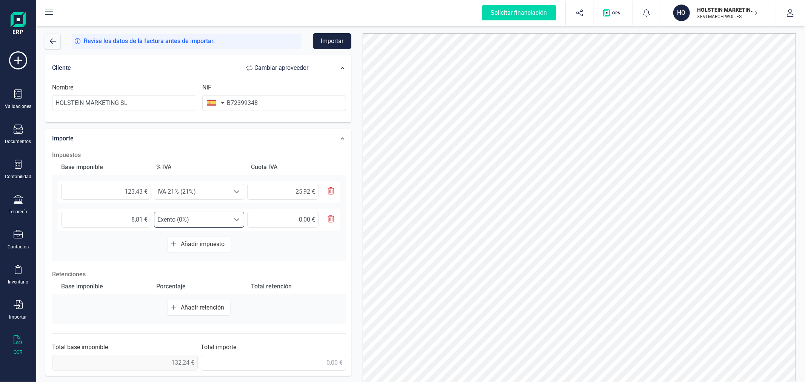
click at [199, 306] on span "Añadir retención" at bounding box center [204, 307] width 46 height 7
click at [112, 312] on input "text" at bounding box center [106, 311] width 90 height 16
type input "123,43 €"
click at [187, 310] on span "Seleccione un %" at bounding box center [191, 310] width 75 height 15
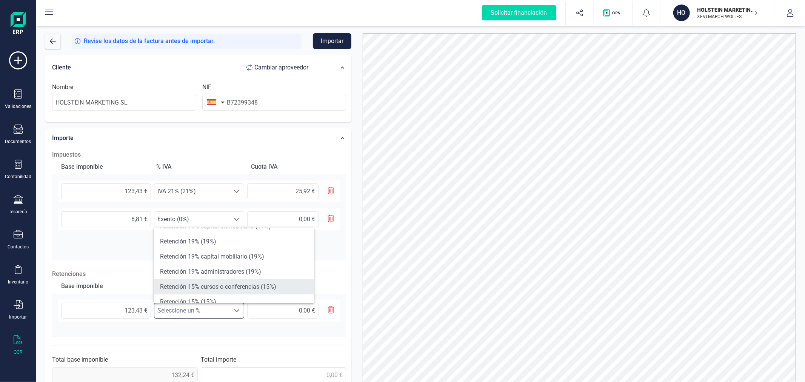
scroll to position [84, 0]
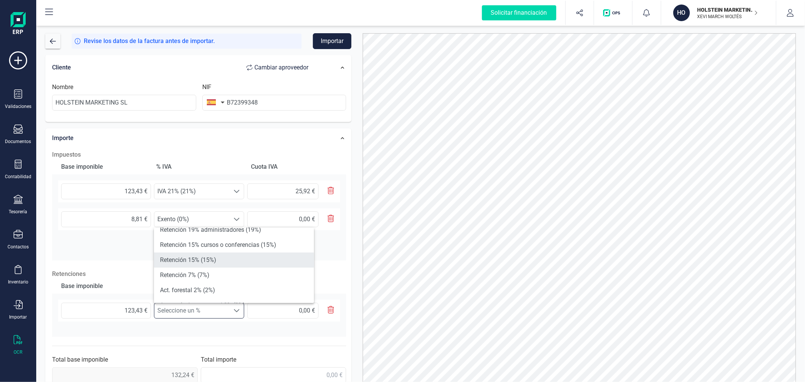
click at [204, 261] on li "Retención 15% (15%)" at bounding box center [234, 260] width 160 height 15
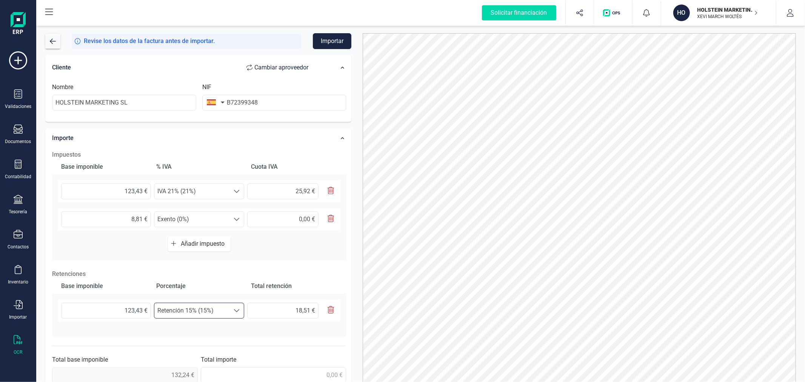
scroll to position [160, 0]
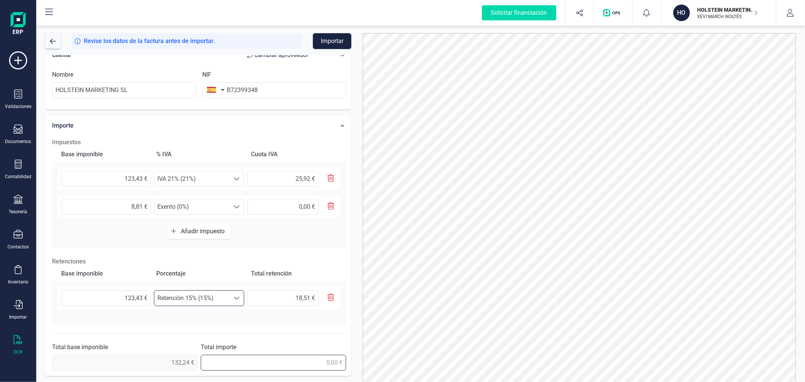
click at [330, 363] on input "text" at bounding box center [274, 363] width 146 height 16
type input "139,65 €"
click at [338, 40] on button "Importar" at bounding box center [332, 41] width 38 height 16
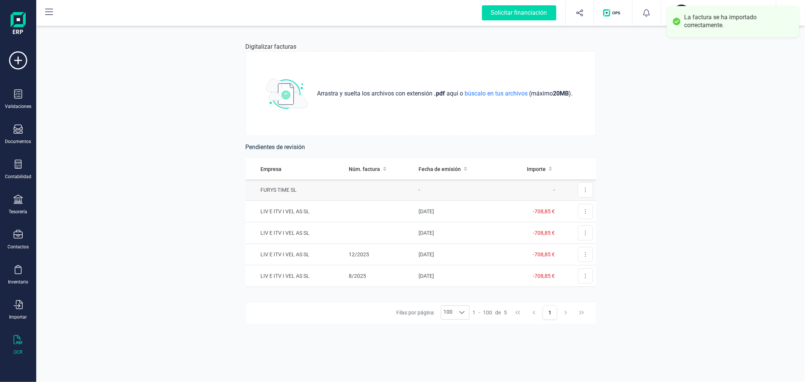
click at [390, 189] on td at bounding box center [381, 190] width 70 height 22
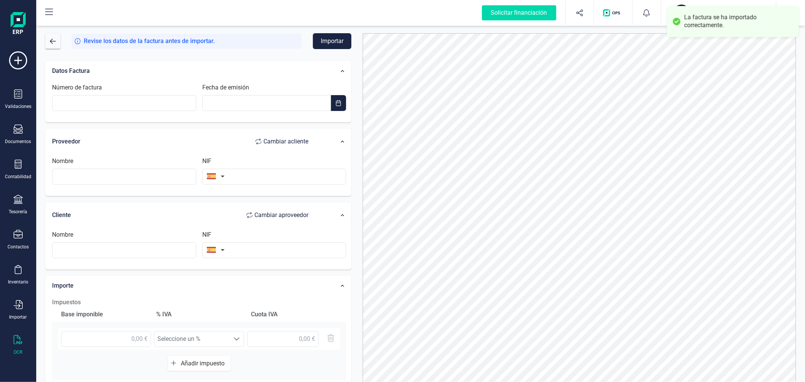
click at [682, 2] on button "HO HOLSTEIN MARKETING SL XEVI MARCH WOLTÉS" at bounding box center [718, 13] width 97 height 24
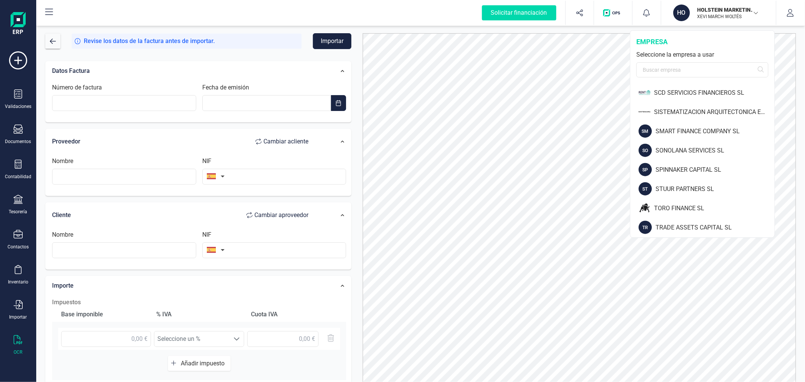
scroll to position [772, 0]
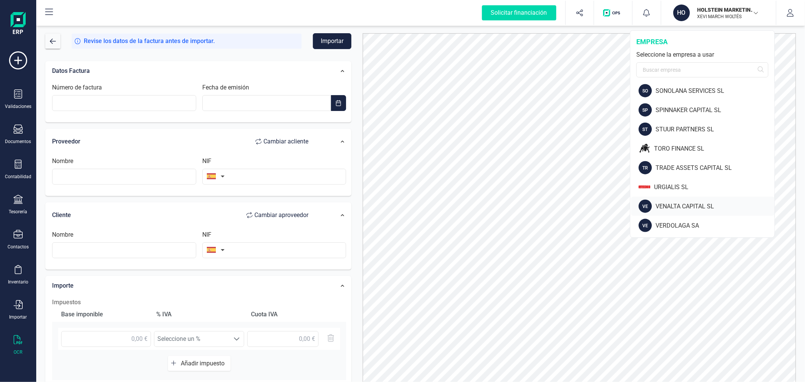
click at [668, 209] on div "VENALTA CAPITAL SL" at bounding box center [715, 206] width 119 height 9
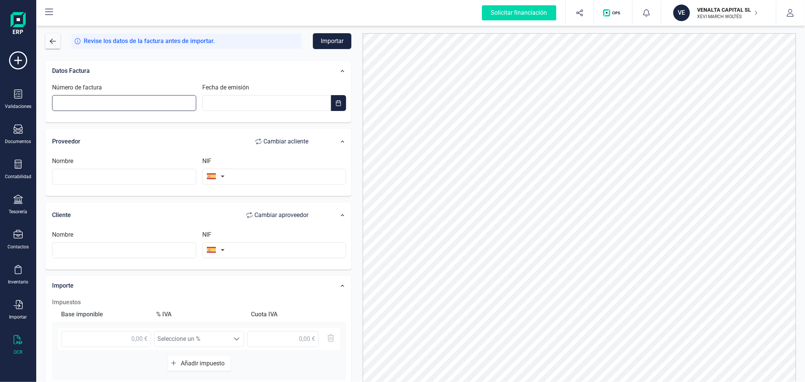
click at [125, 103] on input "Número de factura" at bounding box center [124, 103] width 144 height 16
type input "K/1192"
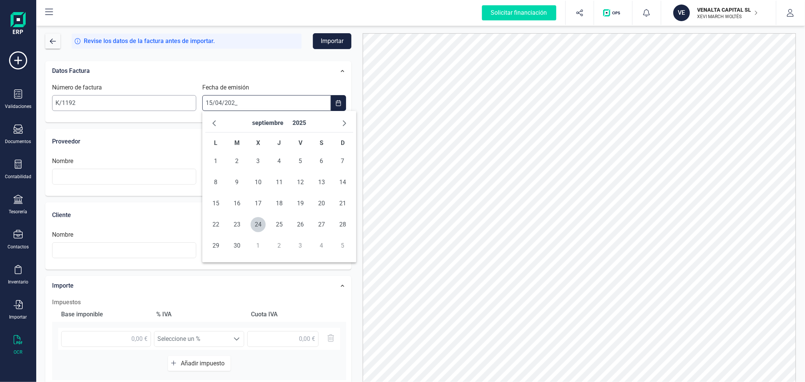
type input "15/04/2025"
click at [239, 205] on span "15" at bounding box center [236, 203] width 15 height 15
click at [178, 177] on input "text" at bounding box center [124, 177] width 144 height 16
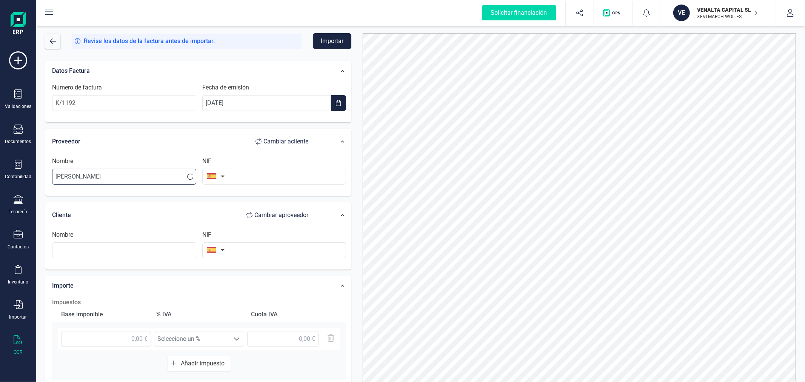
type input "RICARDO MONLLOR"
type input "25375530K"
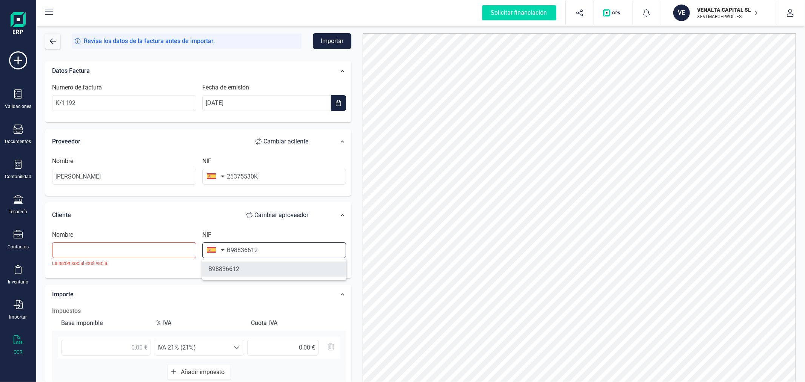
type input "B98836612"
click at [248, 267] on li "B98836612" at bounding box center [274, 269] width 144 height 15
type input "VENALTA CAPITAL SL"
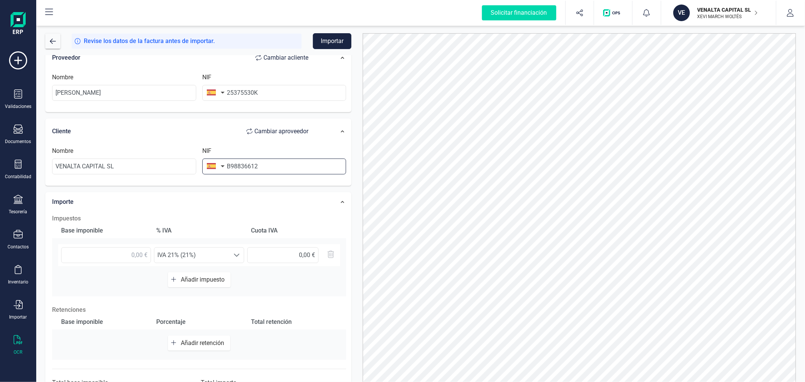
scroll to position [119, 0]
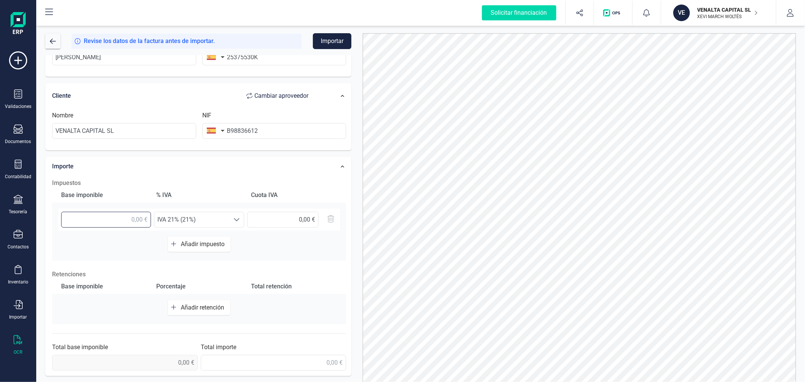
click at [114, 215] on input "text" at bounding box center [106, 220] width 90 height 16
type input "123,43 €"
click at [206, 240] on button "Añadir impuesto" at bounding box center [199, 244] width 63 height 15
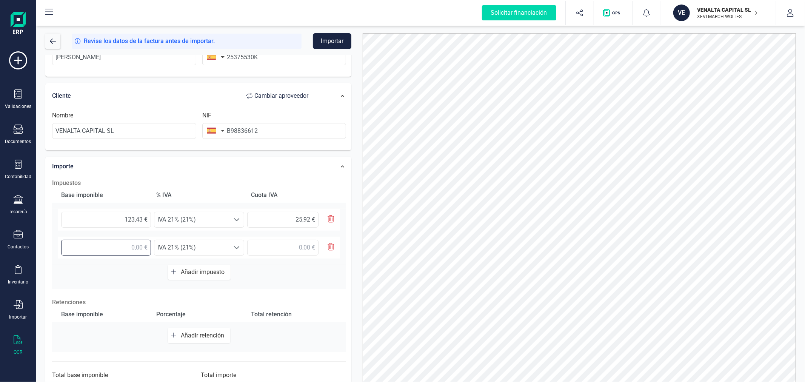
click at [127, 250] on input "text" at bounding box center [106, 248] width 90 height 16
type input "8,81 €"
click at [192, 246] on span "IVA 21% (21%)" at bounding box center [191, 247] width 75 height 15
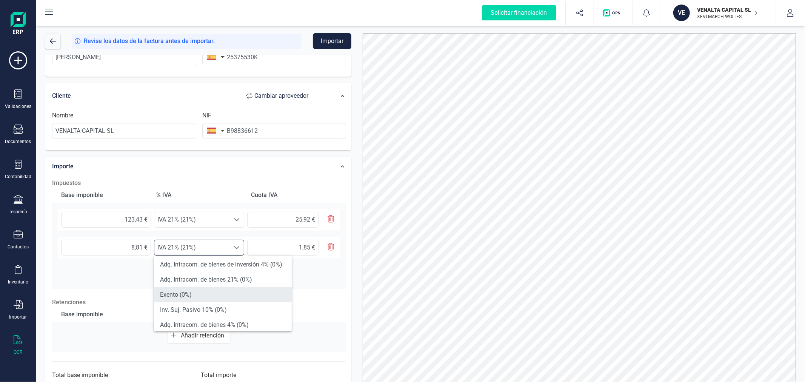
click at [211, 289] on li "Exento (0%)" at bounding box center [223, 294] width 138 height 15
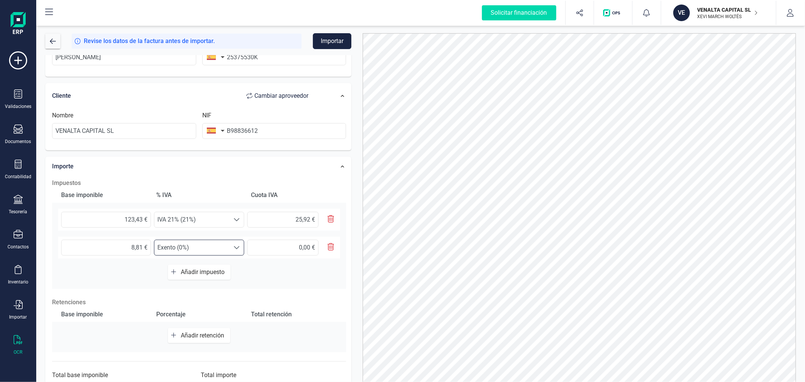
scroll to position [148, 0]
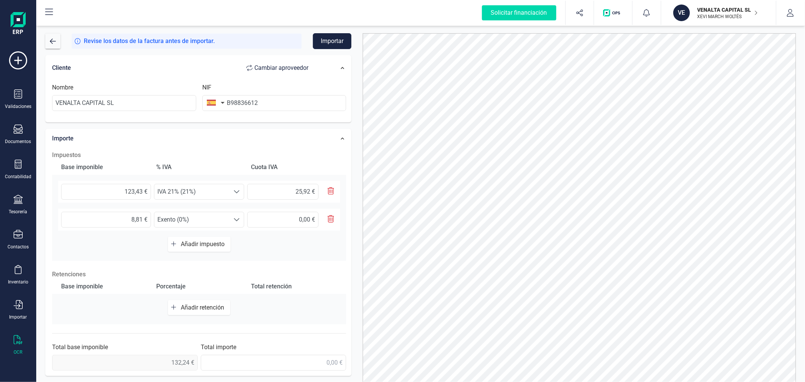
click at [202, 306] on span "Añadir retención" at bounding box center [204, 307] width 46 height 7
click at [129, 311] on input "text" at bounding box center [106, 311] width 90 height 16
type input "123,43 €"
click at [202, 303] on div "Seleccione un % Seleccione un %" at bounding box center [199, 311] width 90 height 16
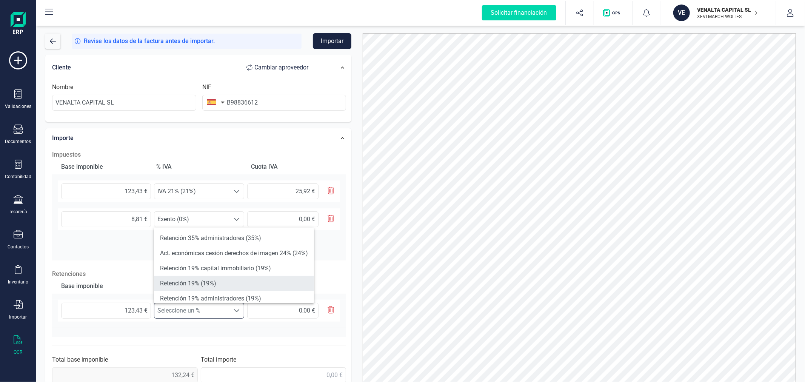
scroll to position [42, 0]
click at [213, 285] on li "Retención 15% (15%)" at bounding box center [234, 286] width 160 height 15
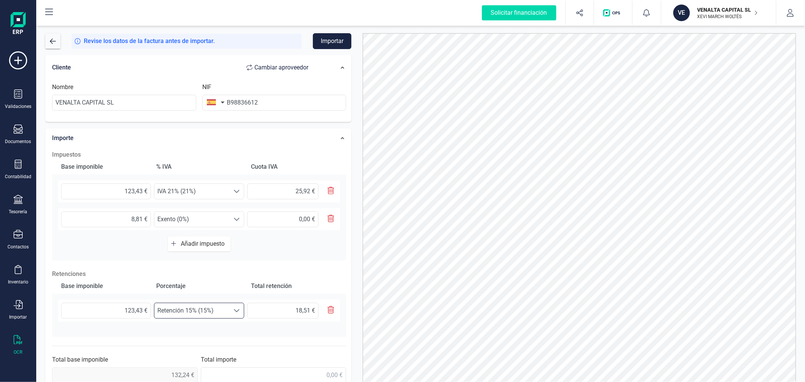
scroll to position [36, 0]
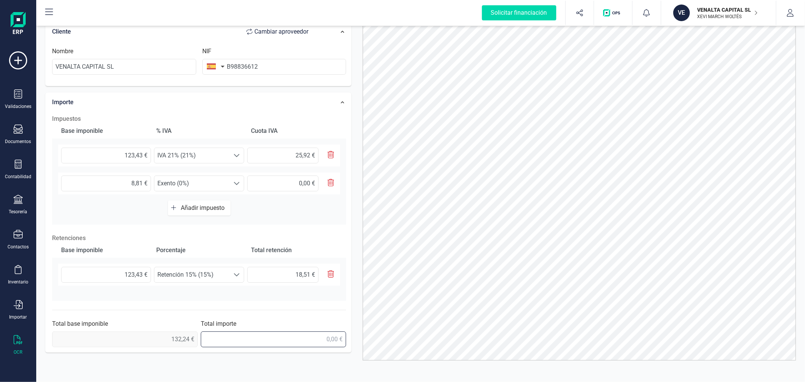
click at [312, 342] on input "text" at bounding box center [274, 339] width 146 height 16
type input "139,65 €"
click at [354, 177] on div "Datos Factura Número de factura K/1192 Fecha de emisión 15/04/2025 Proveedor Ca…" at bounding box center [198, 114] width 317 height 485
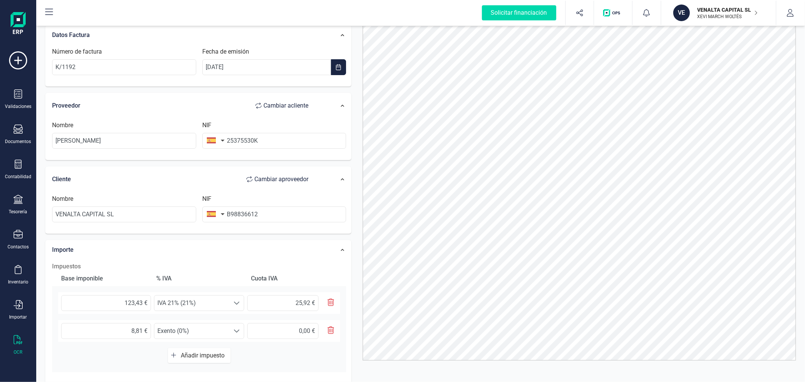
scroll to position [0, 0]
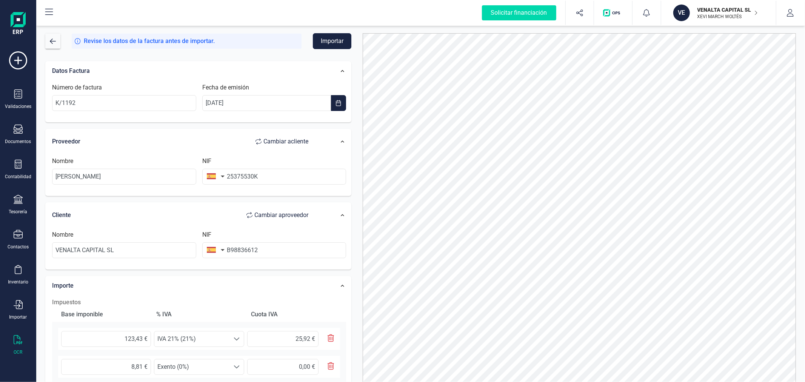
click at [331, 40] on button "Importar" at bounding box center [332, 41] width 38 height 16
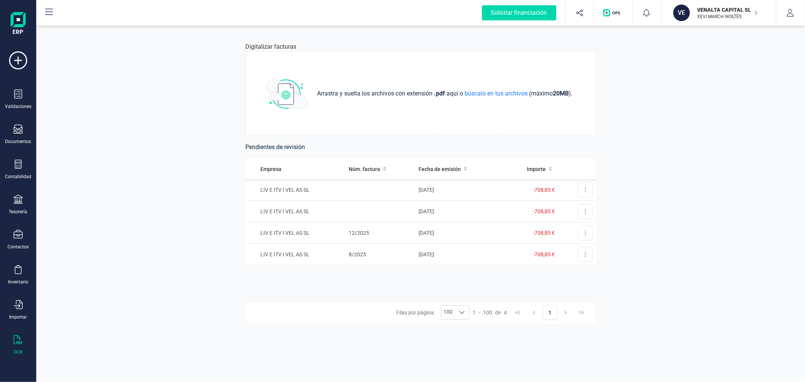
click at [686, 88] on div "Digitalizar facturas Arrastra y suelta los archivos con extensión .pdf aquí o b…" at bounding box center [420, 203] width 769 height 358
drag, startPoint x: 135, startPoint y: 122, endPoint x: 142, endPoint y: 119, distance: 7.3
click at [135, 122] on div "Digitalizar facturas Arrastra y suelta los archivos con extensión .pdf aquí o b…" at bounding box center [420, 203] width 769 height 358
click at [698, 6] on p "VENALTA CAPITAL SL" at bounding box center [728, 10] width 60 height 8
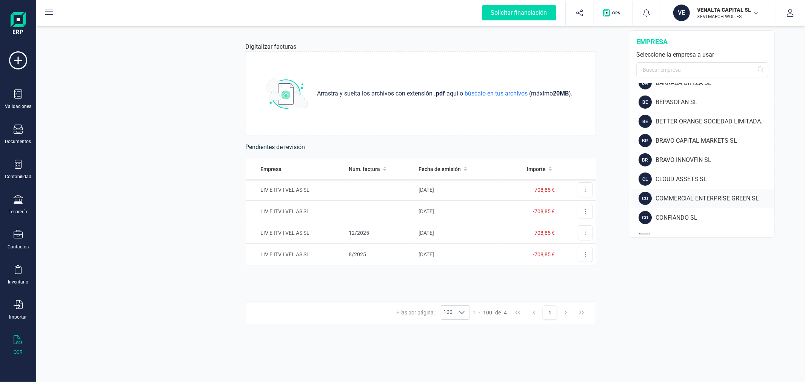
scroll to position [168, 0]
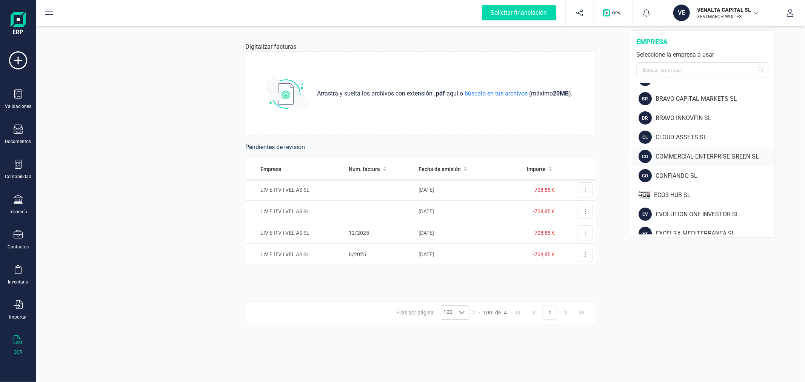
click at [681, 153] on div "COMMERCIAL ENTERPRISE GREEN SL" at bounding box center [715, 156] width 119 height 9
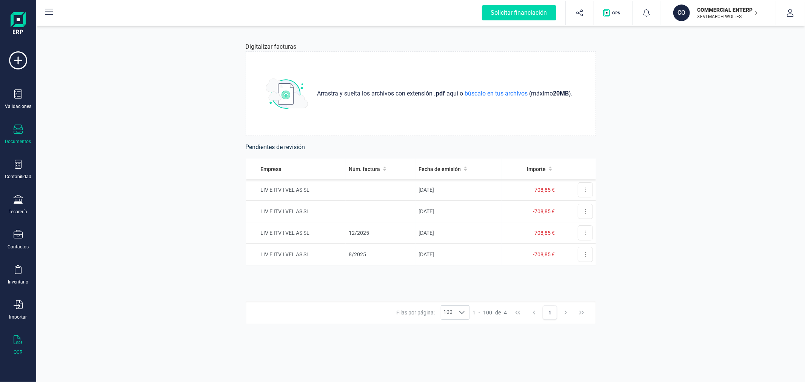
click at [17, 137] on div "Documentos" at bounding box center [18, 135] width 30 height 20
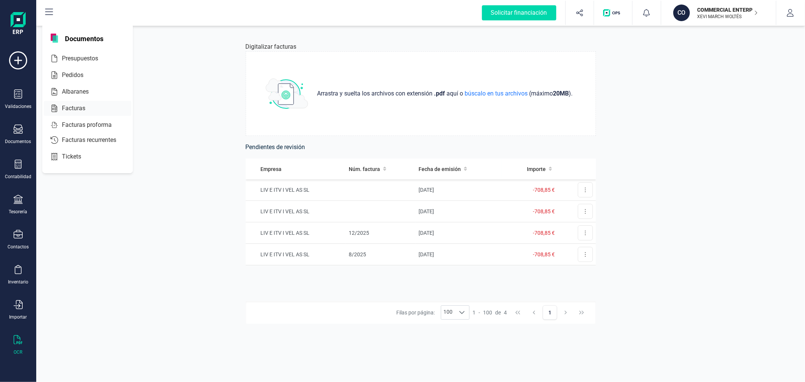
click at [83, 106] on span "Facturas" at bounding box center [79, 108] width 40 height 9
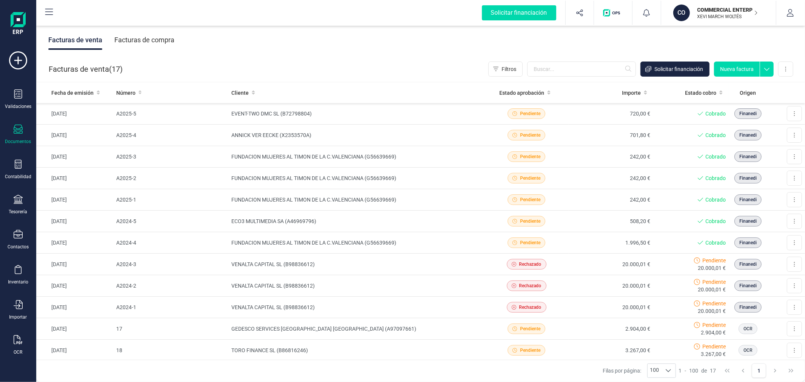
click at [735, 69] on button "Nueva factura" at bounding box center [737, 69] width 46 height 15
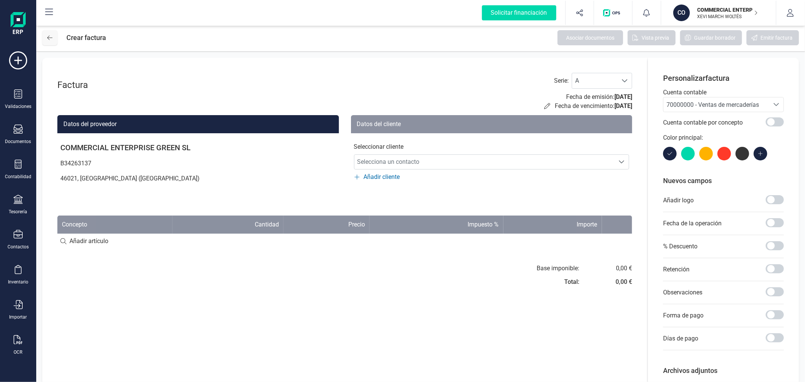
click at [51, 35] on icon at bounding box center [49, 38] width 5 height 6
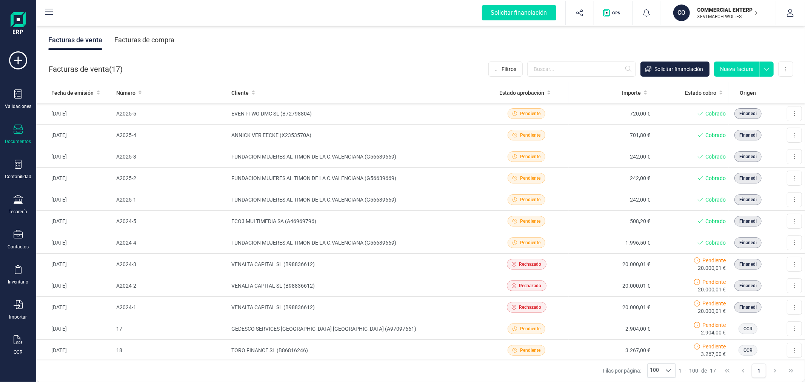
click at [744, 67] on button "Nueva factura" at bounding box center [737, 69] width 46 height 15
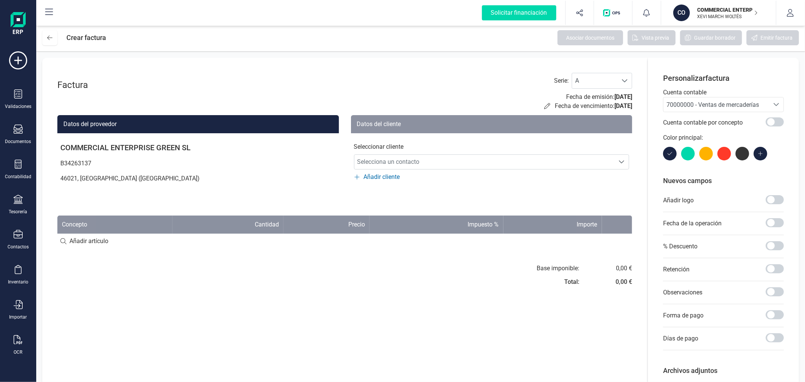
click at [699, 102] on span "70000000 - Ventas de mercaderías" at bounding box center [713, 104] width 92 height 7
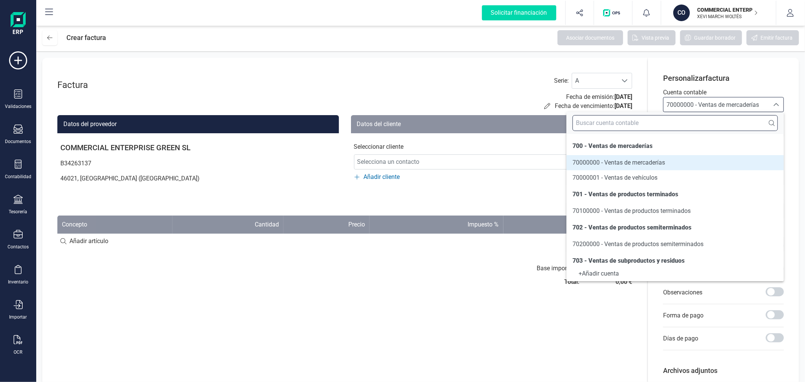
click at [701, 119] on input "text" at bounding box center [675, 123] width 205 height 16
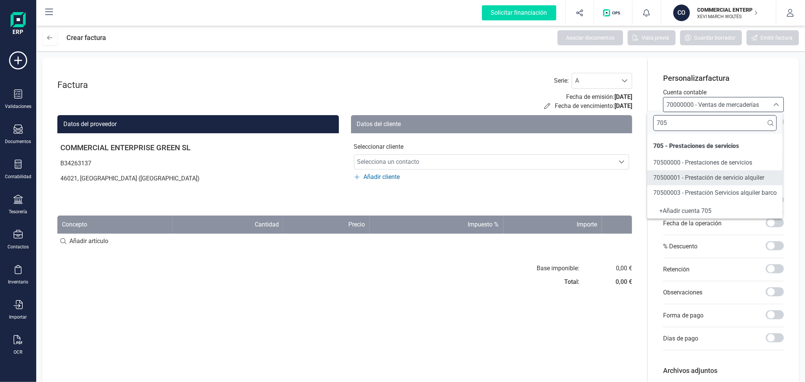
type input "705"
click at [711, 180] on span "70500001 - Prestación de servicio alquiler" at bounding box center [708, 177] width 111 height 7
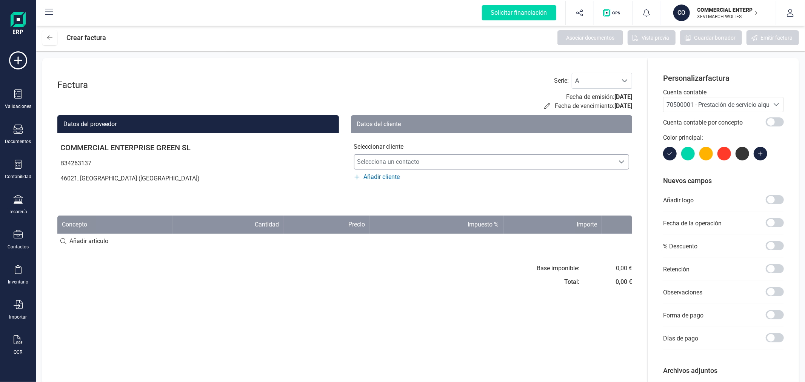
click at [485, 164] on span "Selecciona un contacto" at bounding box center [484, 161] width 260 height 15
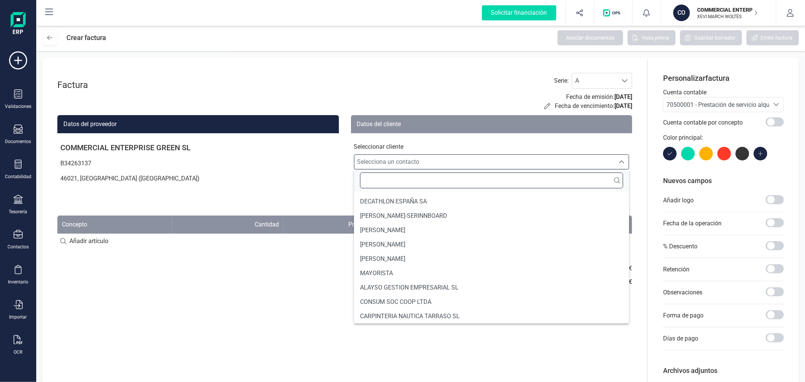
click at [454, 180] on input "text" at bounding box center [491, 180] width 263 height 16
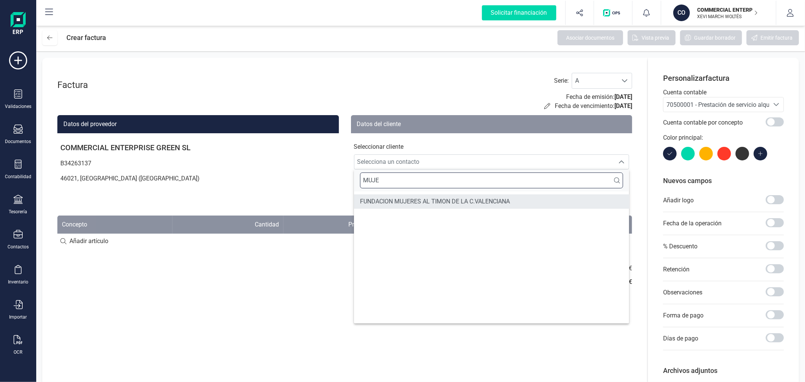
type input "MUJE"
click at [445, 200] on span "FUNDACION MUJERES AL TIMON DE LA C.VALENCIANA" at bounding box center [435, 201] width 150 height 9
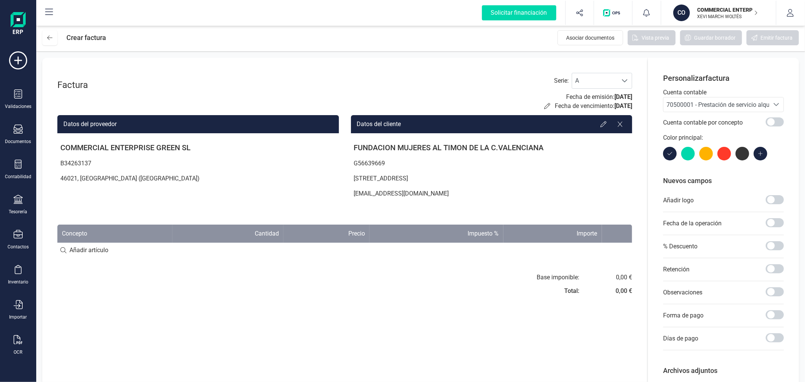
click at [95, 248] on input at bounding box center [344, 250] width 575 height 15
type input "Navegación + café para 10 personas"
click at [205, 249] on div "+ Añadir artículo : Navegación + café para 10 personas" at bounding box center [344, 250] width 575 height 16
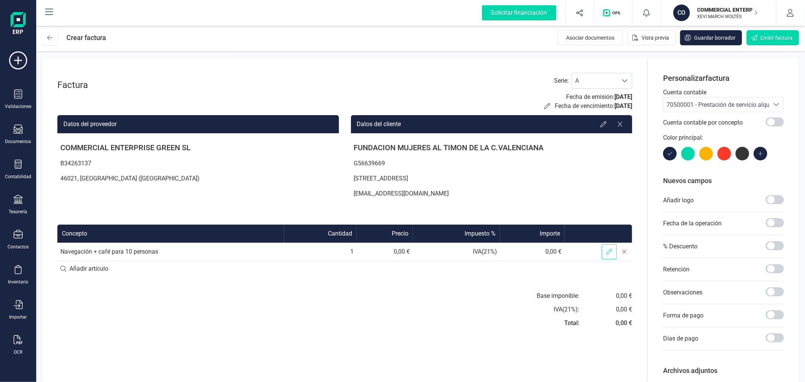
click at [608, 254] on icon at bounding box center [609, 252] width 6 height 6
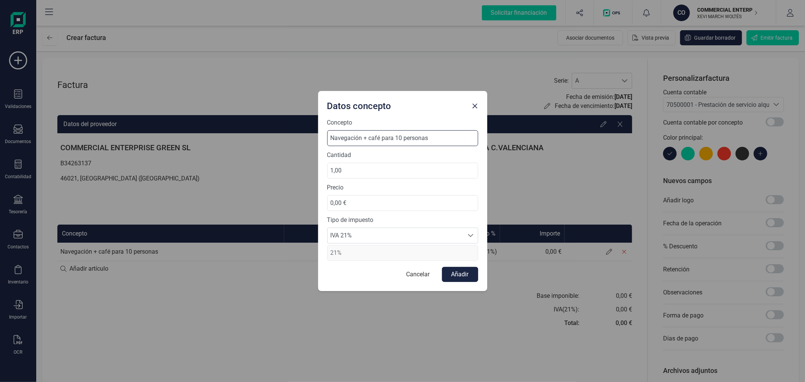
drag, startPoint x: 437, startPoint y: 139, endPoint x: 323, endPoint y: 139, distance: 113.2
click at [323, 139] on div "Concepto Navegación + café para 10 personas Cantidad 1,00 Precio 0,00 € Tipo de…" at bounding box center [402, 204] width 169 height 173
click at [437, 136] on input "Navegación + café para 10 personas" at bounding box center [402, 138] width 151 height 16
click at [435, 138] on input "Navegación + café para 10 personas" at bounding box center [402, 138] width 151 height 16
type input "Navegación + café para 10 personas mayo"
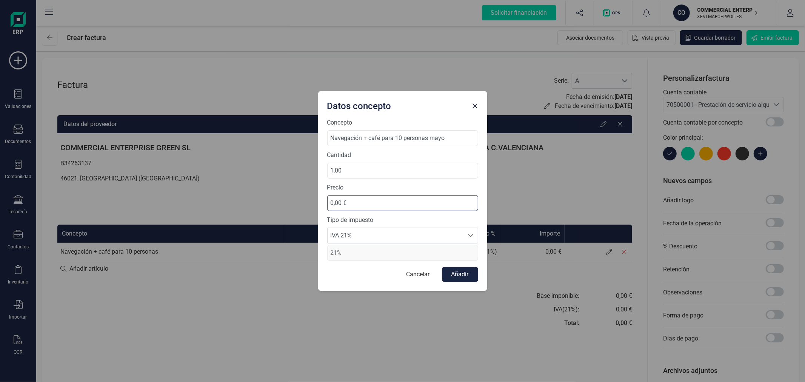
drag, startPoint x: 375, startPoint y: 206, endPoint x: 322, endPoint y: 206, distance: 52.8
click at [322, 206] on div "Concepto Navegación + café para 10 personas mayo Cantidad 1,00 Precio 0,00 € Ti…" at bounding box center [402, 204] width 169 height 173
type input "200,00 €"
click at [473, 269] on button "Añadir" at bounding box center [460, 274] width 36 height 15
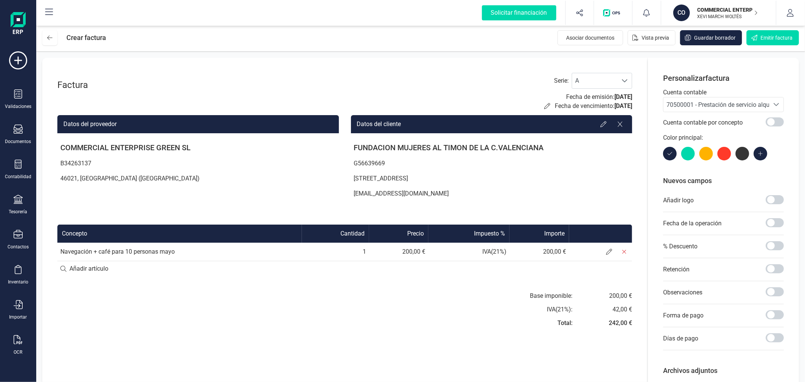
click at [88, 267] on input at bounding box center [344, 268] width 575 height 15
paste input "Navegación + café para 10 personas"
type input "Navegación + café para 10 personas junio"
paste input "Navegación + café para 10 personas"
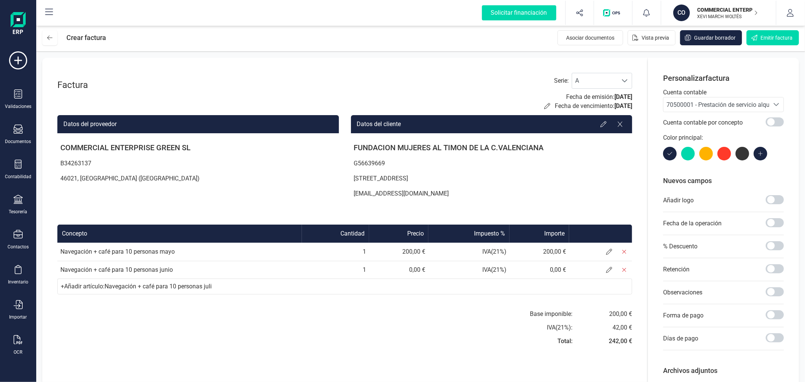
type input "Navegación + café para 10 personas julio"
paste input "Navegación + café para 10 personas"
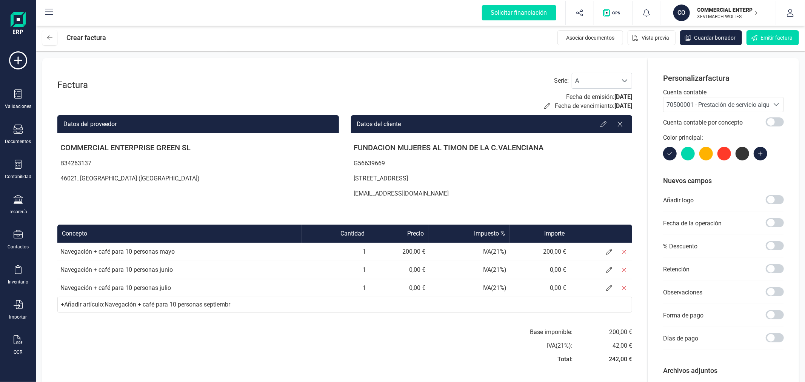
type input "Navegación + café para 10 personas septiembre"
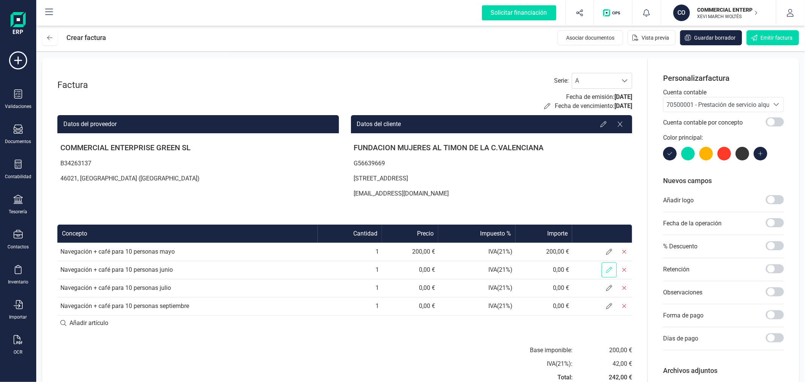
click at [609, 273] on icon at bounding box center [609, 270] width 6 height 6
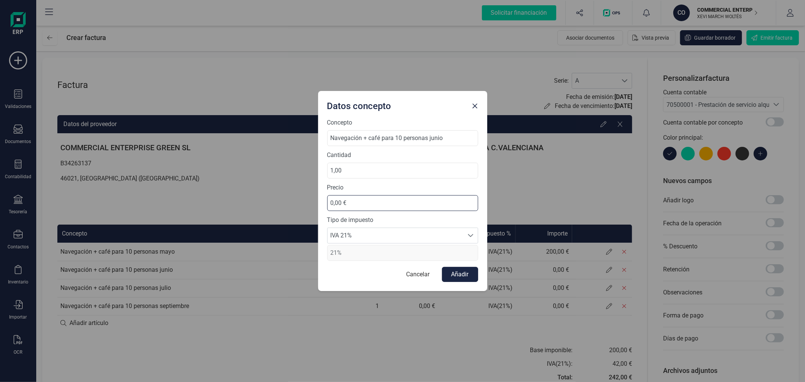
drag, startPoint x: 362, startPoint y: 206, endPoint x: 317, endPoint y: 200, distance: 44.5
click at [317, 200] on div "Datos concepto Concepto Navegación + café para 10 personas junio Cantidad 1,00 …" at bounding box center [402, 191] width 805 height 382
type input "200,00 €"
click at [471, 275] on button "Añadir" at bounding box center [460, 274] width 36 height 15
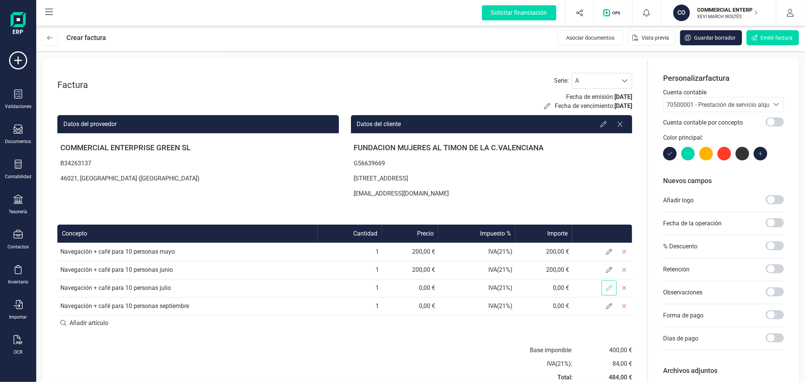
click at [607, 289] on icon at bounding box center [609, 288] width 6 height 6
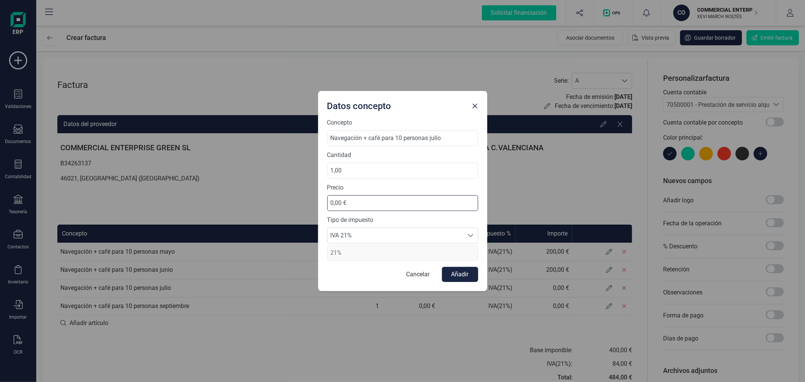
drag, startPoint x: 356, startPoint y: 199, endPoint x: 293, endPoint y: 196, distance: 63.9
click at [293, 196] on div "Datos concepto Concepto Navegación + café para 10 personas julio Cantidad 1,00 …" at bounding box center [402, 191] width 805 height 382
type input "200,00 €"
click at [464, 274] on button "Añadir" at bounding box center [460, 274] width 36 height 15
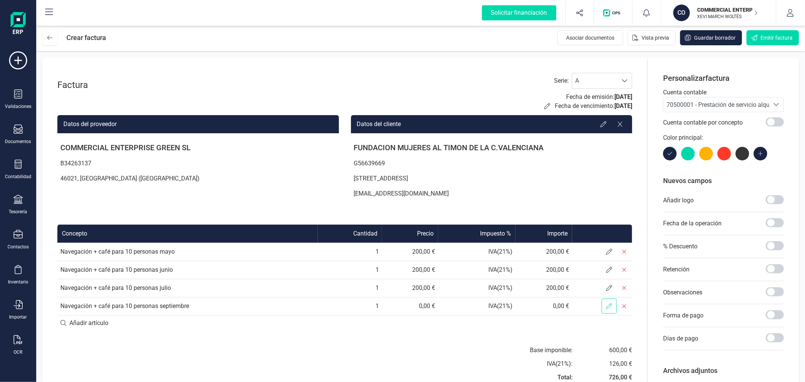
click at [608, 308] on icon at bounding box center [609, 306] width 6 height 6
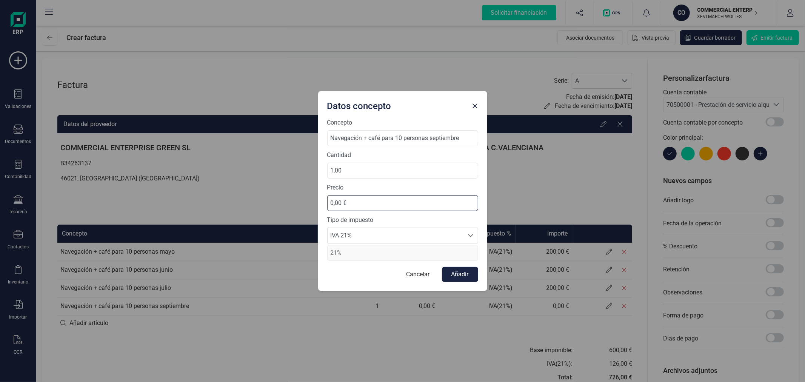
drag, startPoint x: 311, startPoint y: 204, endPoint x: 294, endPoint y: 204, distance: 16.6
click at [294, 204] on div "Datos concepto Concepto Navegación + café para 10 personas septiembre Cantidad …" at bounding box center [402, 191] width 805 height 382
type input "200,00 €"
click at [461, 270] on button "Añadir" at bounding box center [460, 274] width 36 height 15
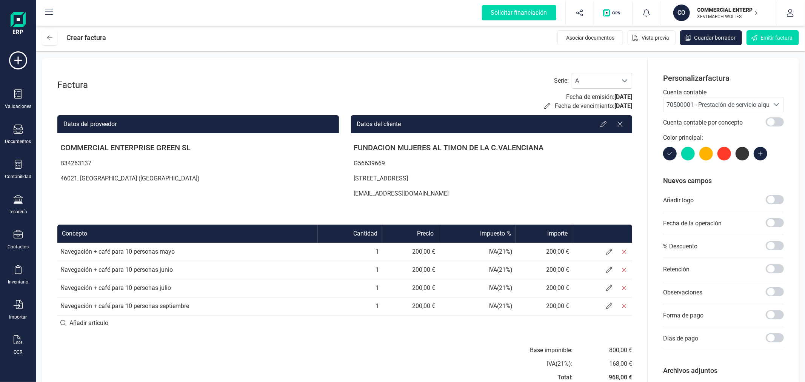
scroll to position [42, 0]
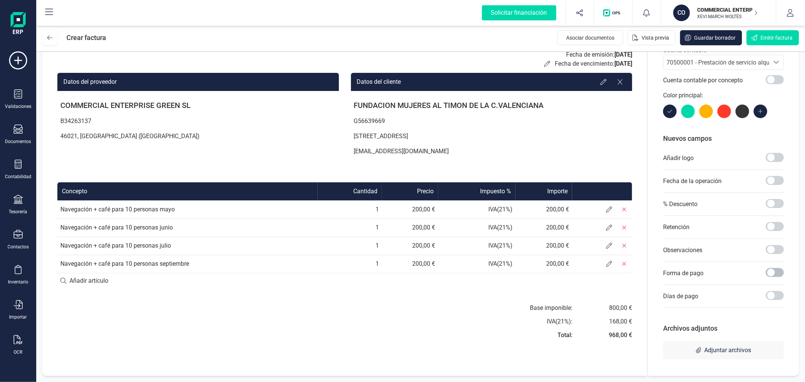
click at [776, 274] on span at bounding box center [775, 272] width 18 height 9
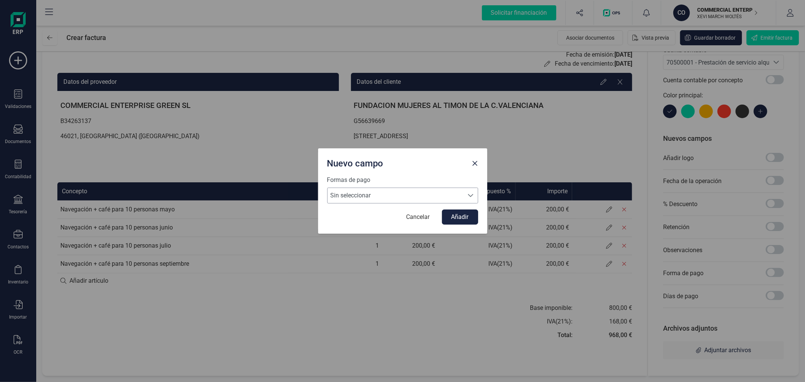
click at [387, 198] on span "Sin seleccionar" at bounding box center [396, 195] width 136 height 15
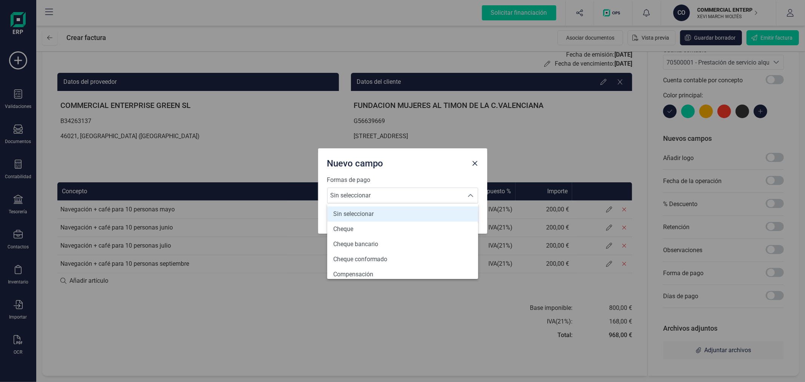
scroll to position [277, 0]
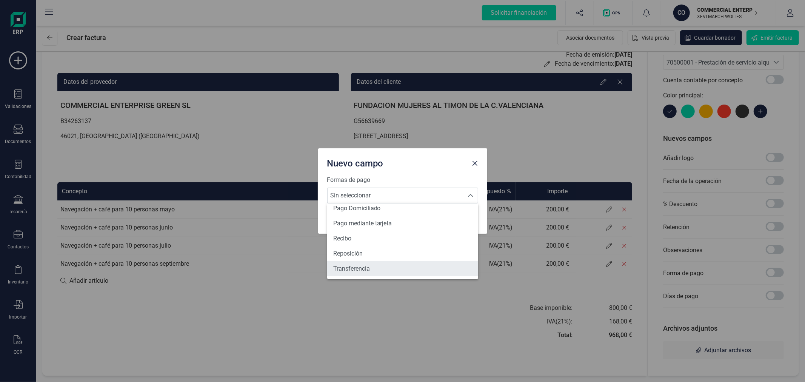
click at [379, 272] on li "Transferencia" at bounding box center [402, 268] width 151 height 15
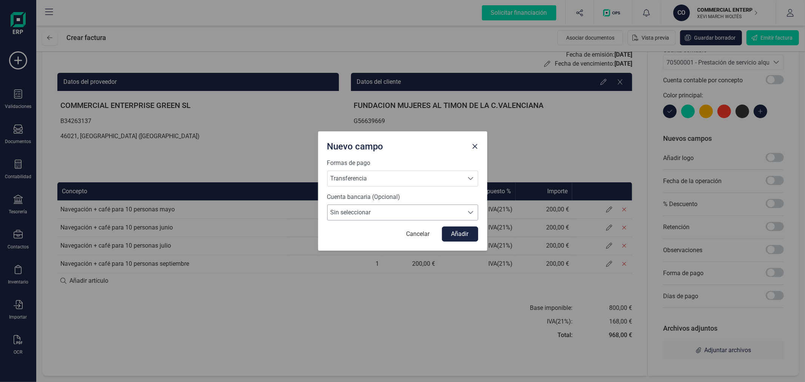
click at [389, 217] on span "Sin seleccionar" at bounding box center [396, 212] width 136 height 15
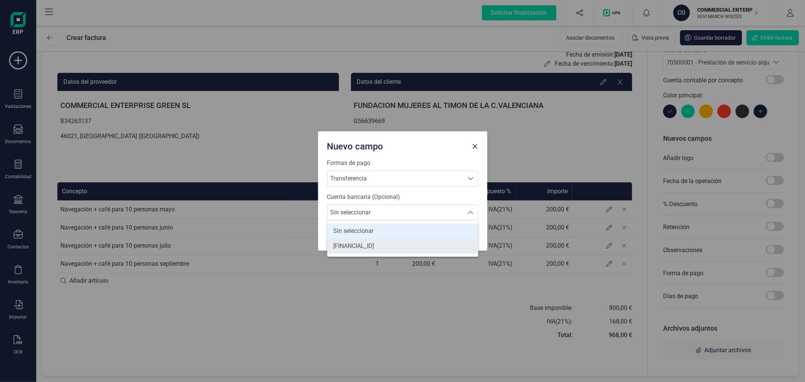
click at [374, 244] on span "ES3321006098921300209830" at bounding box center [353, 246] width 41 height 9
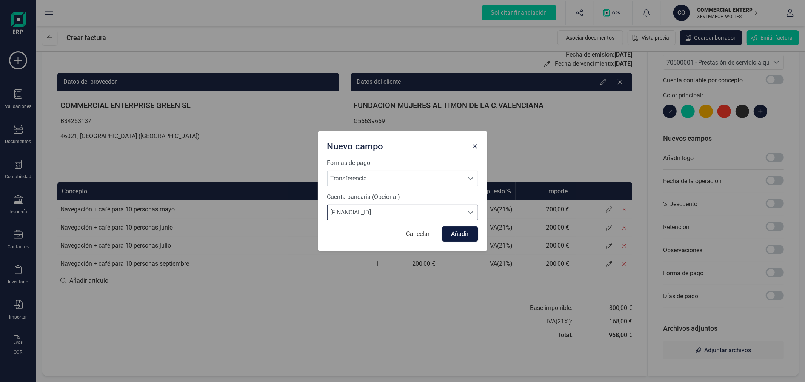
click at [453, 238] on button "Añadir" at bounding box center [460, 233] width 36 height 15
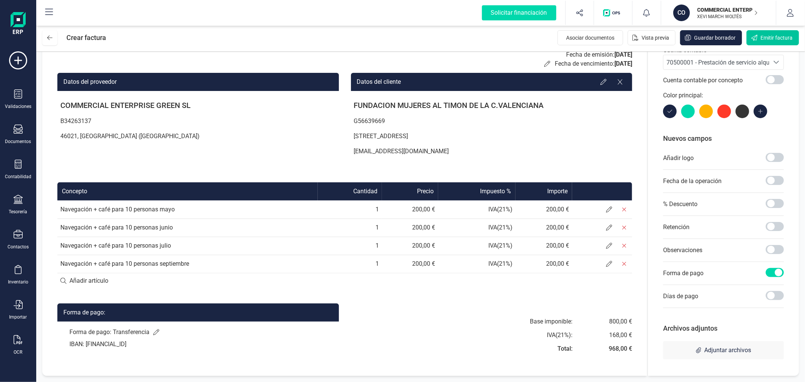
click at [771, 34] on span "Emitir factura" at bounding box center [777, 38] width 32 height 8
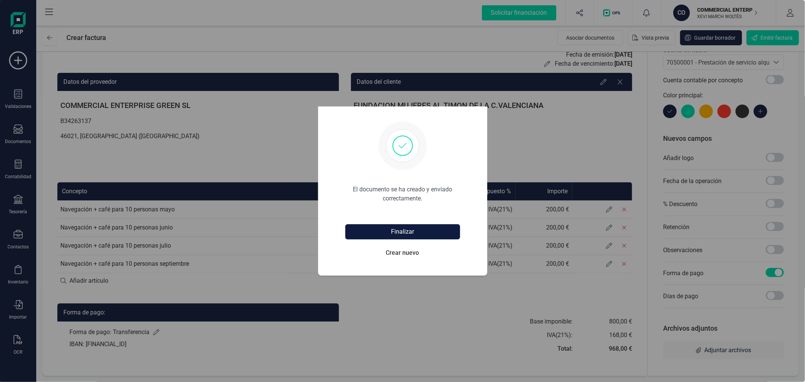
click at [399, 231] on button "Finalizar" at bounding box center [402, 231] width 115 height 15
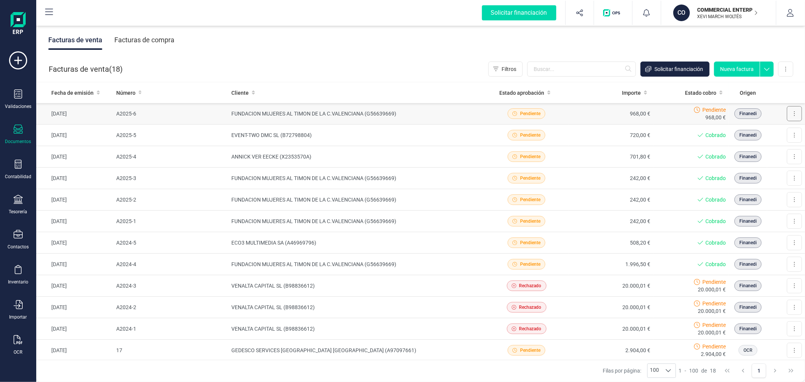
click at [789, 114] on button at bounding box center [794, 113] width 15 height 15
click at [759, 128] on button "Descargar documento" at bounding box center [762, 132] width 80 height 15
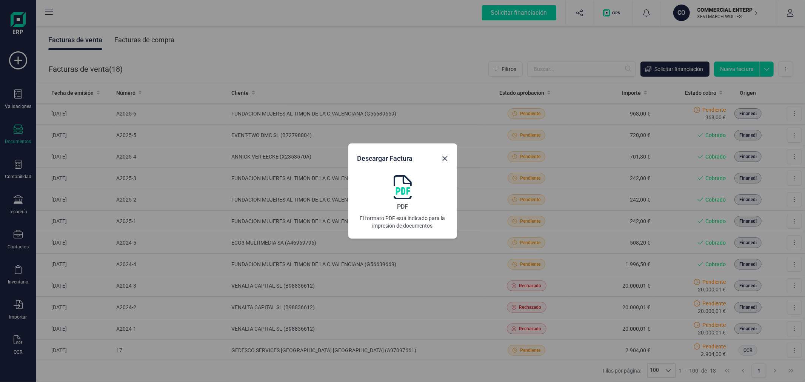
click at [402, 186] on img at bounding box center [403, 187] width 18 height 24
click at [446, 159] on icon "Close" at bounding box center [445, 159] width 6 height 6
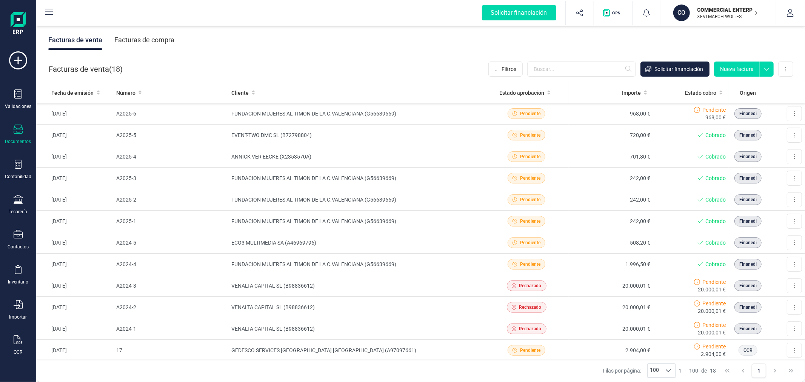
click at [721, 12] on p "COMMERCIAL ENTERPRISE GREEN SL" at bounding box center [728, 10] width 60 height 8
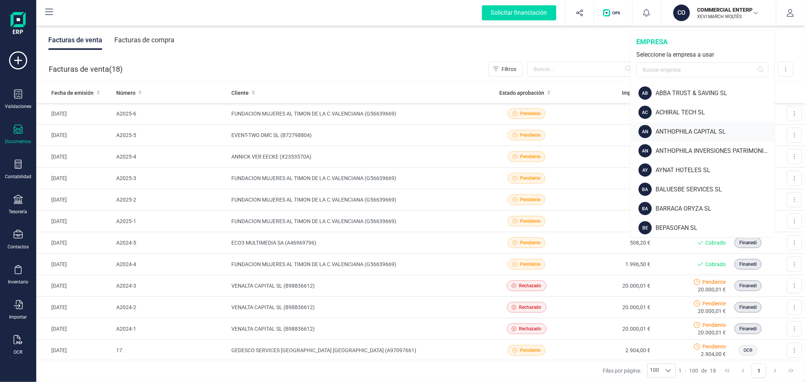
click at [684, 137] on div "AN ANTHOPHILA CAPITAL SL" at bounding box center [702, 131] width 143 height 19
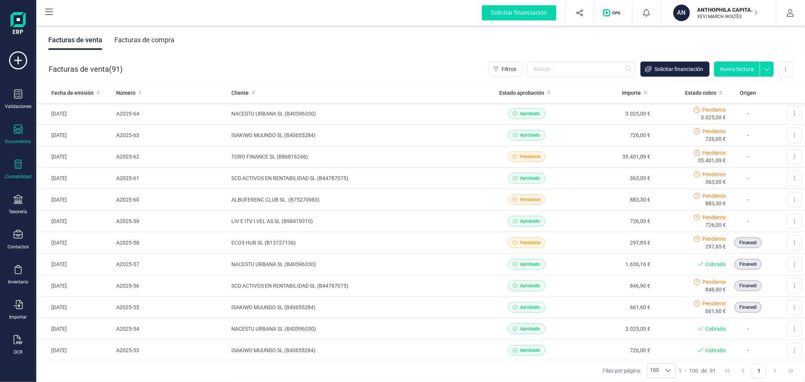
click at [22, 172] on div "Contabilidad" at bounding box center [18, 170] width 30 height 20
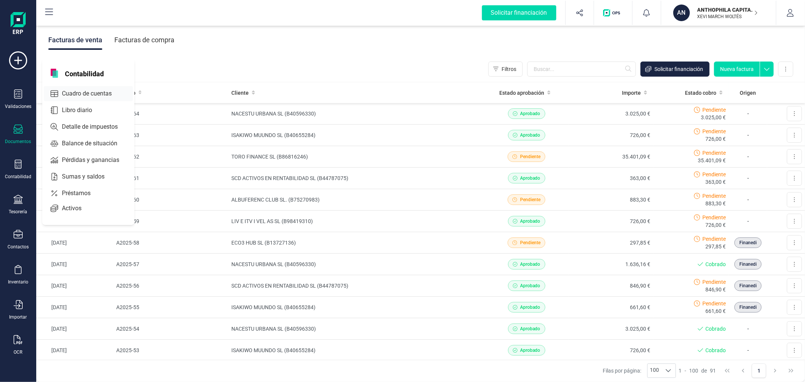
click at [80, 96] on span "Cuadro de cuentas" at bounding box center [92, 93] width 66 height 9
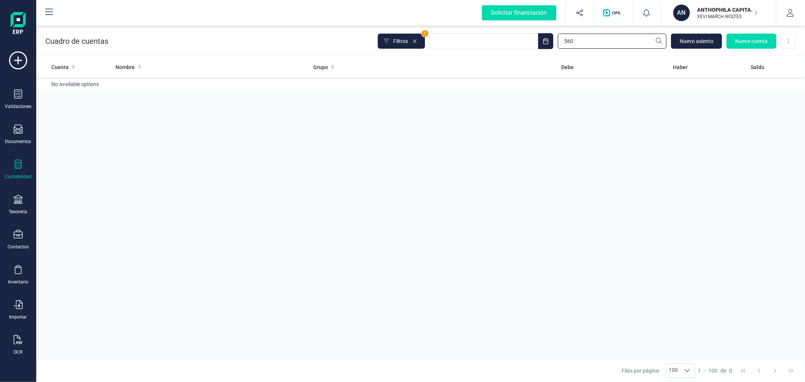
click at [605, 44] on input "560" at bounding box center [612, 41] width 109 height 15
type input "476"
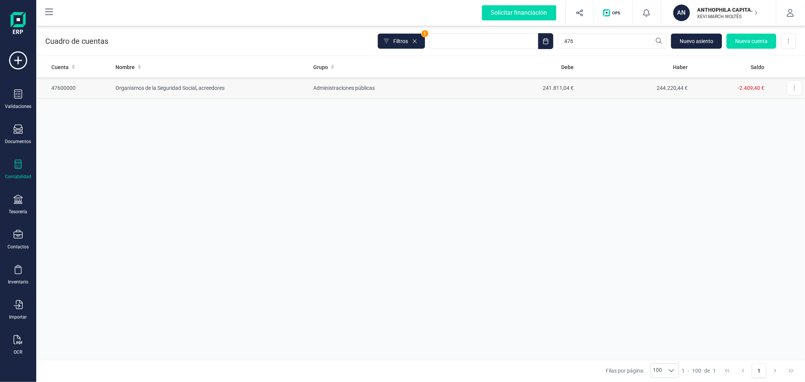
click at [620, 88] on td "244.220,44 €" at bounding box center [634, 88] width 114 height 22
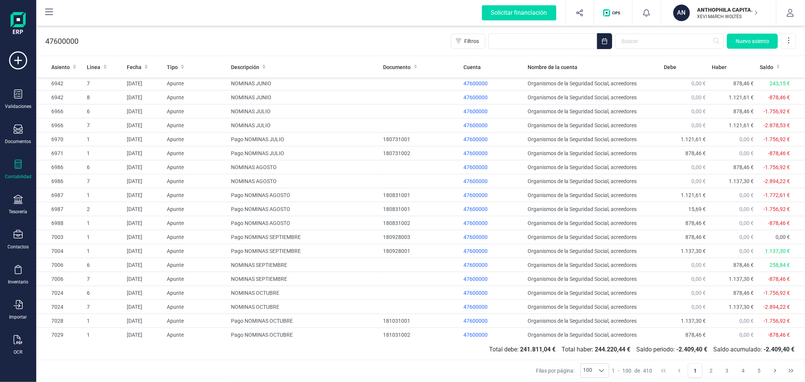
scroll to position [1138, 0]
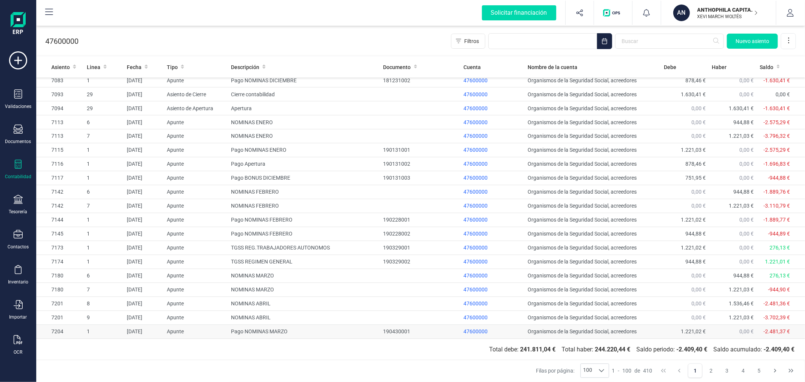
click at [371, 335] on td "Pago NOMINAS MARZO" at bounding box center [304, 332] width 152 height 14
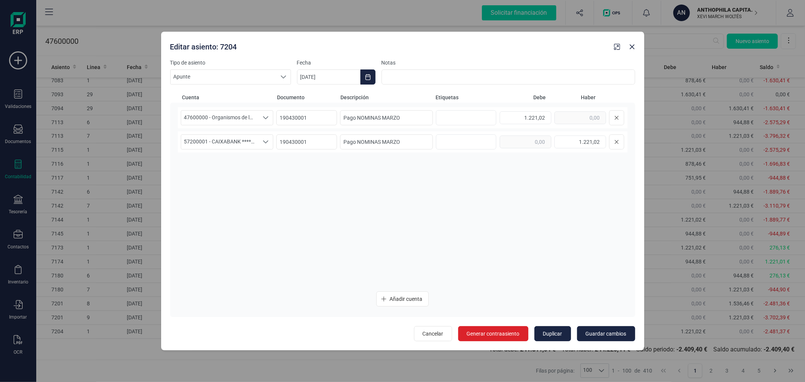
click at [635, 40] on div at bounding box center [624, 45] width 27 height 15
click at [629, 51] on button "Close" at bounding box center [632, 47] width 12 height 12
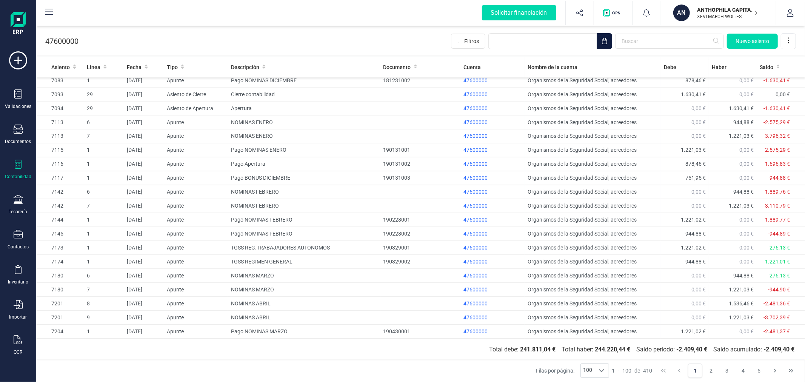
click at [605, 36] on button "Choose Date" at bounding box center [604, 41] width 15 height 16
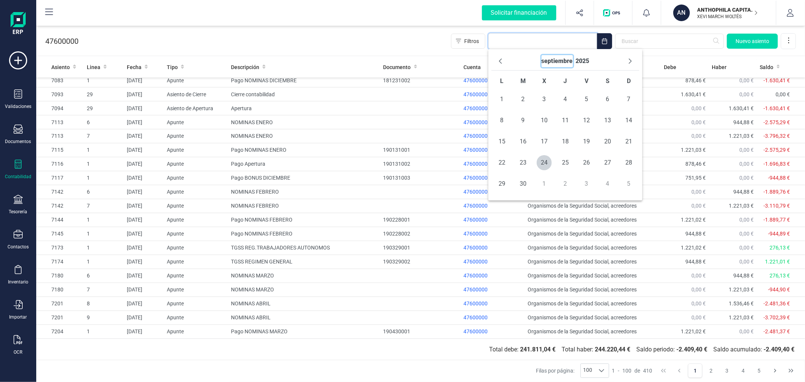
click at [559, 57] on button "septiembre" at bounding box center [557, 61] width 31 height 12
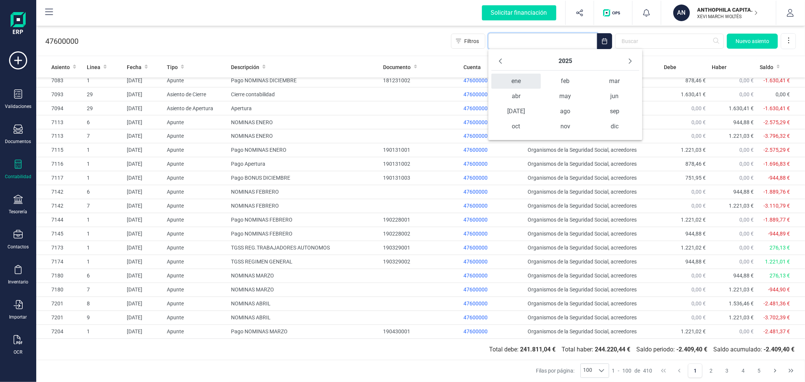
click at [517, 83] on span "ene" at bounding box center [515, 81] width 49 height 15
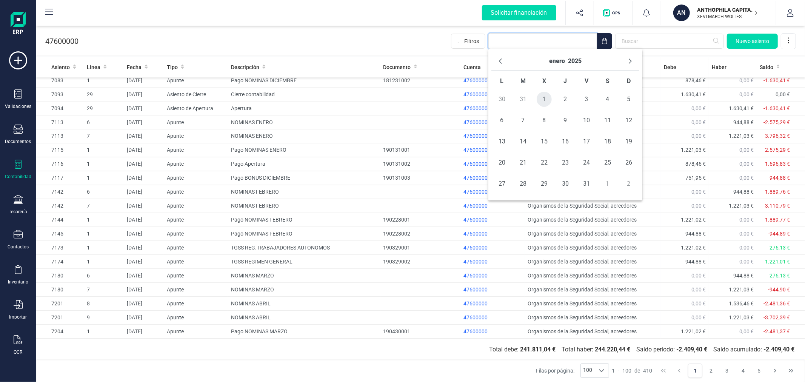
click at [542, 97] on span "1" at bounding box center [544, 99] width 15 height 15
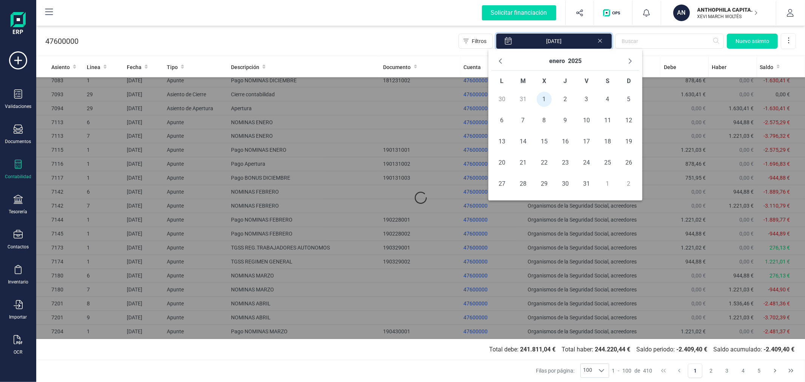
scroll to position [0, 0]
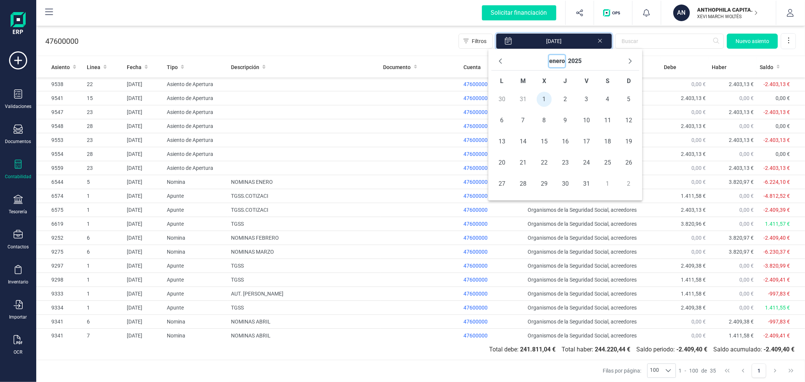
click at [560, 62] on button "enero" at bounding box center [557, 61] width 16 height 12
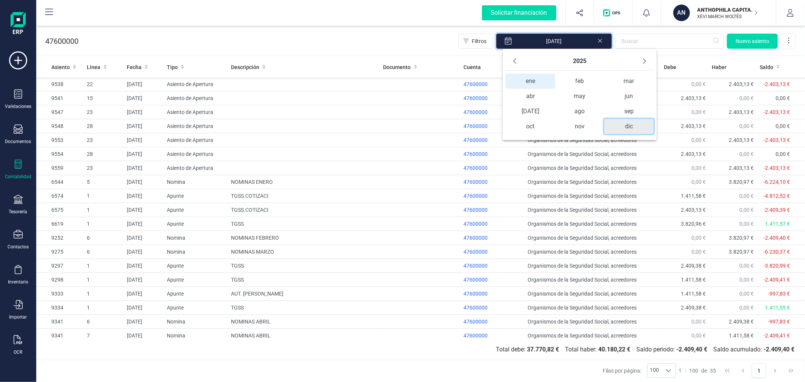
click at [628, 125] on span "dic" at bounding box center [628, 126] width 49 height 15
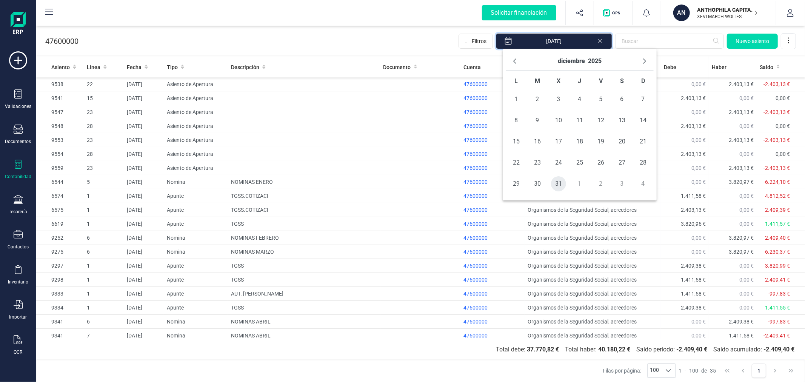
click at [557, 186] on span "31" at bounding box center [558, 183] width 15 height 15
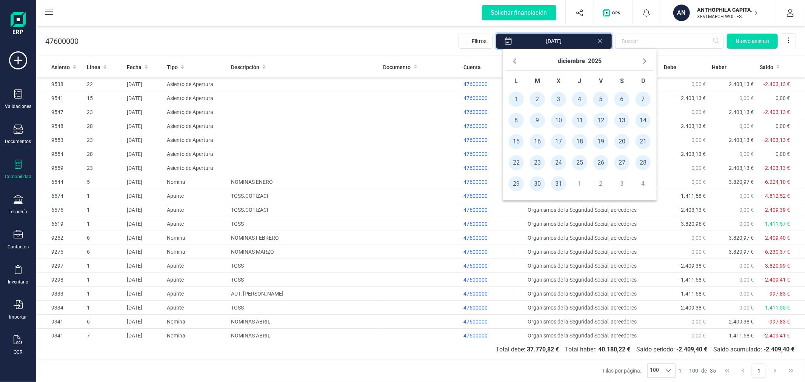
type input "01/01/2025 - 31/12/2025"
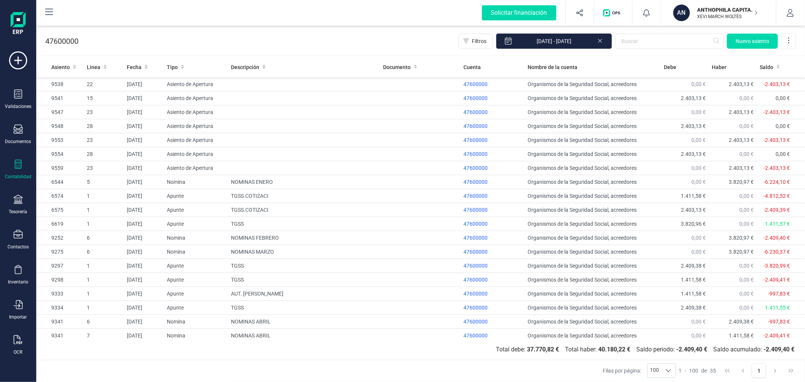
click at [372, 43] on div "47600000 Filtros 01/01/2025 - 31/12/2025 Nuevo asiento" at bounding box center [420, 39] width 769 height 31
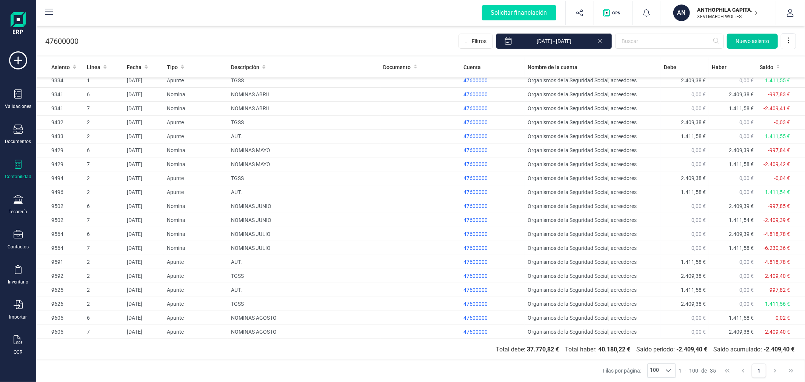
click at [751, 43] on span "Nuevo asiento" at bounding box center [753, 41] width 34 height 8
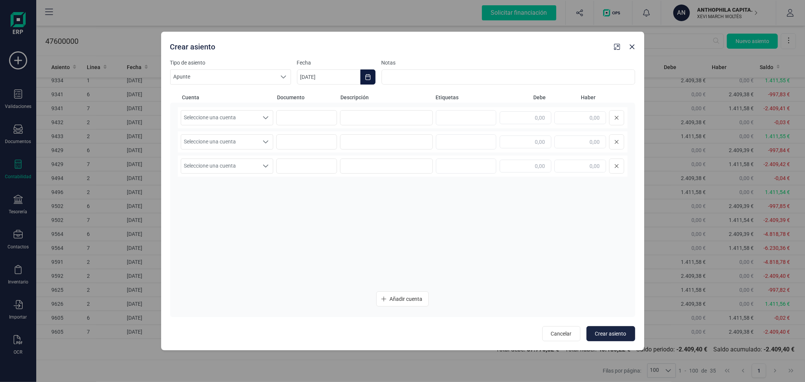
click at [367, 77] on icon "Choose Date" at bounding box center [367, 77] width 5 height 6
click at [342, 227] on span "30" at bounding box center [343, 228] width 15 height 15
type input "30/09/2025"
click at [246, 116] on span "Seleccione una cuenta" at bounding box center [220, 118] width 78 height 14
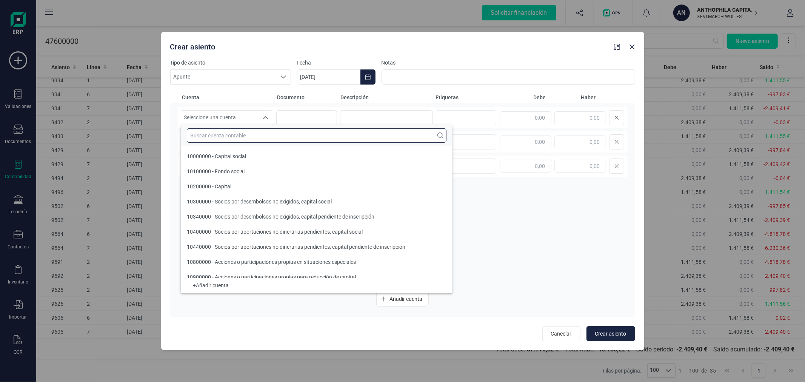
click at [244, 136] on input "text" at bounding box center [317, 135] width 260 height 14
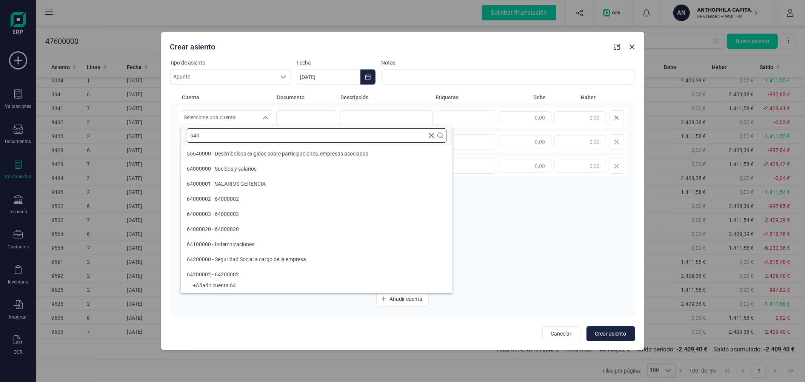
scroll to position [0, 0]
type input "640"
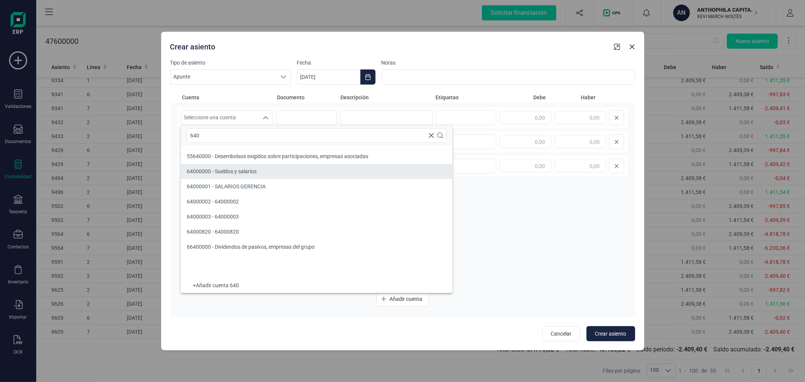
click at [278, 170] on li "64000000 - Sueldos y salarios" at bounding box center [317, 171] width 272 height 15
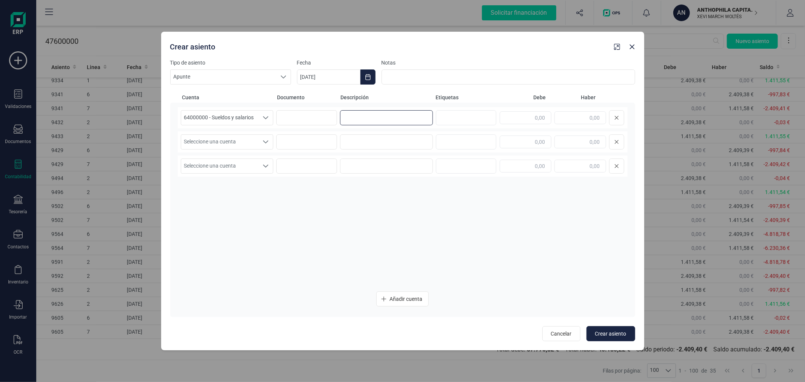
click at [352, 113] on input at bounding box center [386, 117] width 93 height 15
type input "NOMINAS SEPTIEMBRE"
click at [528, 120] on input "text" at bounding box center [526, 117] width 52 height 13
type input "6.250,00"
click at [251, 142] on span "Seleccione una cuenta" at bounding box center [220, 142] width 78 height 14
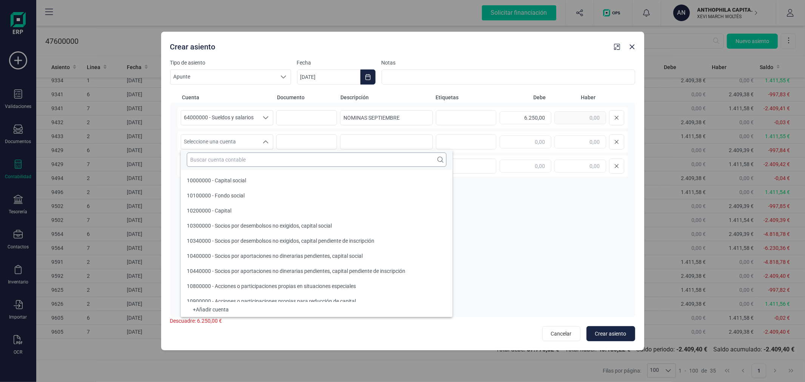
click at [251, 162] on input "text" at bounding box center [317, 159] width 260 height 14
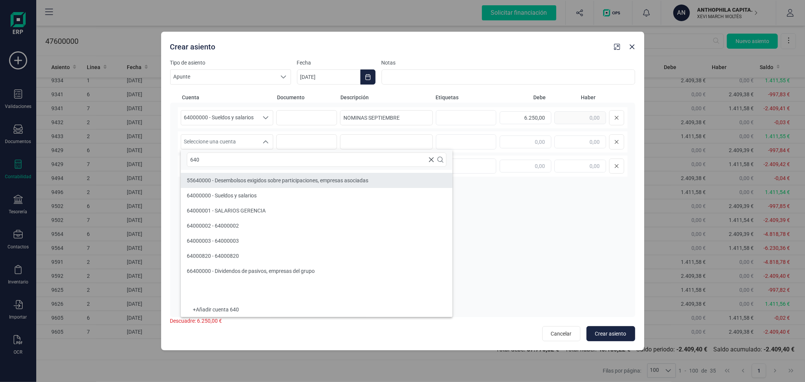
type input "640"
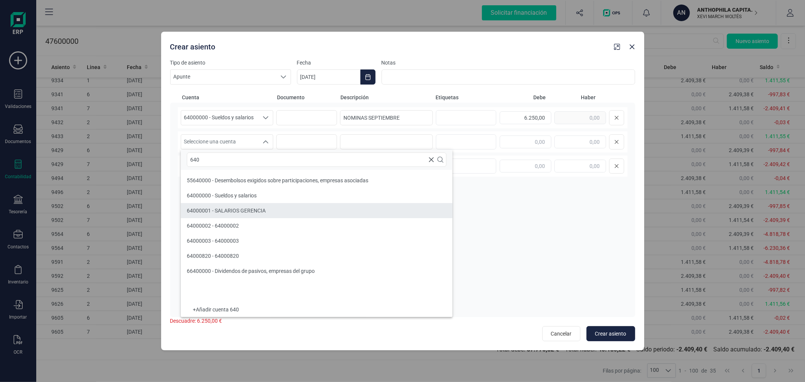
click at [262, 205] on li "64000001 - SALARIOS GERENCIA" at bounding box center [317, 210] width 272 height 15
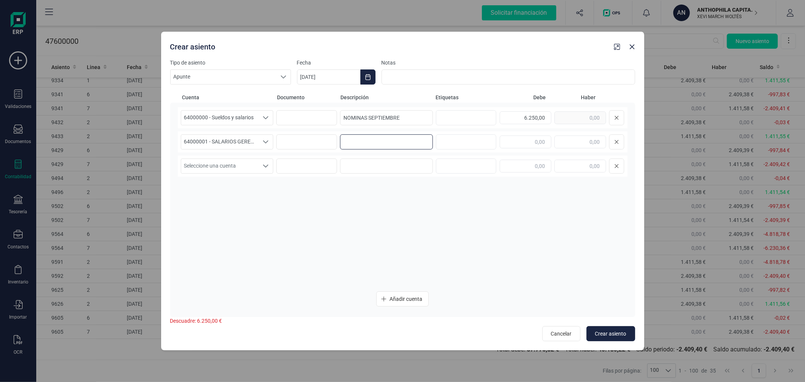
paste input "NOMINAS SEPTIEMBRE"
type input "NOMINAS SEPTIEMBRE"
type input "25.725,35"
click at [231, 168] on span "Seleccione una cuenta" at bounding box center [220, 166] width 78 height 14
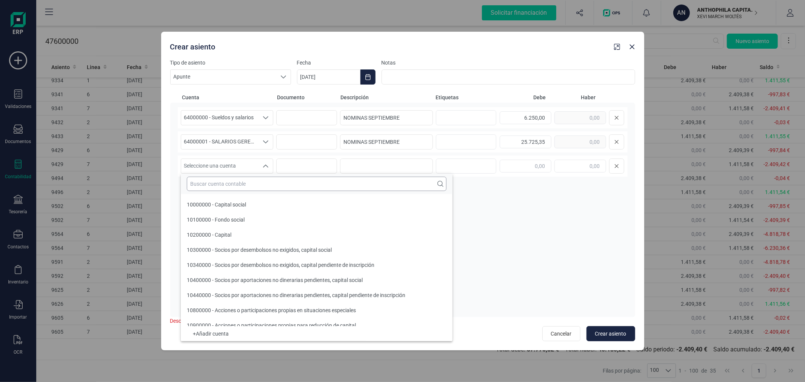
click at [234, 186] on input "text" at bounding box center [317, 184] width 260 height 14
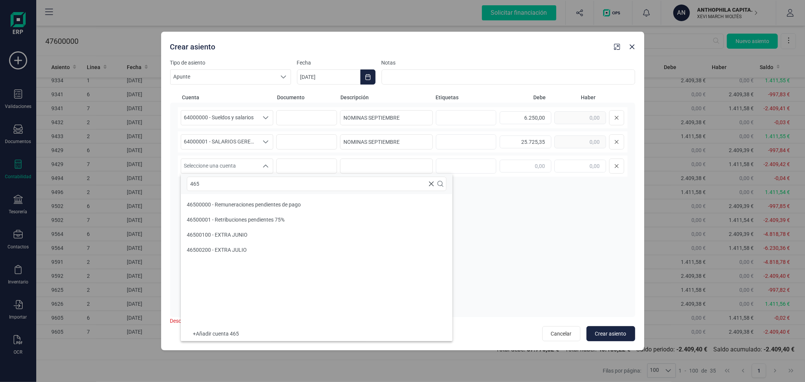
type input "465"
click at [267, 199] on li "46500000 - Remuneraciones pendientes de pago" at bounding box center [317, 204] width 272 height 15
paste input "NOMINAS SEPTIEMBRE"
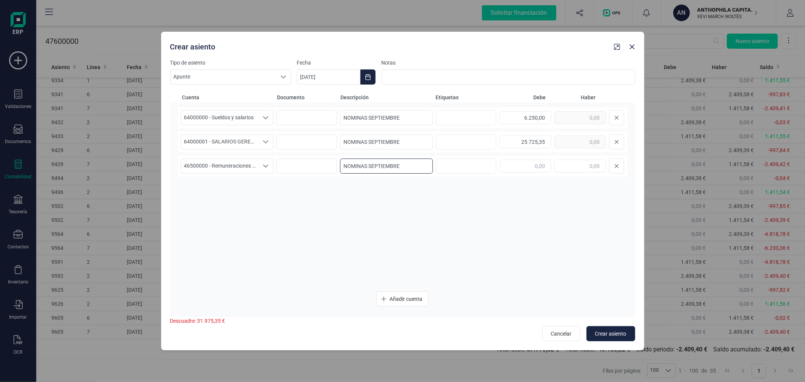
type input "NOMINAS SEPTIEMBRE"
type input "19.304,71"
click at [399, 292] on button "Añadir cuenta" at bounding box center [402, 298] width 52 height 15
click at [228, 189] on span "Seleccione una cuenta" at bounding box center [220, 190] width 78 height 14
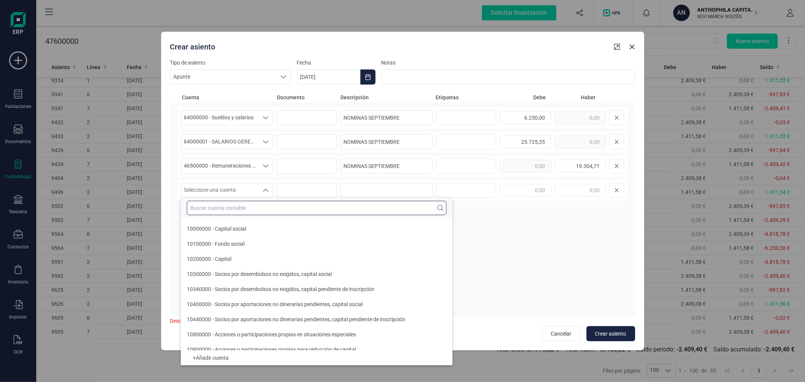
click at [231, 203] on input "text" at bounding box center [317, 208] width 260 height 14
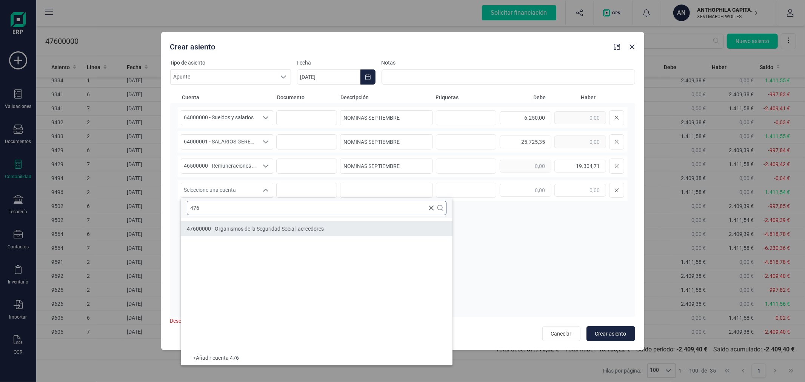
type input "476"
click at [246, 226] on span "47600000 - Organismos de la Seguridad Social, acreedores" at bounding box center [255, 229] width 137 height 6
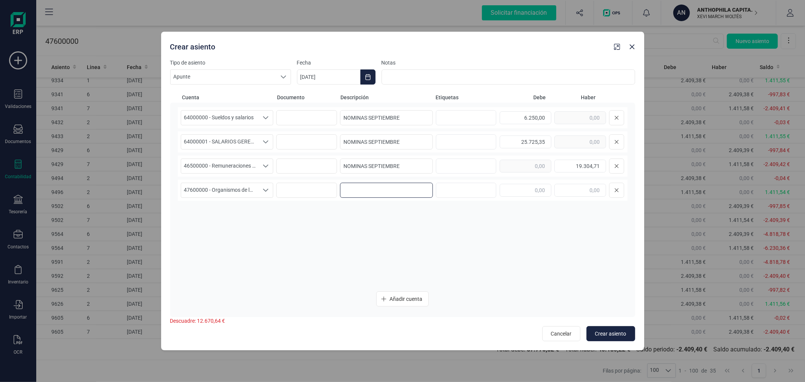
paste input "NOMINAS SEPTIEMBRE"
type input "NOMINAS SEPTIEMBRE"
click at [569, 191] on input "text" at bounding box center [580, 190] width 52 height 13
click at [568, 198] on div "47600000 - Organismos de la Seguridad Social, acreedores 47600000 - Organismos …" at bounding box center [403, 190] width 450 height 21
click at [586, 188] on input "240.939,00" at bounding box center [580, 190] width 52 height 13
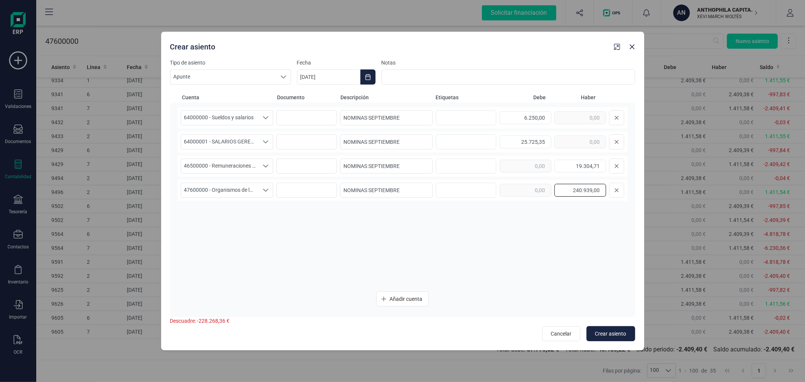
click at [586, 188] on input "240.939,00" at bounding box center [580, 190] width 52 height 13
type input "2.409,39"
click at [406, 300] on span "Añadir cuenta" at bounding box center [406, 299] width 33 height 8
click at [208, 209] on span "Seleccione una cuenta" at bounding box center [220, 214] width 78 height 14
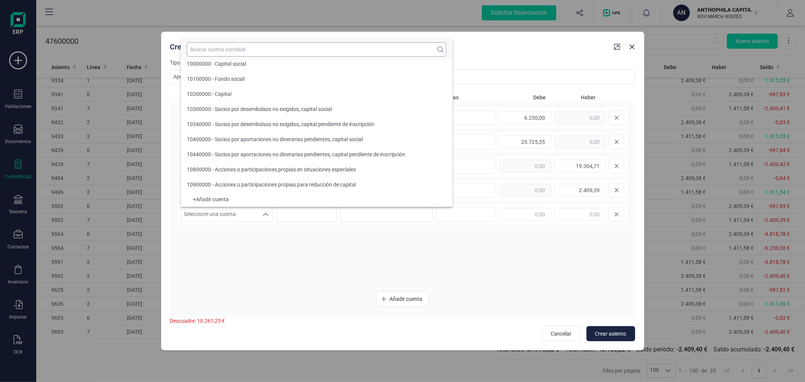
scroll to position [3, 0]
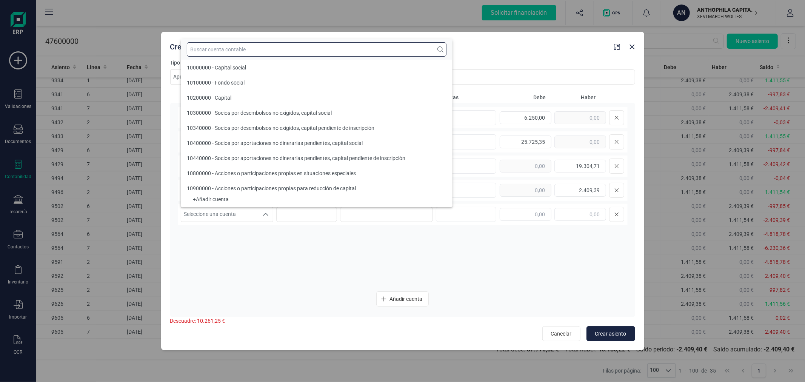
click at [275, 47] on input "text" at bounding box center [317, 49] width 260 height 14
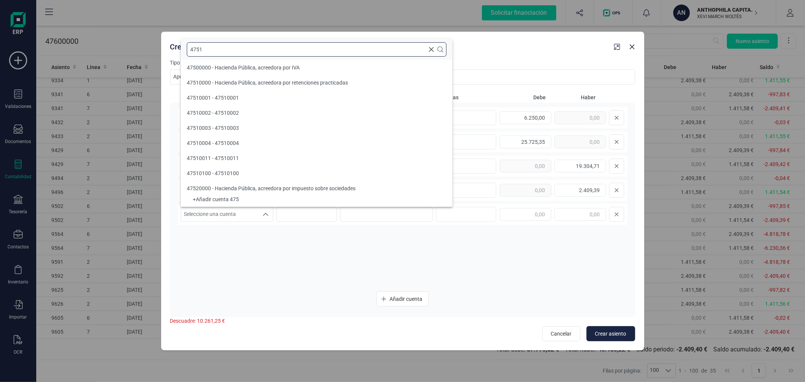
scroll to position [0, 0]
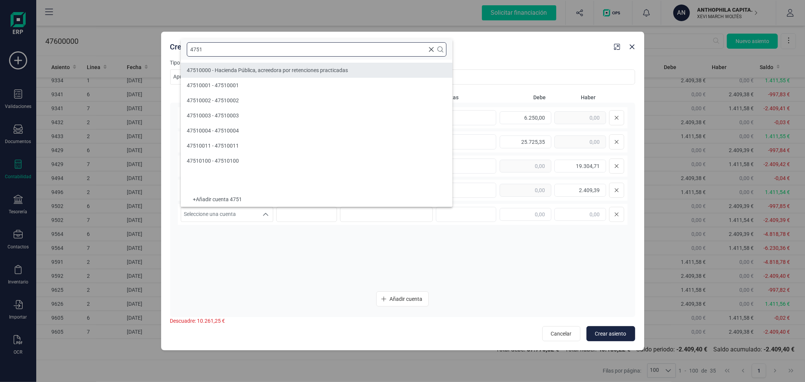
type input "4751"
click at [278, 67] on span "47510000 - Hacienda Pública, acreedora por retenciones practicadas" at bounding box center [267, 70] width 161 height 6
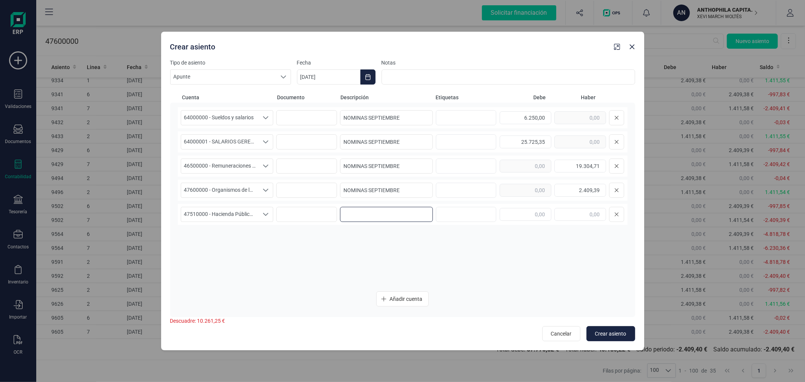
paste input "NOMINAS SEPTIEMBRE"
type input "NOMINAS SEPTIEMBRE"
type input "9.956,49"
click at [410, 300] on span "Añadir cuenta" at bounding box center [406, 299] width 33 height 8
click at [229, 234] on span "Seleccione una cuenta" at bounding box center [220, 238] width 78 height 14
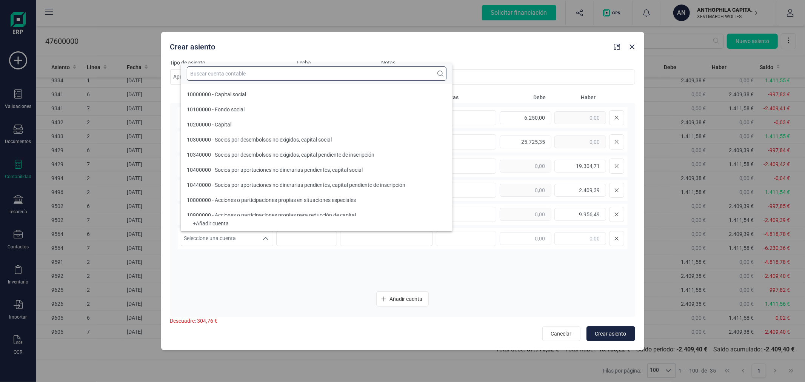
click at [295, 77] on input "text" at bounding box center [317, 73] width 260 height 14
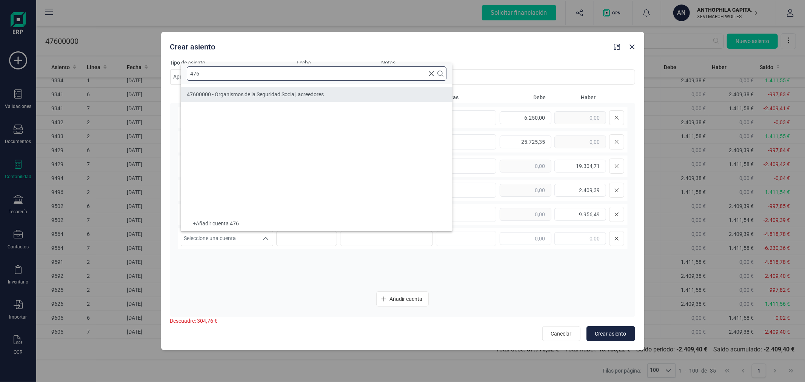
type input "476"
click at [310, 89] on li "47600000 - Organismos de la Seguridad Social, acreedores" at bounding box center [317, 94] width 272 height 15
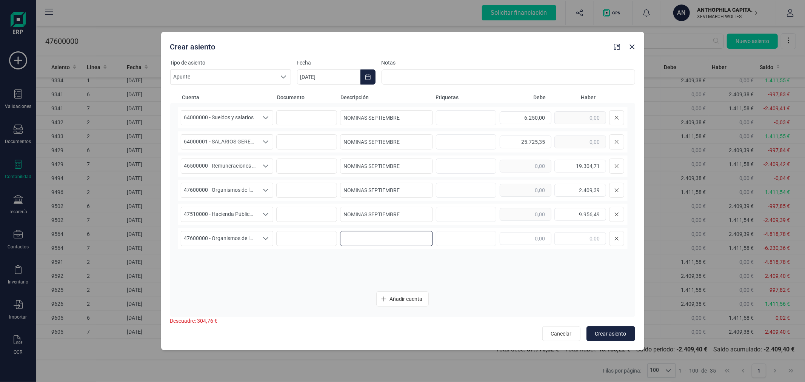
paste input "NOMINAS SEPTIEMBRE"
type input "NOMINAS SEPTIEMBRE"
type input "1.411,58"
click at [399, 304] on button "Añadir cuenta" at bounding box center [402, 298] width 52 height 15
click at [248, 258] on span "Seleccione una cuenta" at bounding box center [220, 263] width 78 height 14
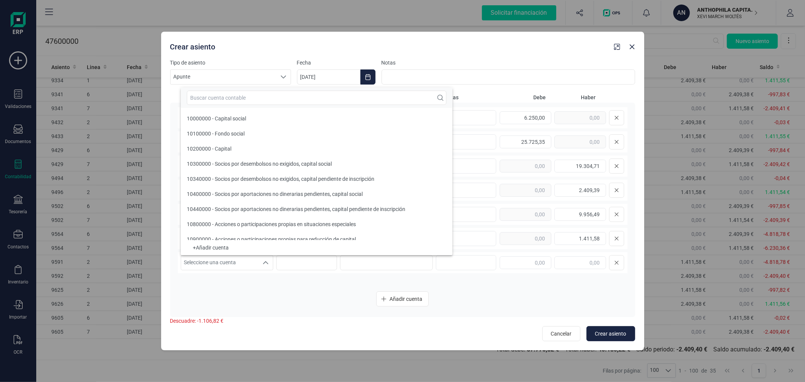
scroll to position [6, 0]
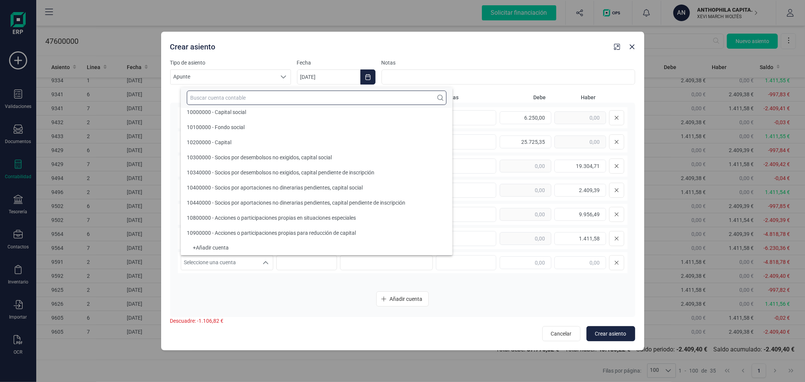
click at [310, 99] on input "text" at bounding box center [317, 98] width 260 height 14
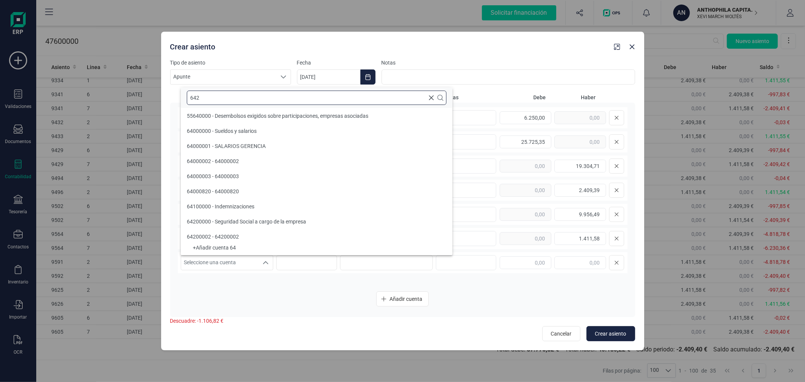
scroll to position [0, 0]
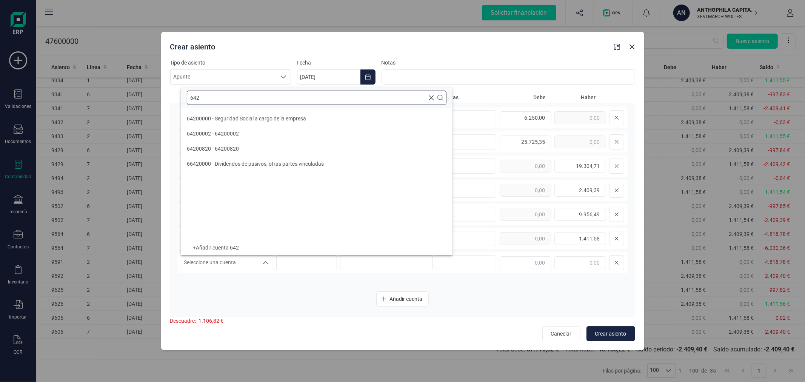
type input "642"
click at [309, 115] on li "64200000 - Seguridad Social a cargo de la empresa" at bounding box center [317, 118] width 272 height 15
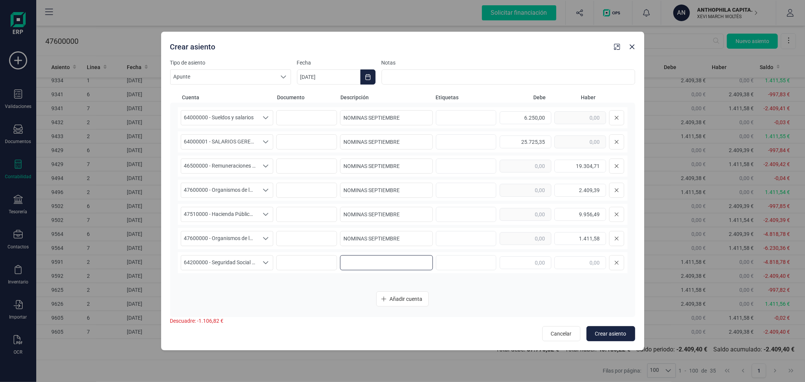
click at [371, 259] on input at bounding box center [386, 262] width 93 height 15
paste input "NOMINAS SEPTIEMBRE"
type input "NOMINAS SEPTIEMBRE"
click at [537, 259] on input "text" at bounding box center [526, 262] width 52 height 13
type input "2.004,38"
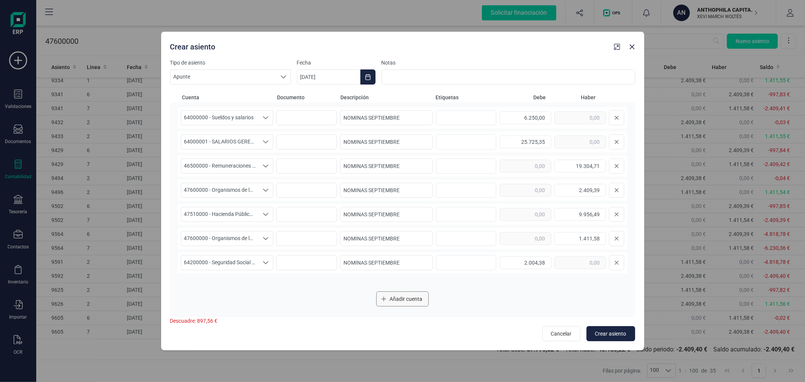
click at [405, 300] on span "Añadir cuenta" at bounding box center [406, 299] width 33 height 8
click at [259, 282] on div "Seleccione una cuenta" at bounding box center [266, 287] width 14 height 14
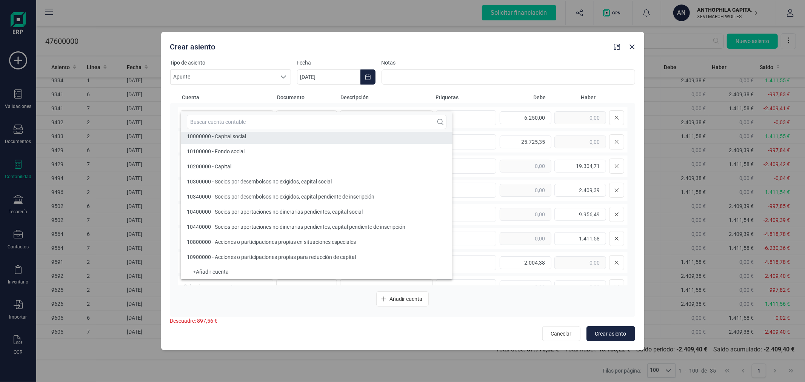
scroll to position [3, 0]
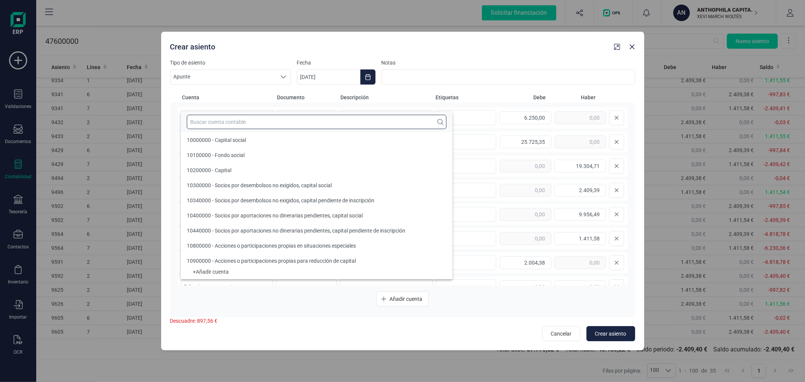
click at [298, 118] on input "text" at bounding box center [317, 122] width 260 height 14
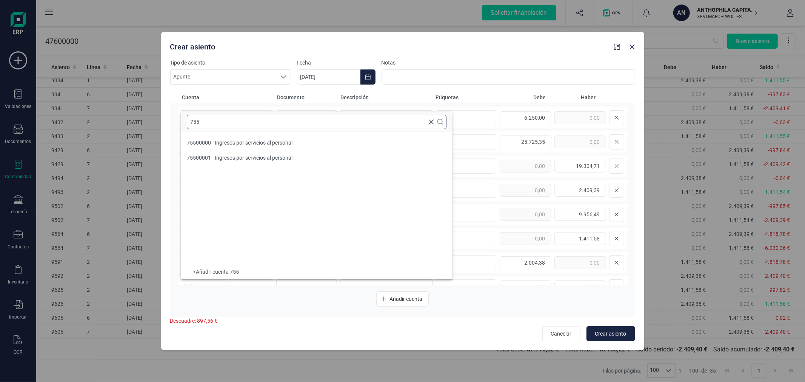
scroll to position [0, 0]
type input "755"
click at [282, 155] on span "75500001 - Ingresos por servicios al personal" at bounding box center [240, 158] width 106 height 6
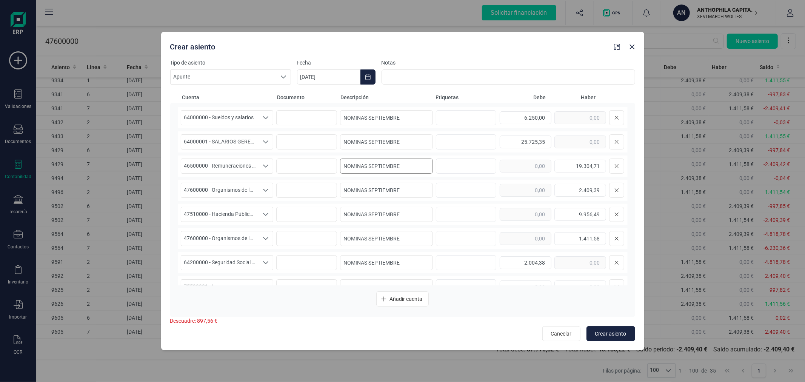
scroll to position [15, 0]
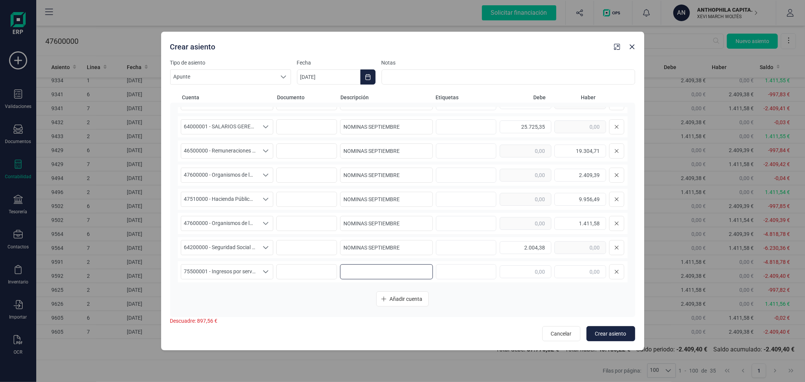
click at [391, 269] on input at bounding box center [386, 271] width 93 height 15
paste input "NOMINAS SEPTIEMBRE"
type input "NOMINAS SEPTIEMBRE"
type input "897,56"
click at [611, 331] on span "Crear asiento" at bounding box center [610, 334] width 31 height 8
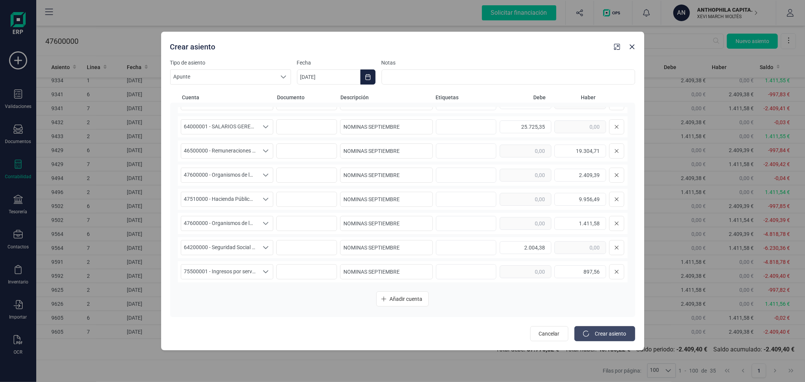
type input "24/09/2025"
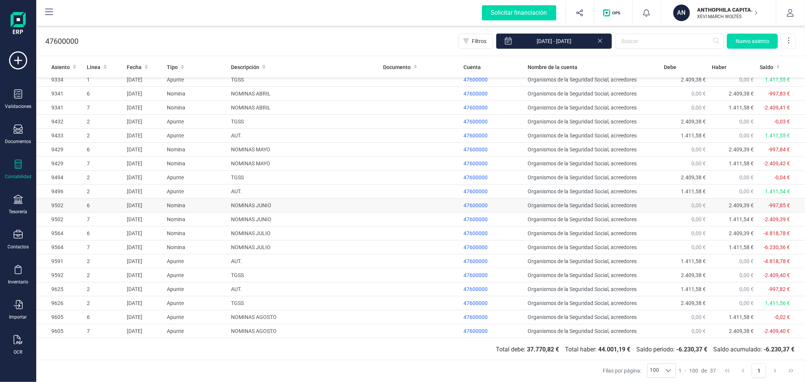
scroll to position [256, 0]
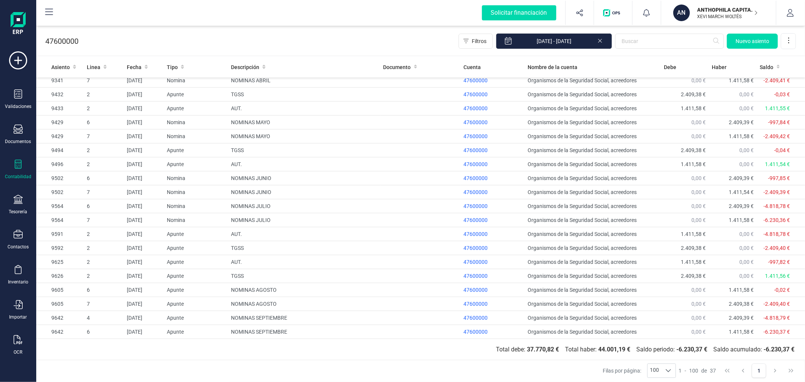
click at [725, 16] on p "XEVI MARCH WOLTÉS" at bounding box center [728, 17] width 60 height 6
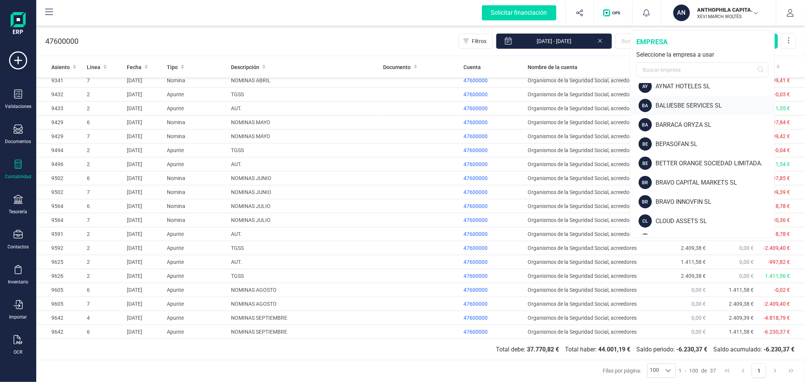
scroll to position [126, 0]
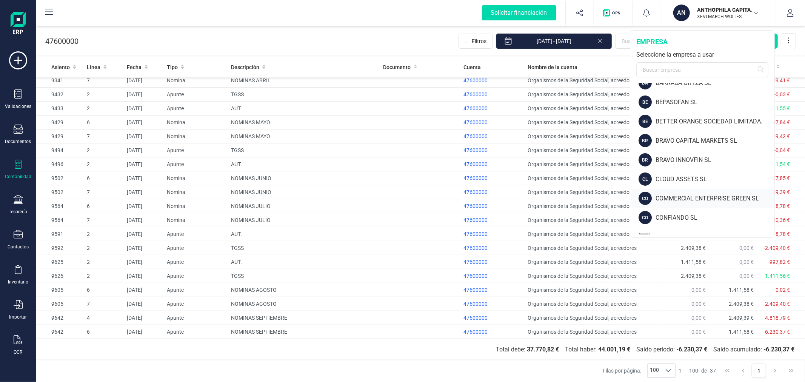
click at [673, 196] on div "COMMERCIAL ENTERPRISE GREEN SL" at bounding box center [715, 198] width 119 height 9
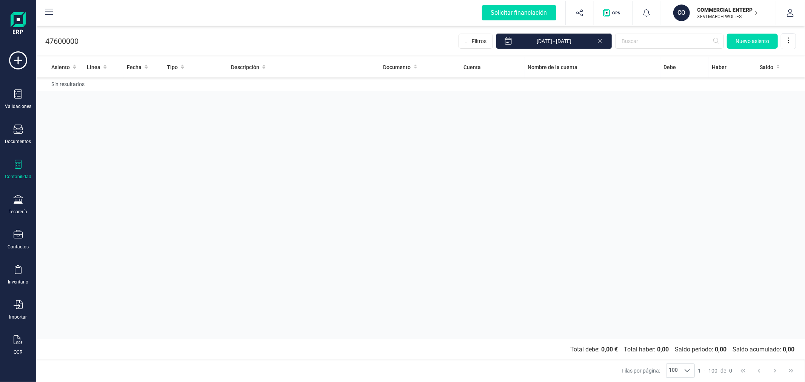
drag, startPoint x: 233, startPoint y: 120, endPoint x: 243, endPoint y: 122, distance: 10.4
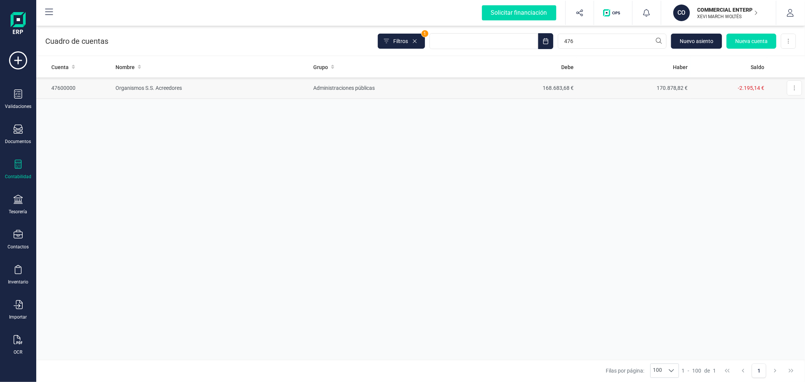
click at [564, 92] on td "168.683,68 €" at bounding box center [519, 88] width 114 height 22
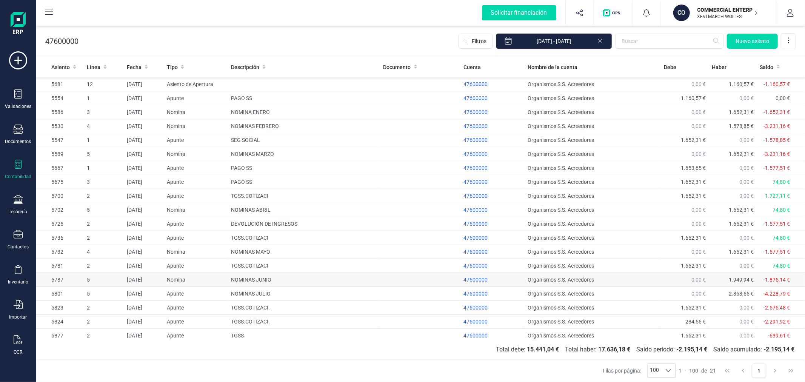
scroll to position [32, 0]
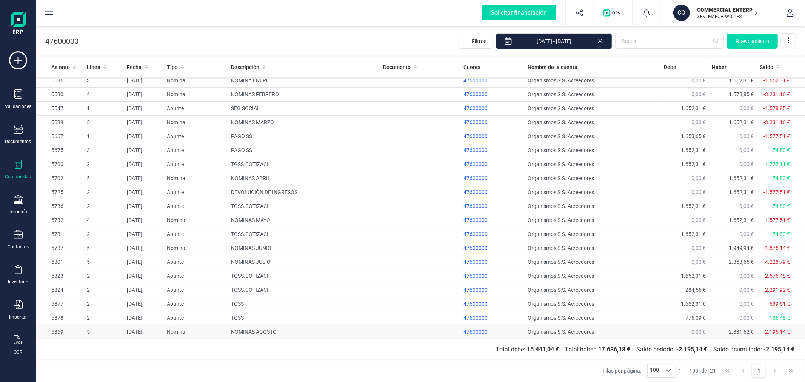
click at [249, 333] on td "NOMINAS AGOSTO" at bounding box center [304, 332] width 152 height 14
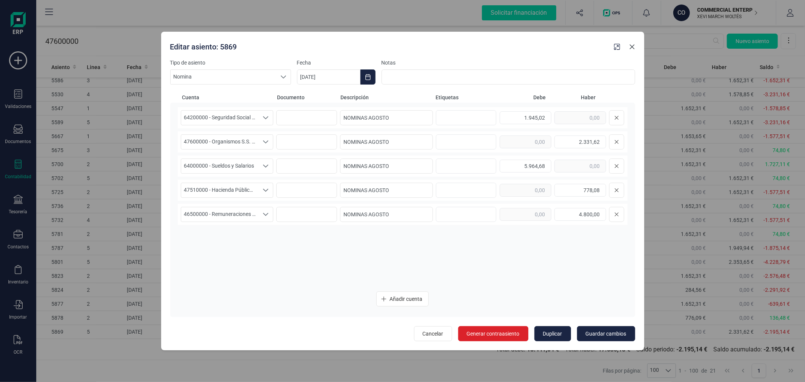
click at [631, 46] on icon "Close" at bounding box center [632, 47] width 5 height 5
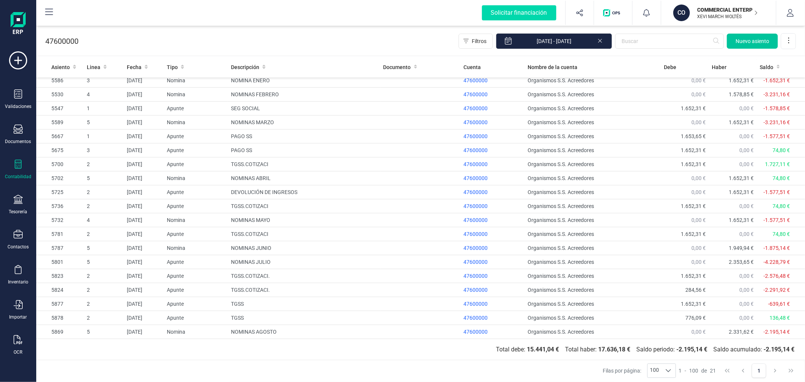
click at [741, 40] on span "Nuevo asiento" at bounding box center [753, 41] width 34 height 8
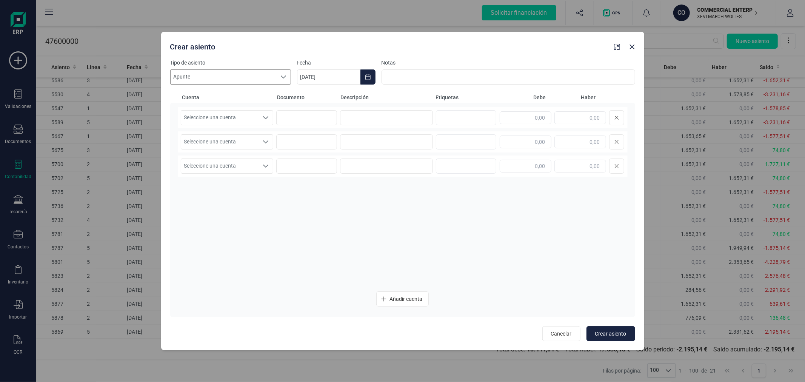
click at [287, 80] on div at bounding box center [283, 77] width 14 height 14
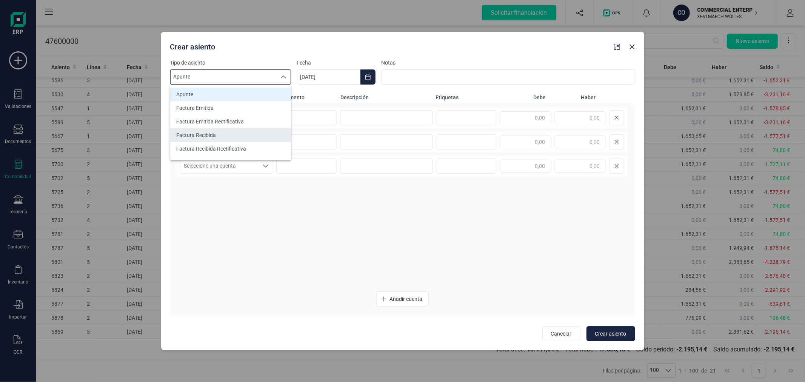
scroll to position [42, 0]
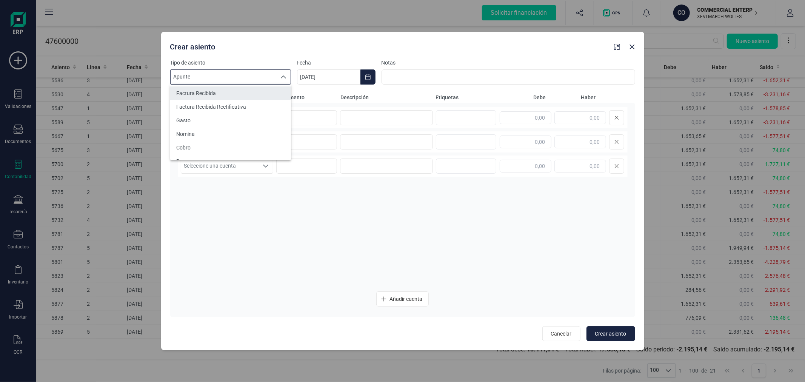
click at [261, 135] on li "Nomina" at bounding box center [230, 134] width 121 height 14
click at [371, 77] on button "Choose Date" at bounding box center [367, 76] width 15 height 15
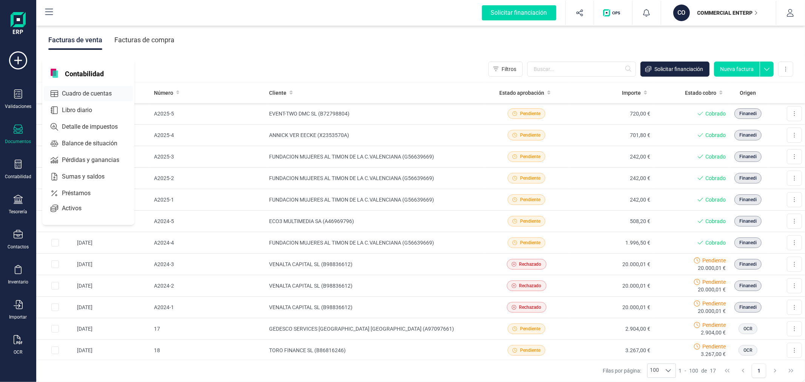
click at [82, 89] on span "Cuadro de cuentas" at bounding box center [92, 93] width 66 height 9
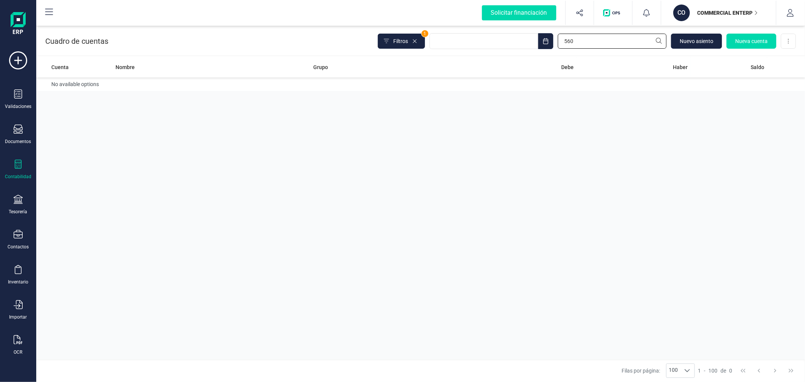
click at [607, 45] on input "560" at bounding box center [612, 41] width 109 height 15
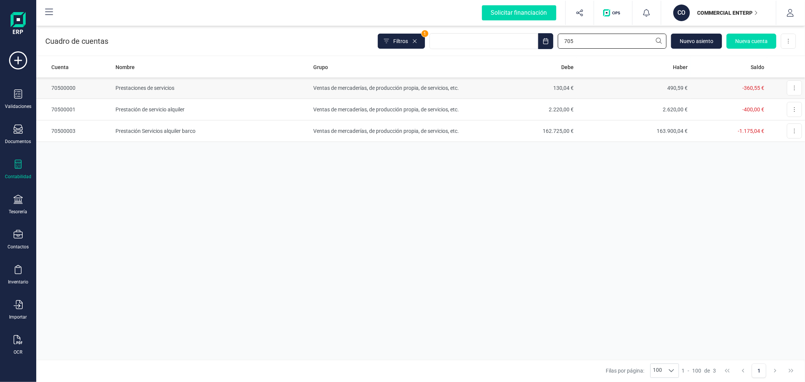
type input "705"
click at [408, 86] on td "Ventas de mercaderías, de producción propia, de servicios, etc." at bounding box center [386, 88] width 152 height 22
click at [301, 115] on td "Prestación de servicio alquiler" at bounding box center [211, 110] width 198 height 22
click at [286, 135] on td "Prestación Servicios alquiler barco" at bounding box center [211, 131] width 198 height 22
click at [312, 88] on td "Ventas de mercaderías, de producción propia, de servicios, etc." at bounding box center [386, 88] width 152 height 22
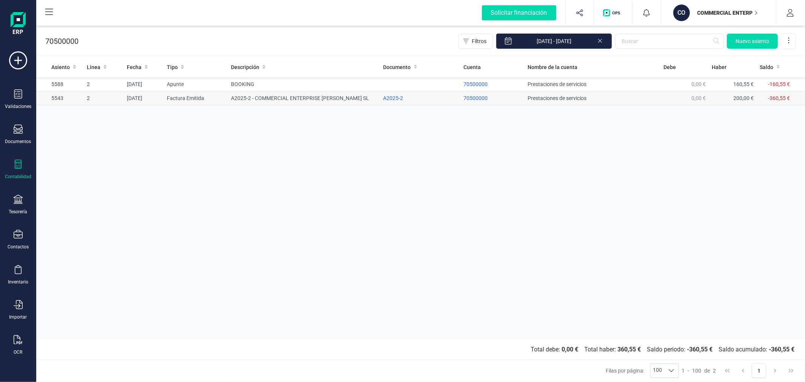
click at [267, 100] on td "A2025-2 - COMMERCIAL ENTERPRISE GREEN SL" at bounding box center [304, 98] width 152 height 14
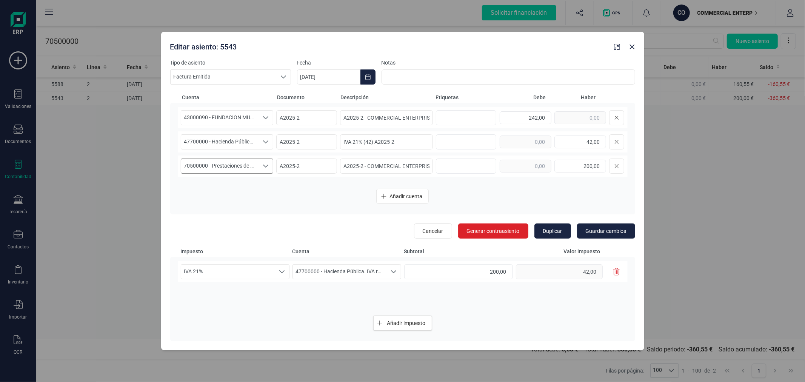
click at [244, 168] on span "70500000 - Prestaciones de servicios" at bounding box center [220, 166] width 78 height 14
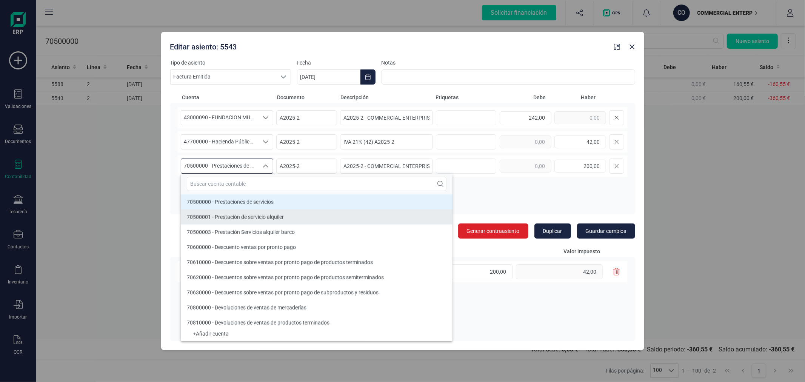
click at [247, 218] on span "70500001 - Prestación de servicio alquiler" at bounding box center [235, 217] width 97 height 6
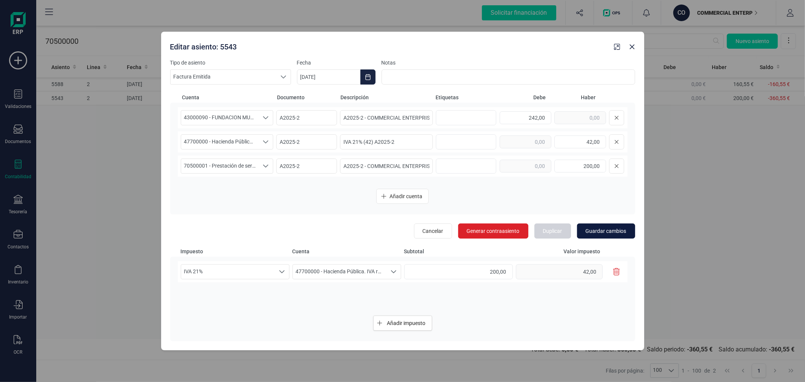
click at [614, 232] on span "Guardar cambios" at bounding box center [606, 231] width 41 height 8
type input "24/09/2025"
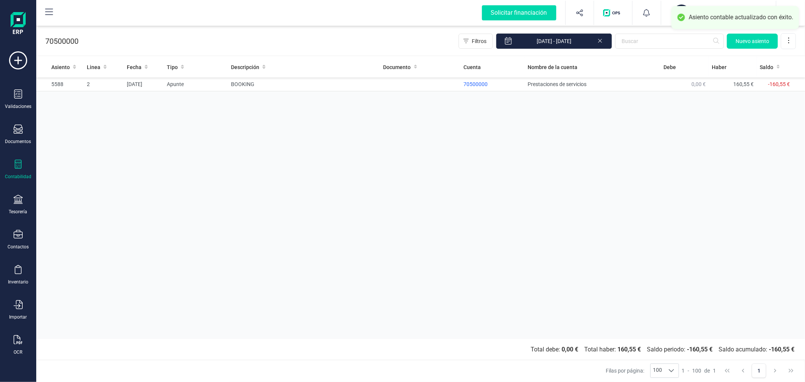
click at [414, 174] on div "Asiento Linea Fecha Tipo Descripción Documento Cuenta Nombre de la cuenta Debe …" at bounding box center [420, 198] width 769 height 282
drag, startPoint x: 299, startPoint y: 40, endPoint x: 305, endPoint y: 46, distance: 8.0
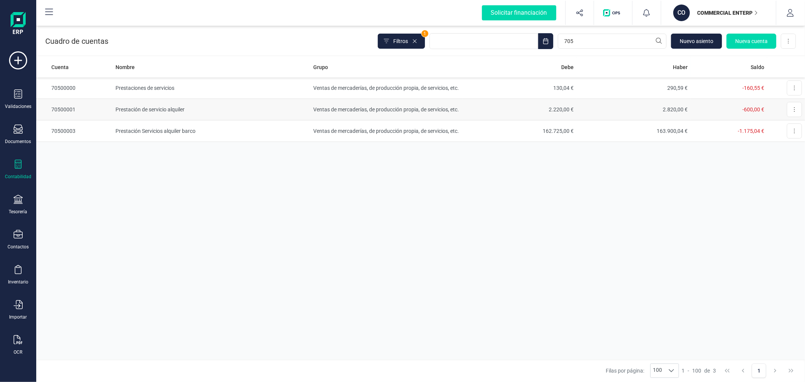
click at [467, 104] on td "2.220,00 €" at bounding box center [519, 110] width 114 height 22
